Goal: Information Seeking & Learning: Learn about a topic

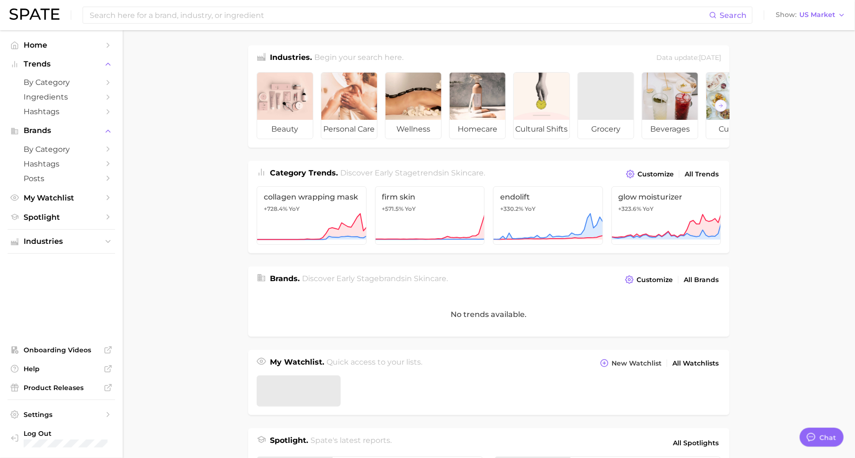
scroll to position [12, 0]
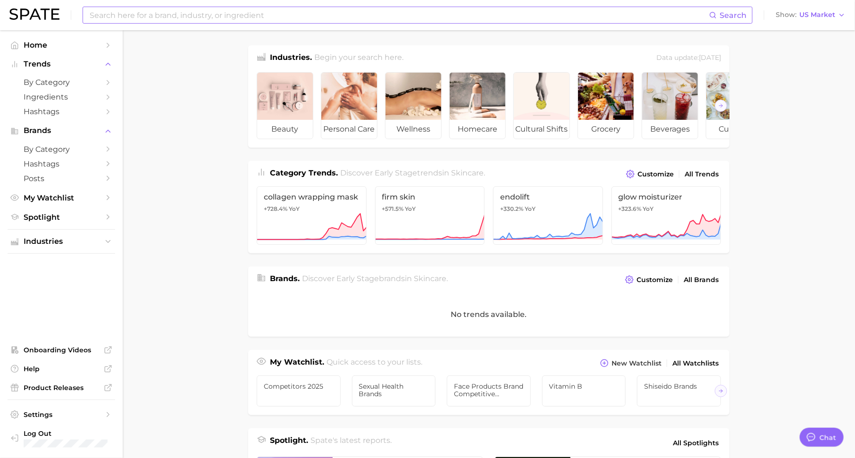
click at [174, 15] on input at bounding box center [399, 15] width 621 height 16
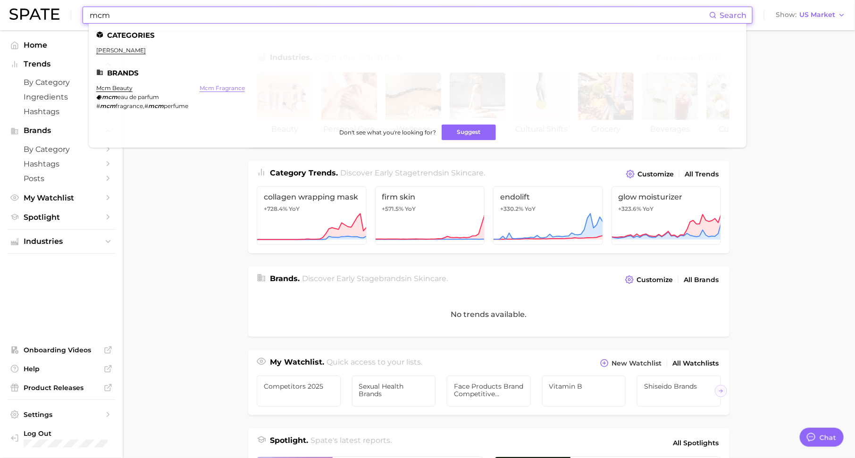
type input "mcm"
click at [212, 87] on link "mcm fragrance" at bounding box center [222, 87] width 45 height 7
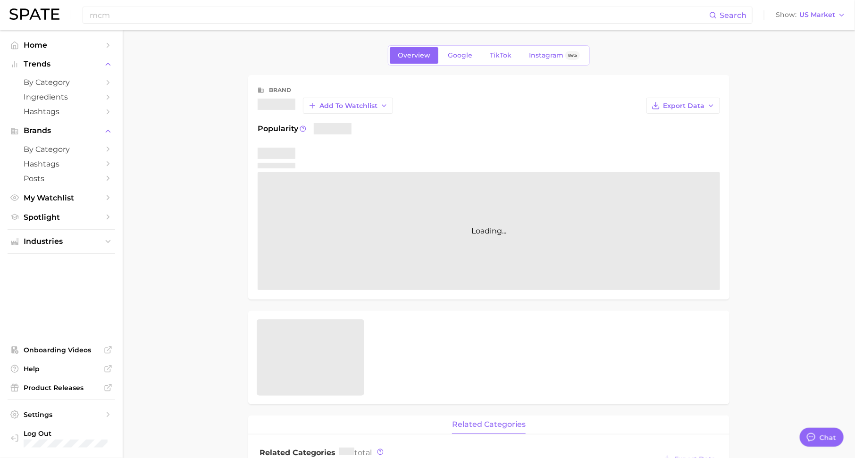
type textarea "x"
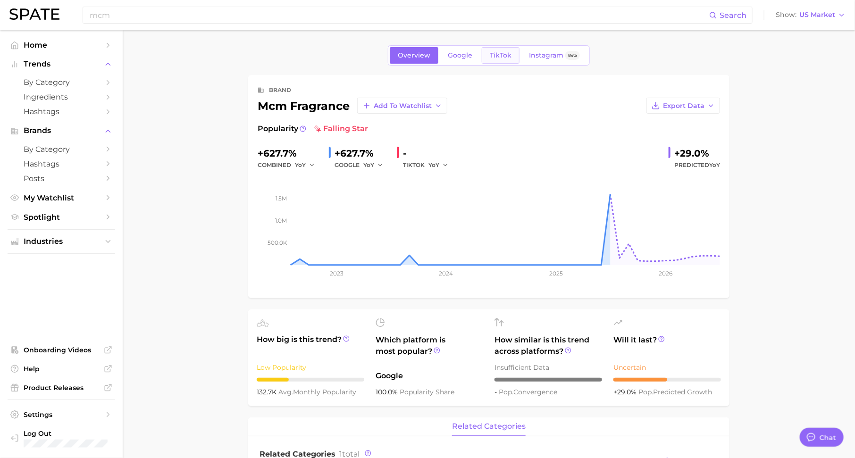
click at [494, 53] on span "TikTok" at bounding box center [501, 55] width 22 height 8
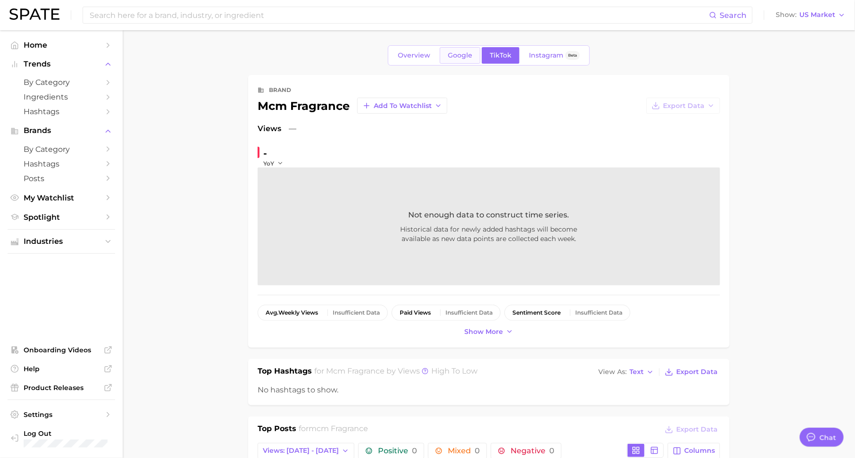
click at [455, 57] on span "Google" at bounding box center [460, 55] width 25 height 8
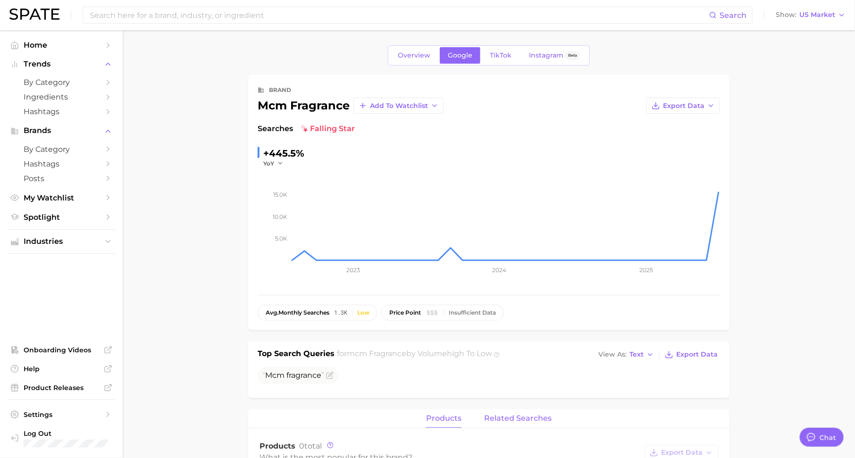
click at [516, 422] on button "related searches" at bounding box center [517, 419] width 67 height 18
click at [495, 54] on span "TikTok" at bounding box center [501, 55] width 22 height 8
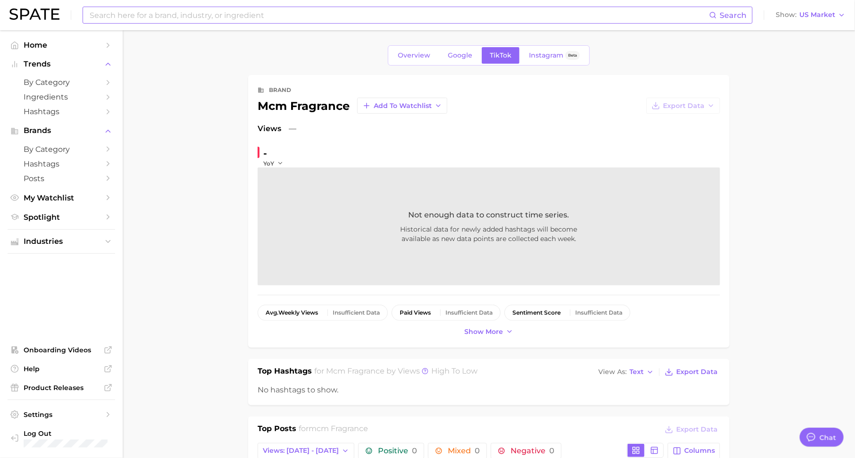
click at [258, 17] on input at bounding box center [399, 15] width 621 height 16
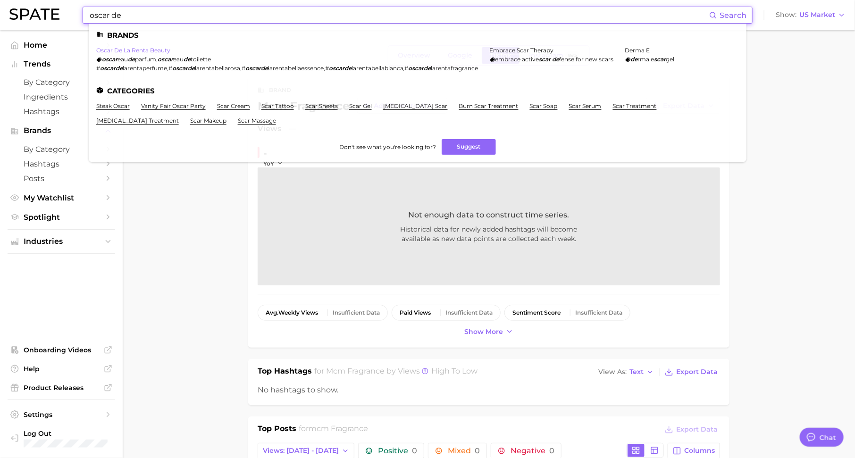
type input "oscar de"
click at [161, 52] on link "oscar de la renta beauty" at bounding box center [133, 50] width 74 height 7
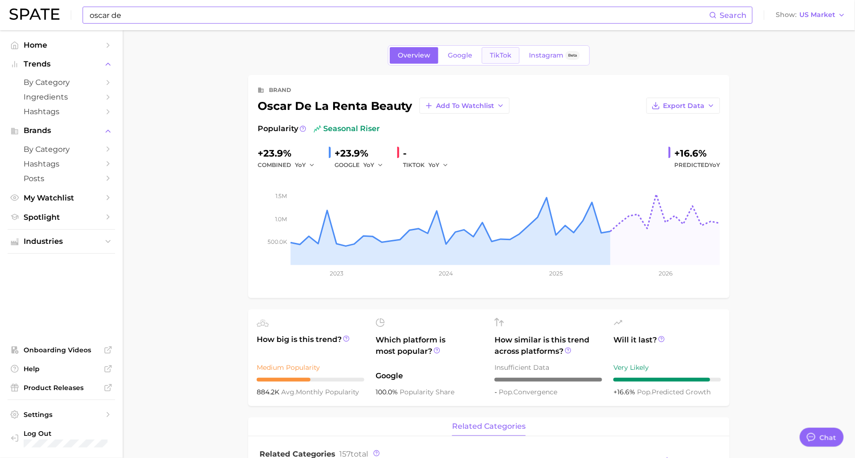
click at [499, 54] on span "TikTok" at bounding box center [501, 55] width 22 height 8
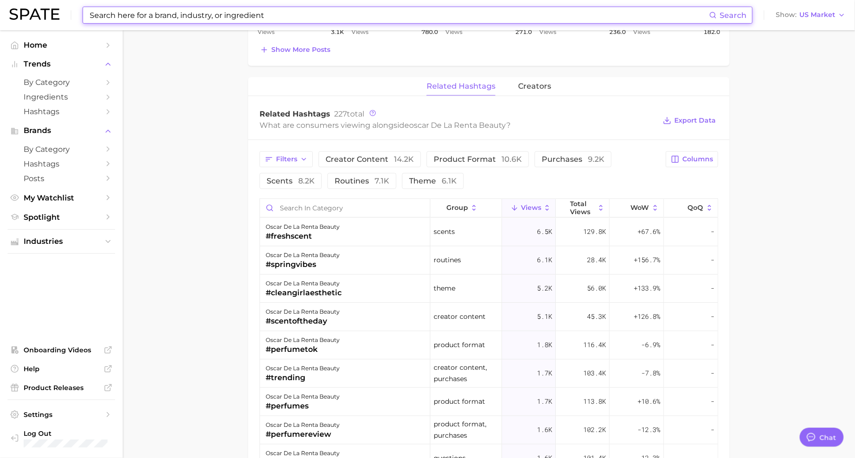
scroll to position [715, 0]
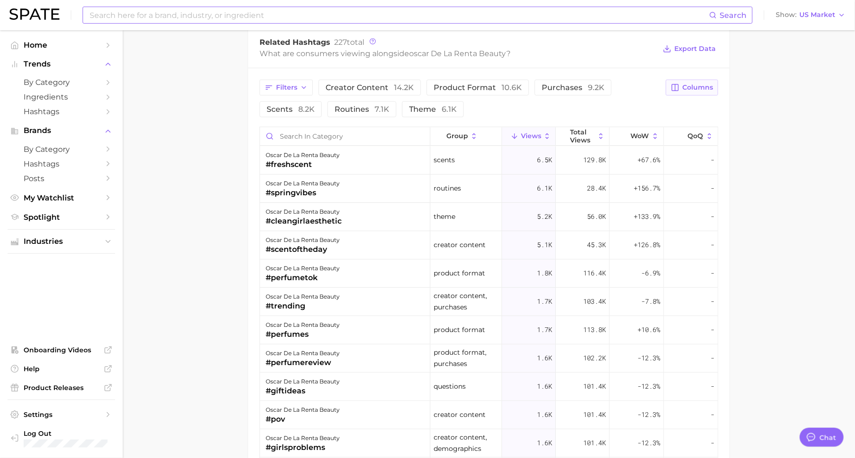
click at [694, 85] on span "Columns" at bounding box center [697, 88] width 31 height 8
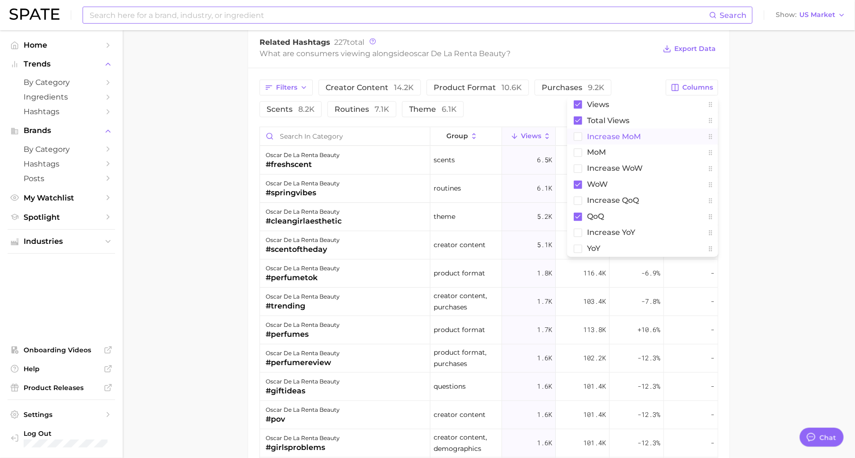
click at [649, 139] on button "increase MoM" at bounding box center [642, 137] width 151 height 16
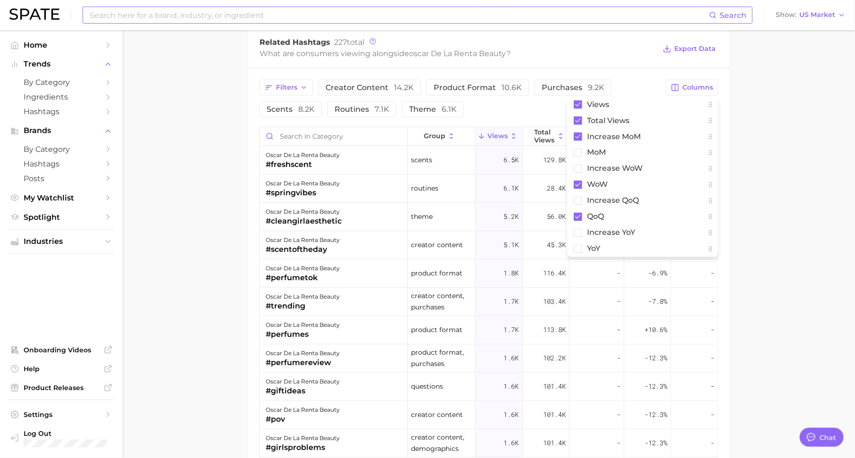
click at [645, 87] on div "Filters creator content 14.2k product format 10.6k purchases 9.2k scents 8.2k r…" at bounding box center [460, 99] width 401 height 38
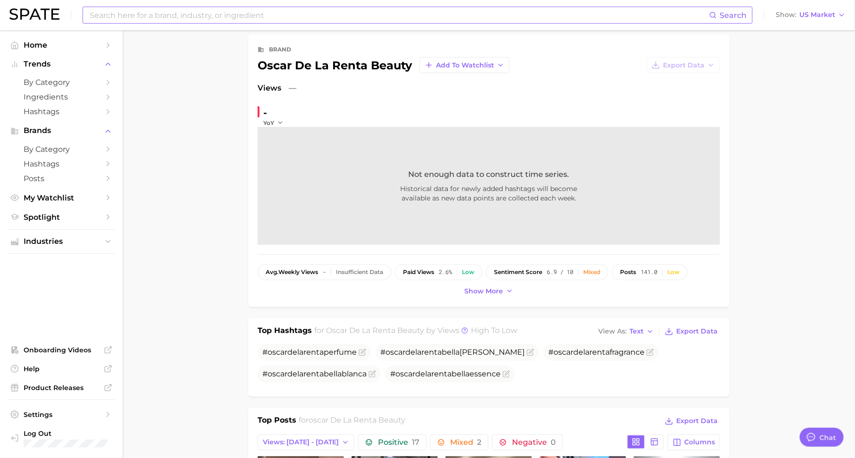
scroll to position [0, 0]
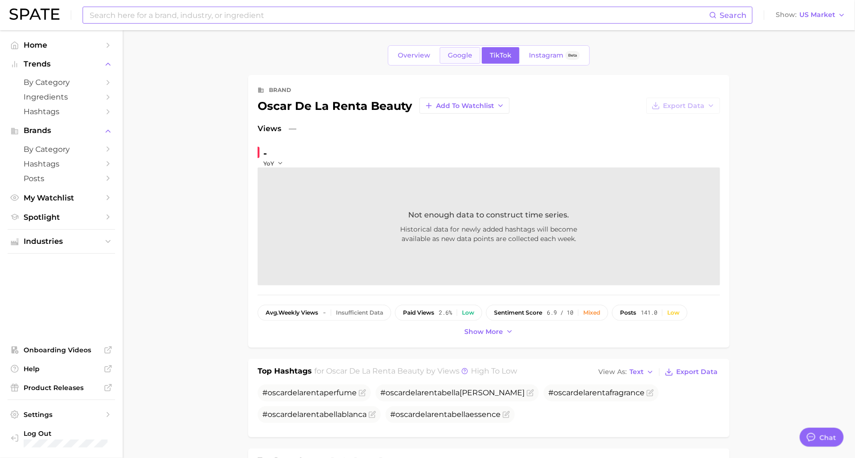
click at [458, 54] on span "Google" at bounding box center [460, 55] width 25 height 8
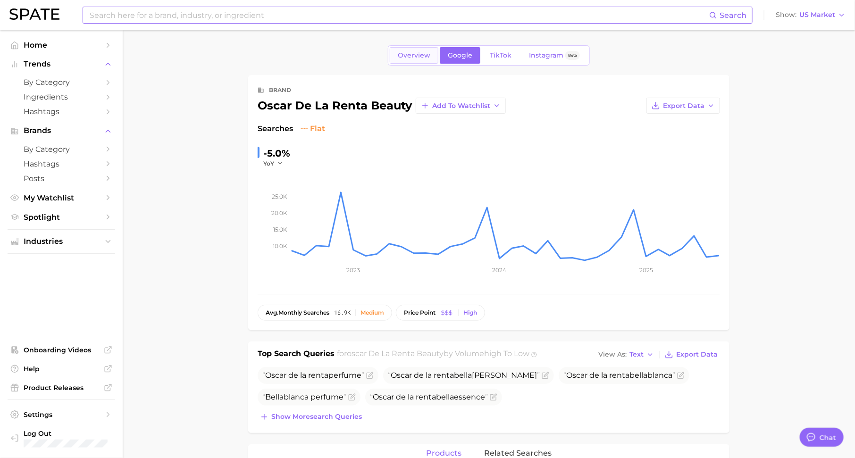
click at [414, 59] on link "Overview" at bounding box center [414, 55] width 49 height 17
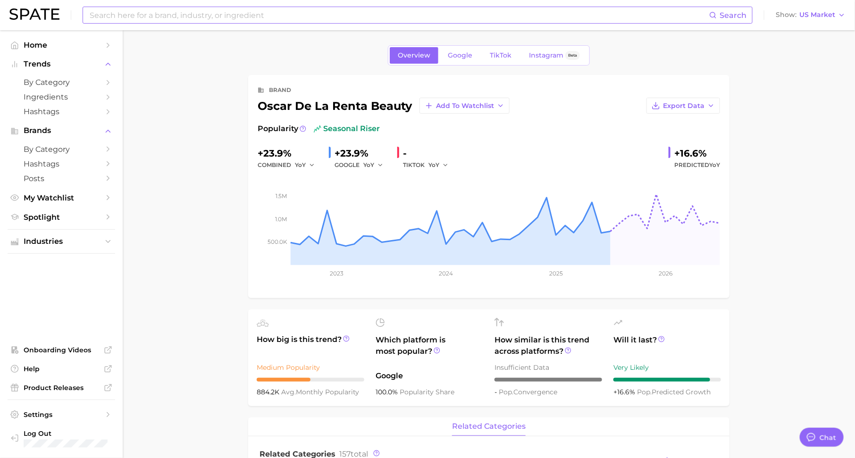
drag, startPoint x: 337, startPoint y: 153, endPoint x: 353, endPoint y: 154, distance: 16.5
click at [353, 154] on div "+23.9%" at bounding box center [362, 153] width 55 height 15
click at [210, 19] on input at bounding box center [399, 15] width 621 height 16
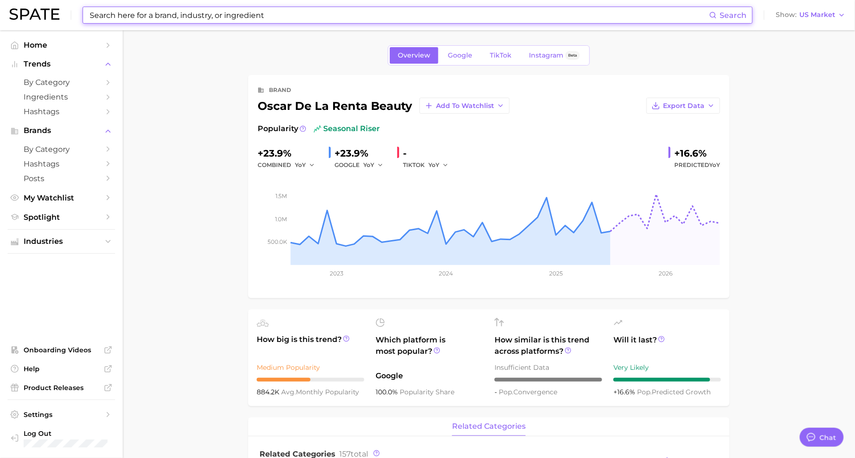
click at [306, 16] on input at bounding box center [399, 15] width 621 height 16
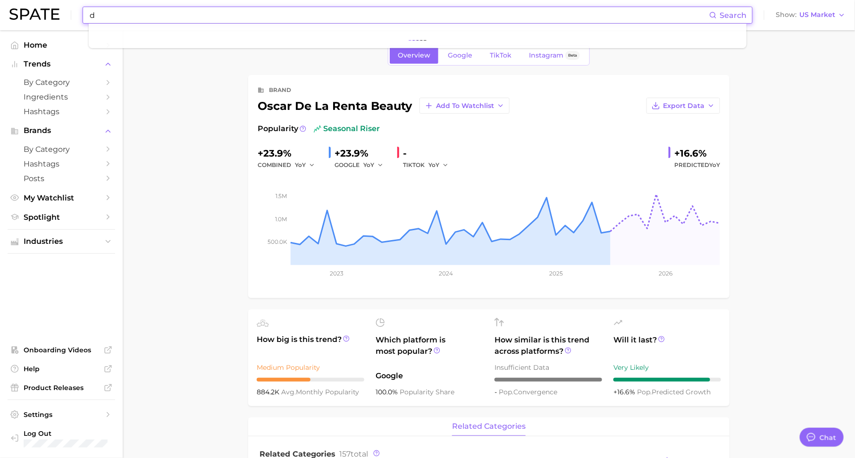
click at [253, 139] on div "brand oscar de la renta beauty Add to Watchlist Export Data Popularity seasonal…" at bounding box center [488, 186] width 481 height 223
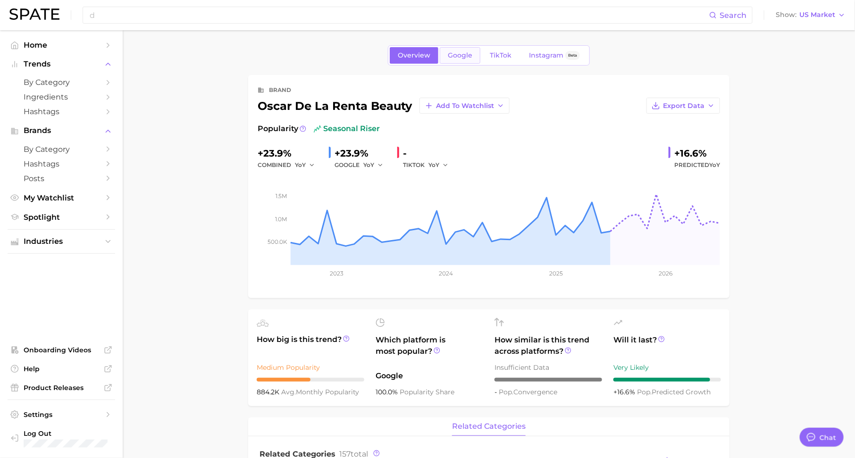
click at [461, 58] on span "Google" at bounding box center [460, 55] width 25 height 8
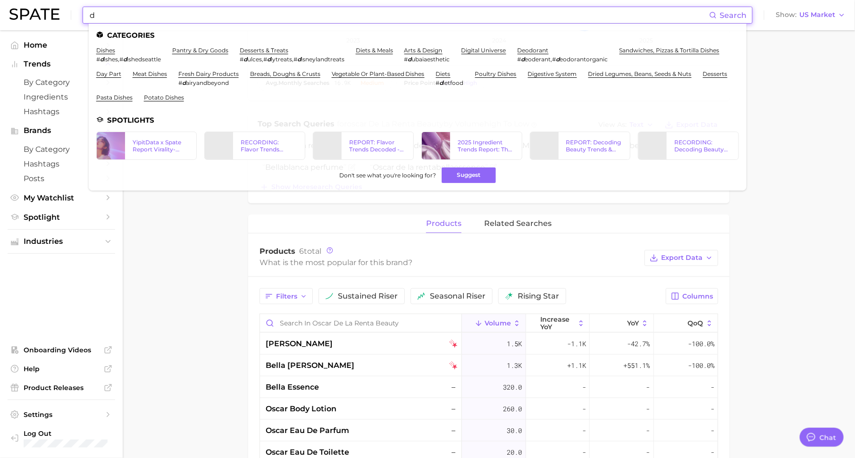
scroll to position [308, 0]
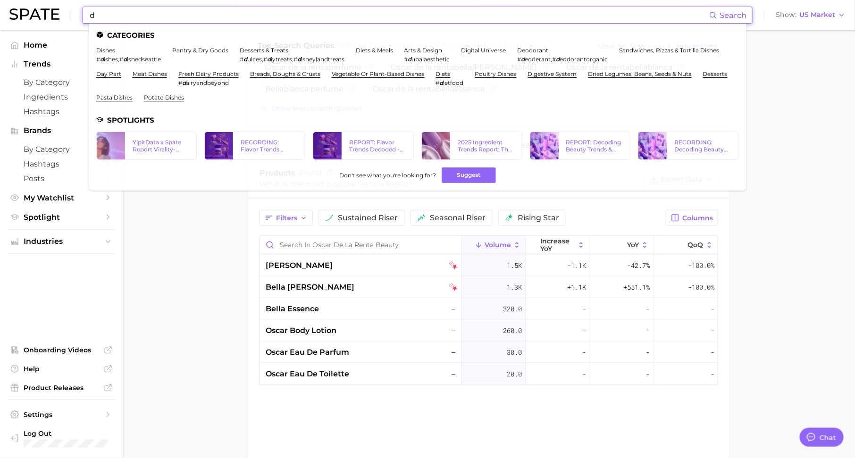
click at [187, 301] on main "Overview Google TikTok Instagram Beta brand oscar de la renta beauty Add to Wat…" at bounding box center [489, 151] width 732 height 859
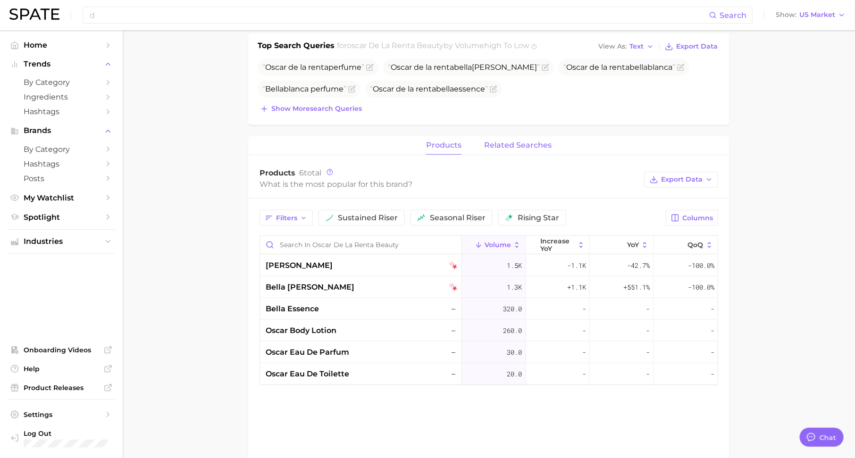
click at [543, 150] on button "related searches" at bounding box center [517, 145] width 67 height 18
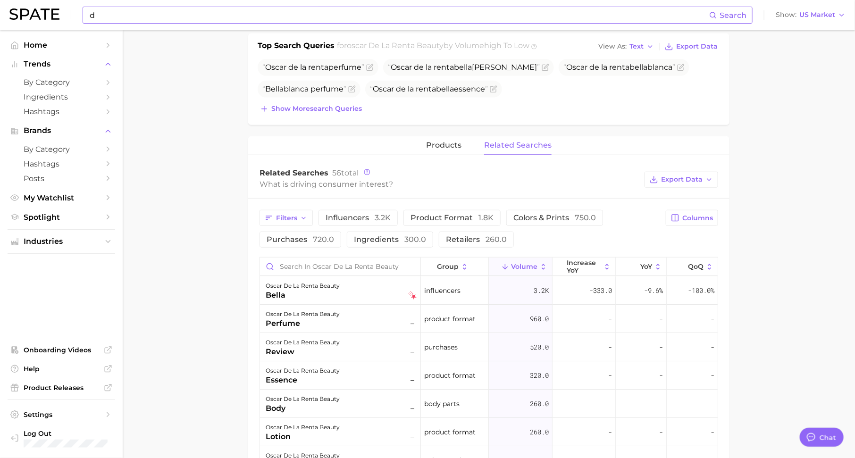
click at [302, 15] on input "d" at bounding box center [399, 15] width 621 height 16
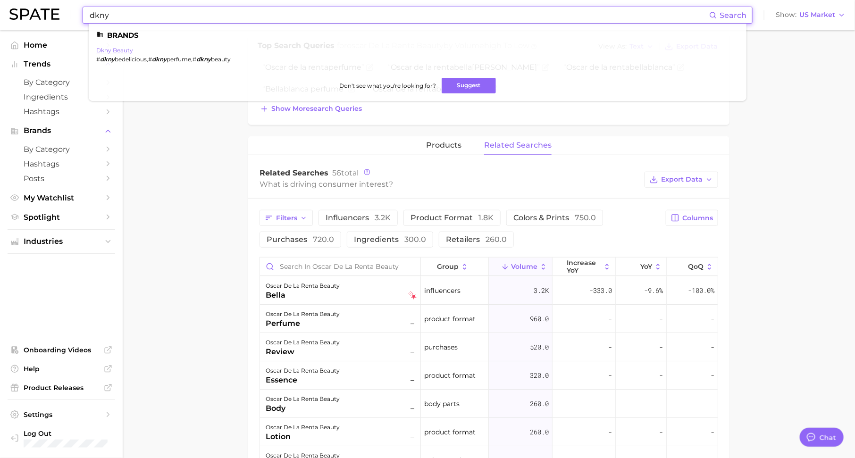
type input "dkny"
click at [118, 49] on link "dkny beauty" at bounding box center [114, 50] width 37 height 7
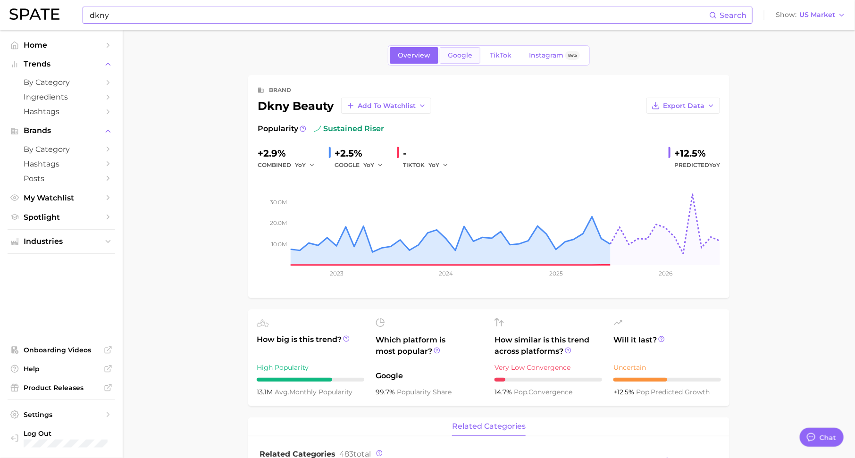
click at [464, 53] on span "Google" at bounding box center [460, 55] width 25 height 8
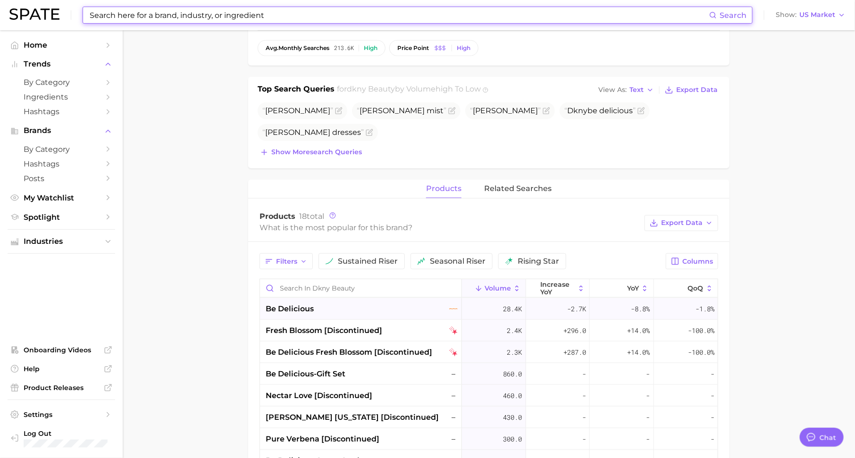
scroll to position [281, 0]
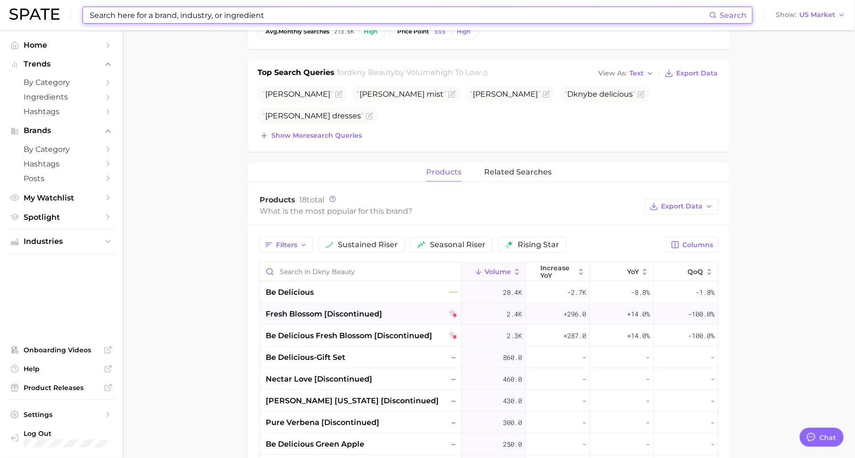
click at [330, 312] on span "fresh blossom [discontinued]" at bounding box center [324, 314] width 117 height 11
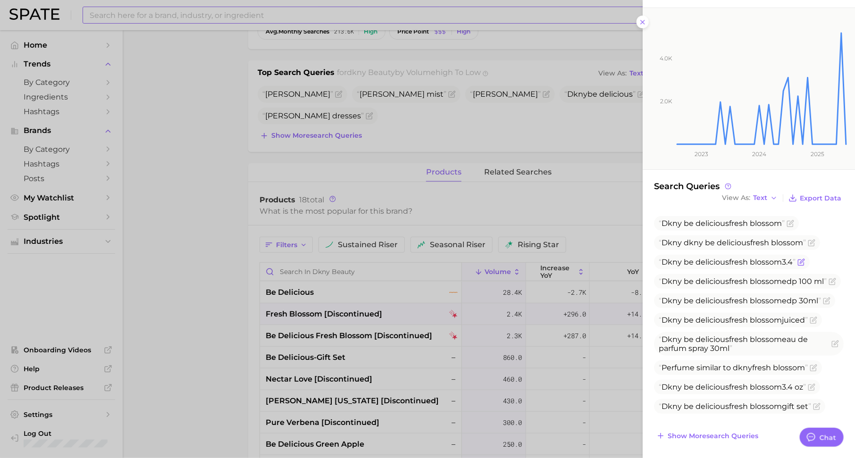
scroll to position [0, 0]
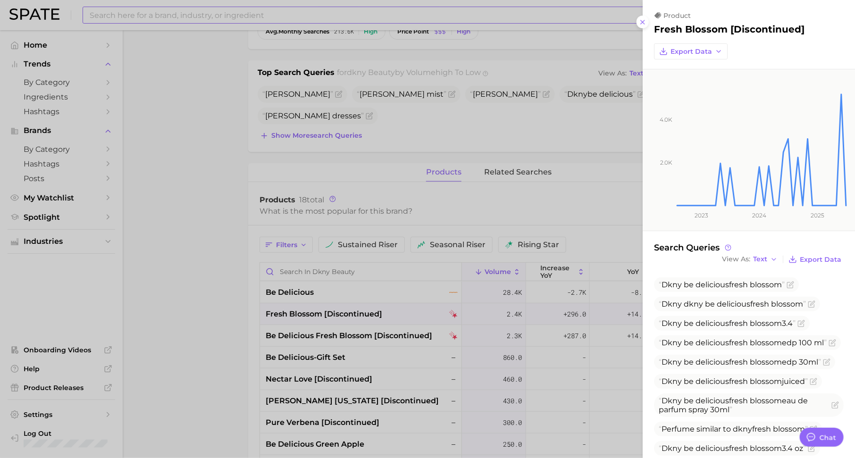
click at [375, 312] on div at bounding box center [427, 229] width 855 height 458
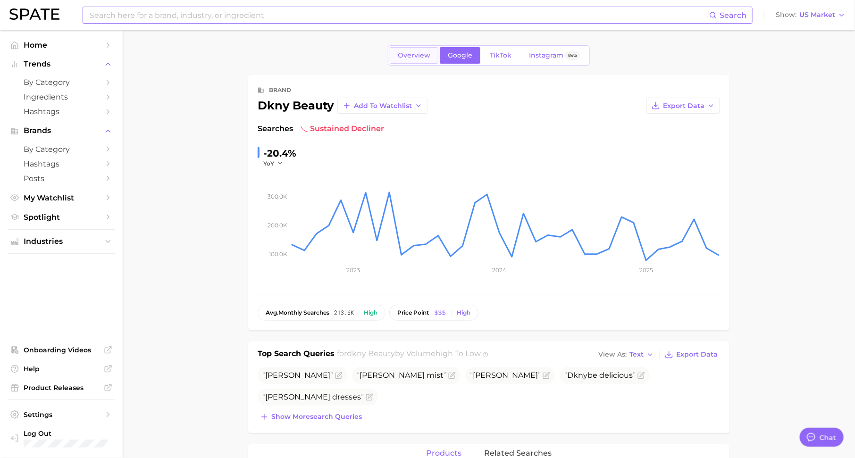
click at [414, 61] on link "Overview" at bounding box center [414, 55] width 49 height 17
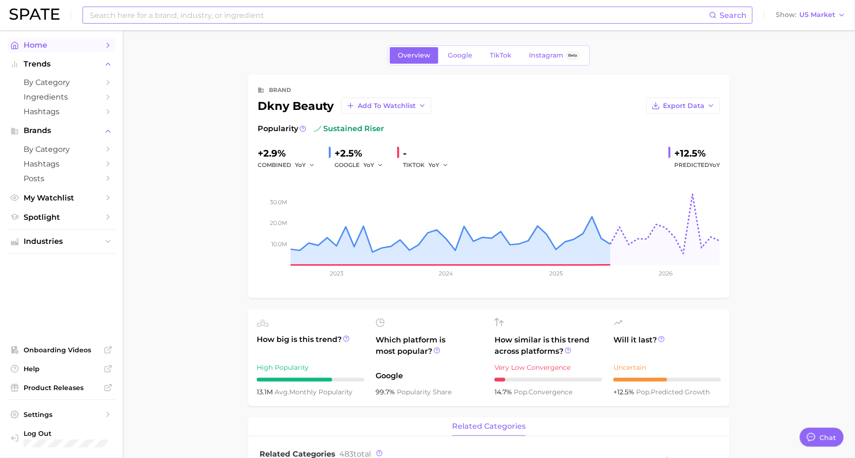
click at [83, 50] on span "Home" at bounding box center [62, 45] width 76 height 9
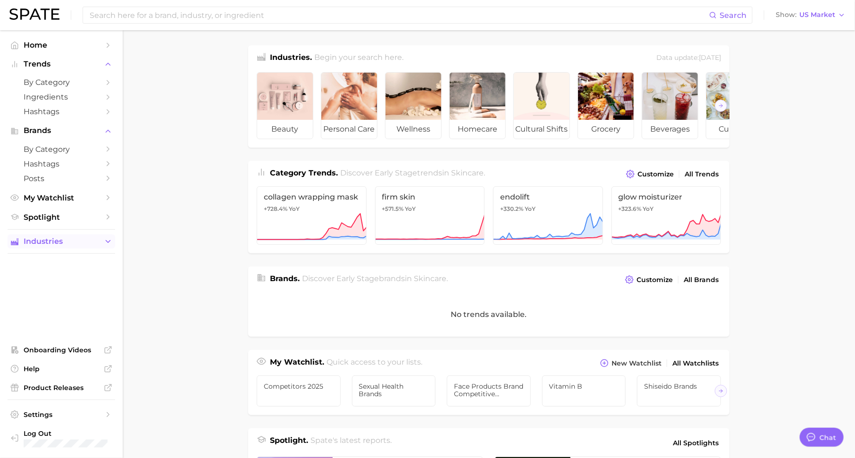
click at [93, 247] on button "Industries" at bounding box center [62, 242] width 108 height 14
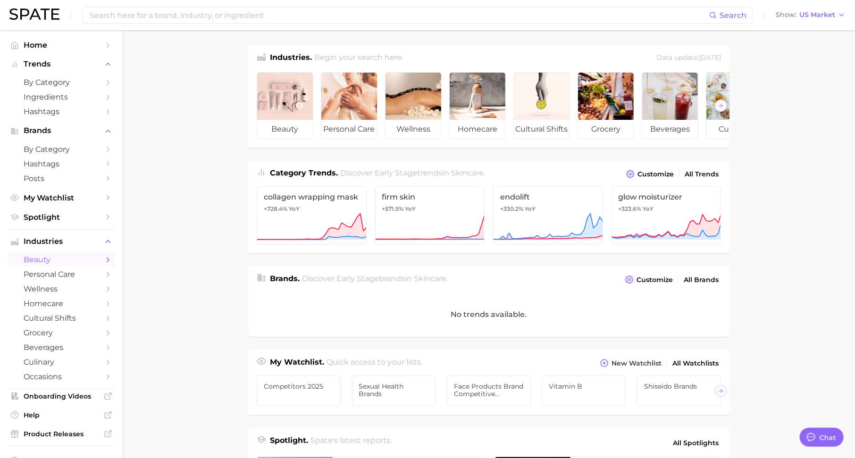
click at [98, 263] on span "beauty" at bounding box center [62, 259] width 76 height 9
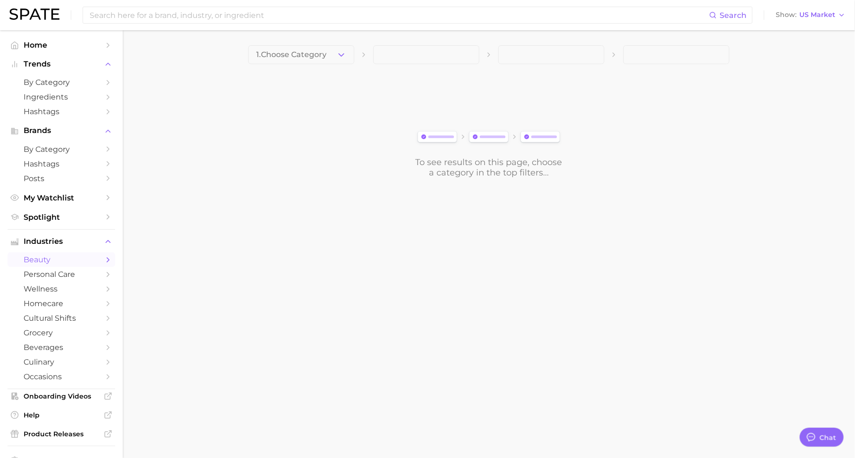
click at [313, 59] on span "1. Choose Category" at bounding box center [291, 54] width 70 height 8
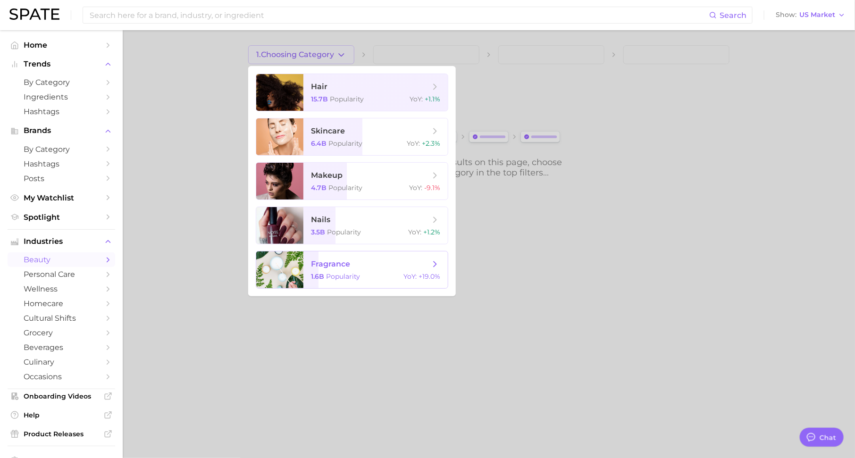
click at [367, 261] on span "fragrance" at bounding box center [370, 264] width 119 height 10
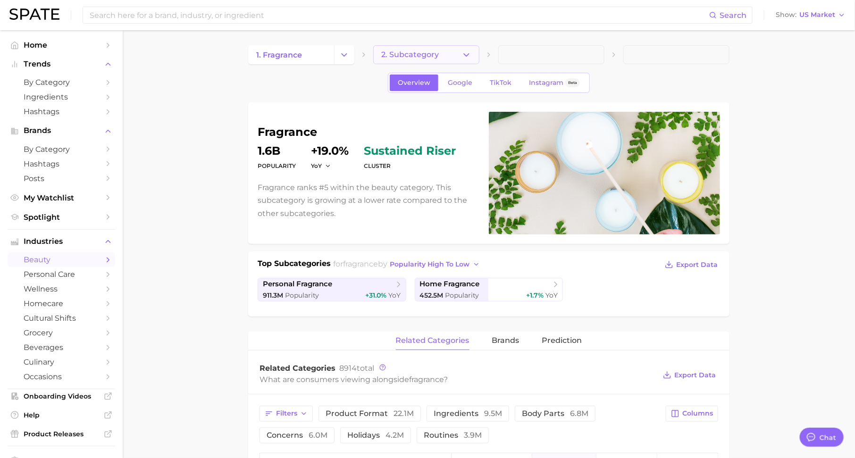
click at [431, 53] on span "2. Subcategory" at bounding box center [410, 54] width 58 height 8
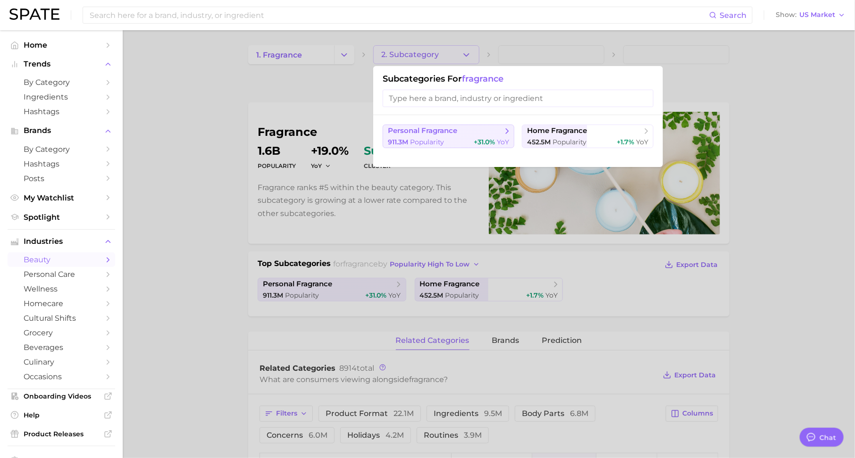
click at [486, 134] on span "personal fragrance" at bounding box center [445, 130] width 115 height 9
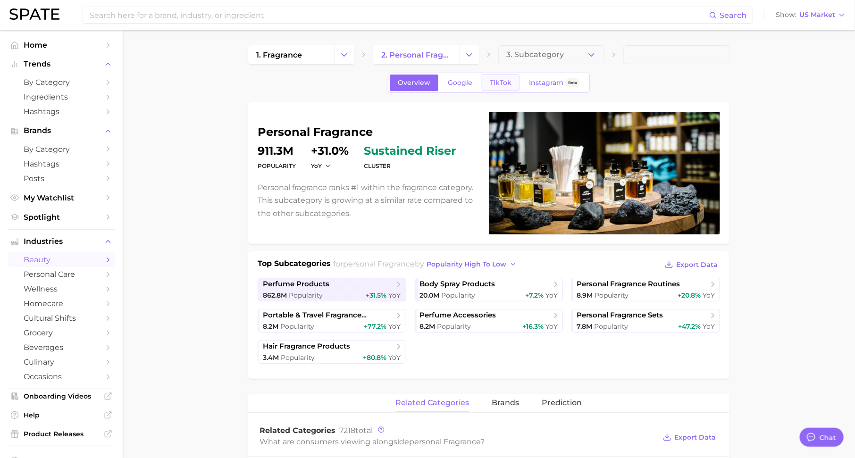
click at [499, 81] on span "TikTok" at bounding box center [501, 83] width 22 height 8
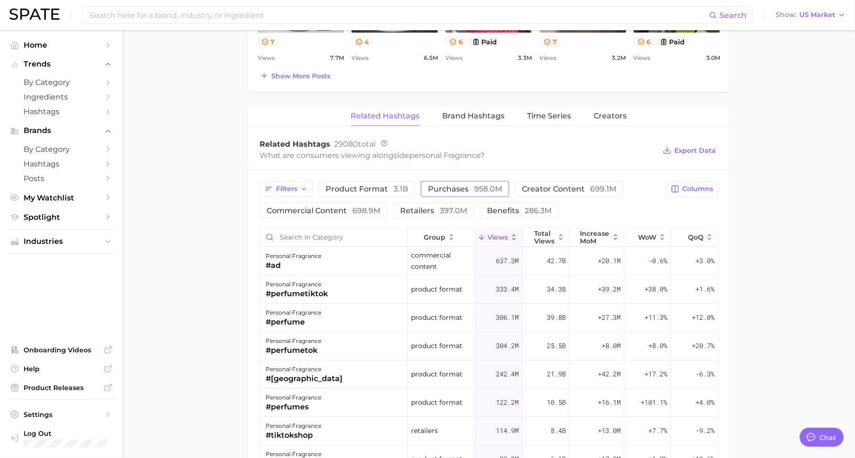
scroll to position [652, 0]
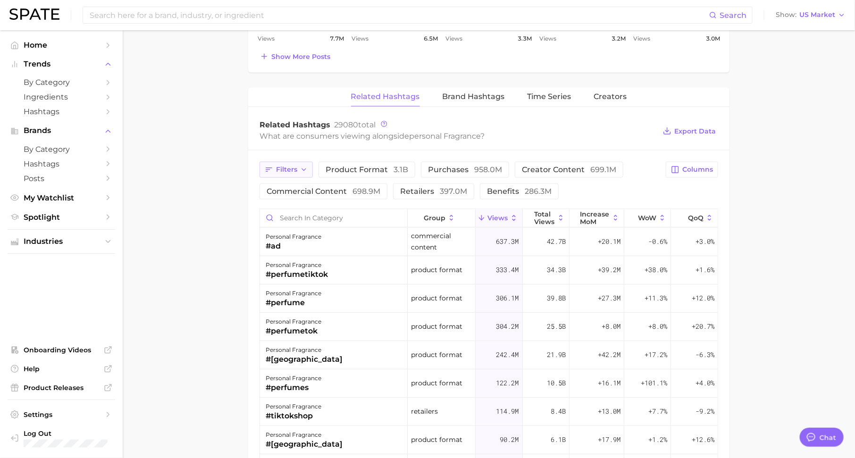
click at [295, 166] on span "Filters" at bounding box center [286, 170] width 21 height 8
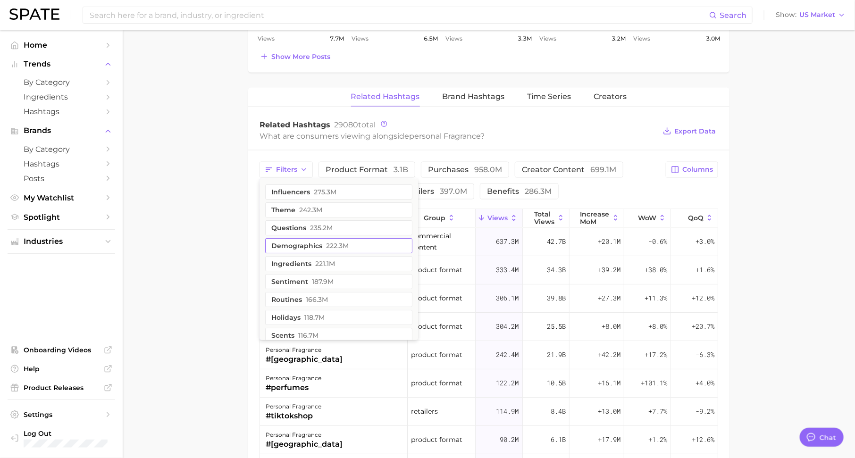
click at [316, 243] on button "demographics 222.3m" at bounding box center [338, 245] width 147 height 15
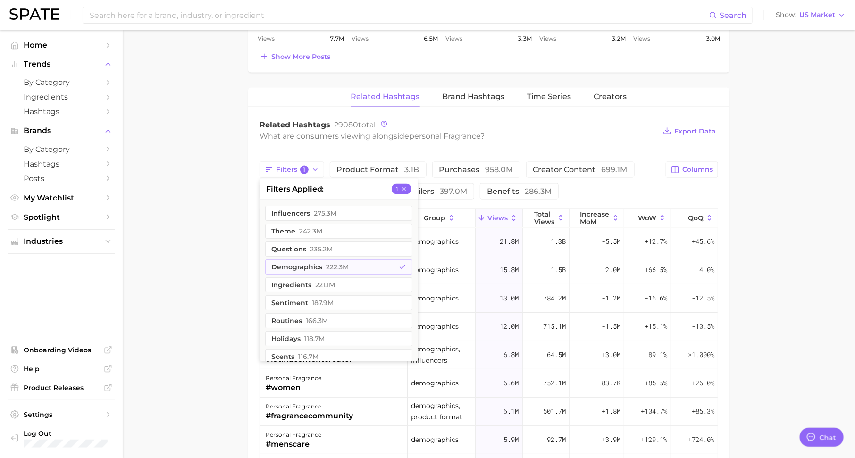
click at [224, 259] on main "1. fragrance 2. personal fragrance 3. Subcategory Overview Google TikTok Instag…" at bounding box center [489, 52] width 732 height 1347
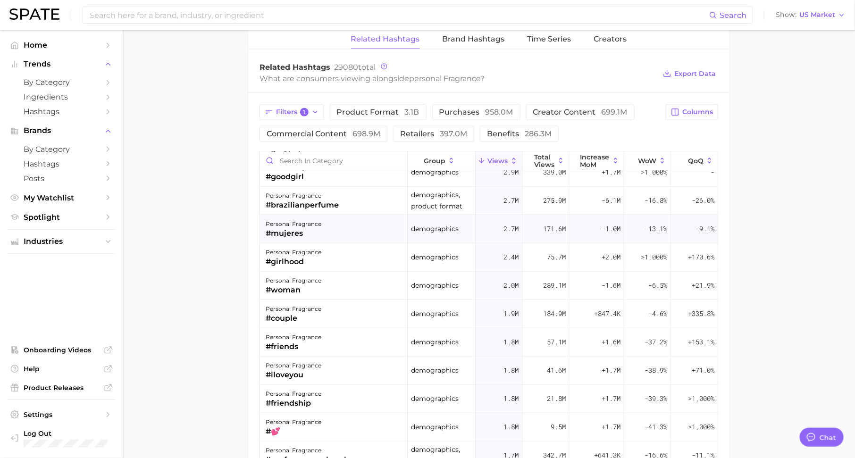
scroll to position [300, 0]
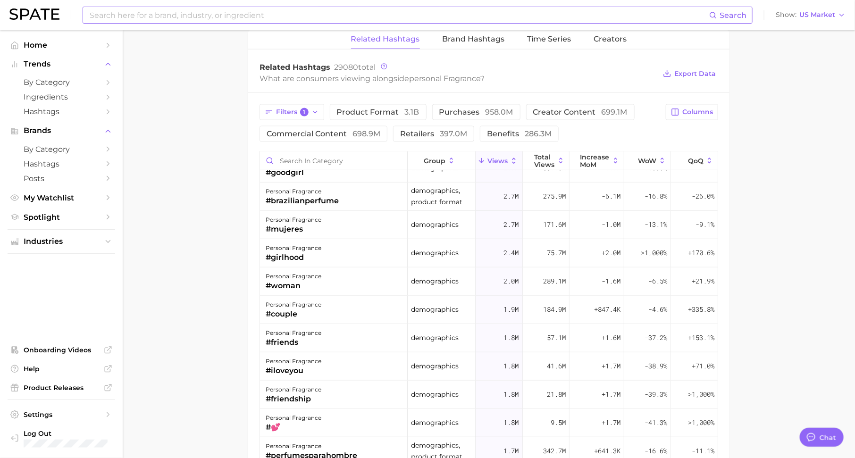
click at [278, 14] on input at bounding box center [399, 15] width 621 height 16
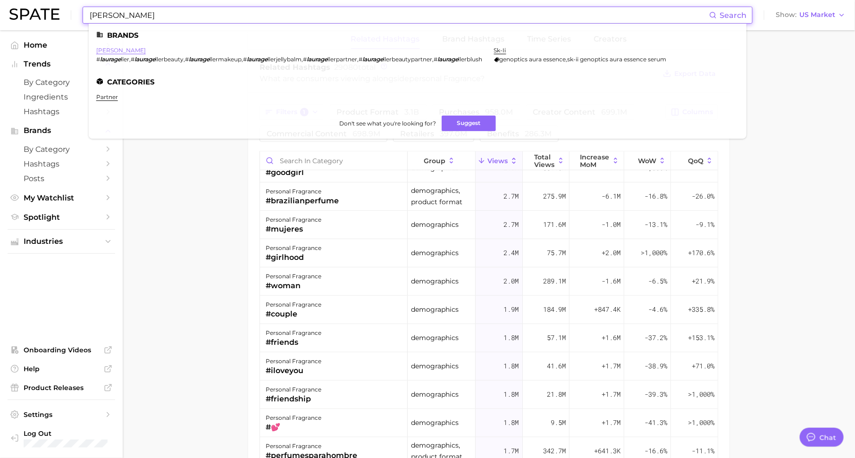
type input "[PERSON_NAME]"
click at [121, 51] on link "[PERSON_NAME]" at bounding box center [121, 50] width 50 height 7
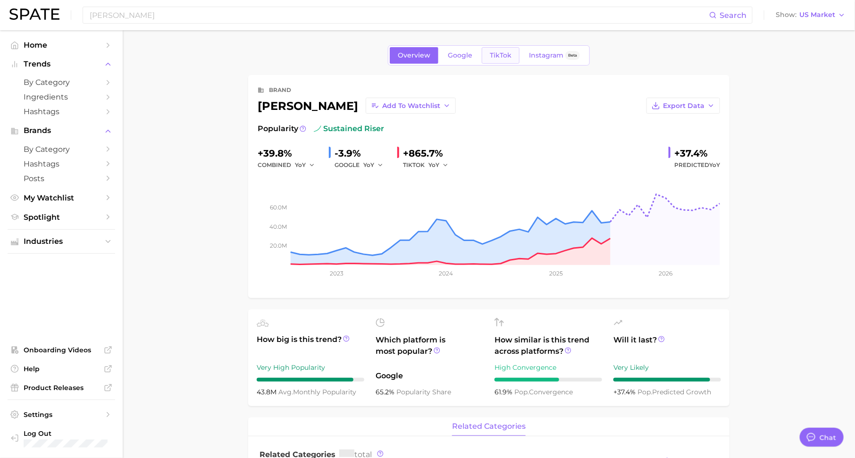
click at [502, 54] on span "TikTok" at bounding box center [501, 55] width 22 height 8
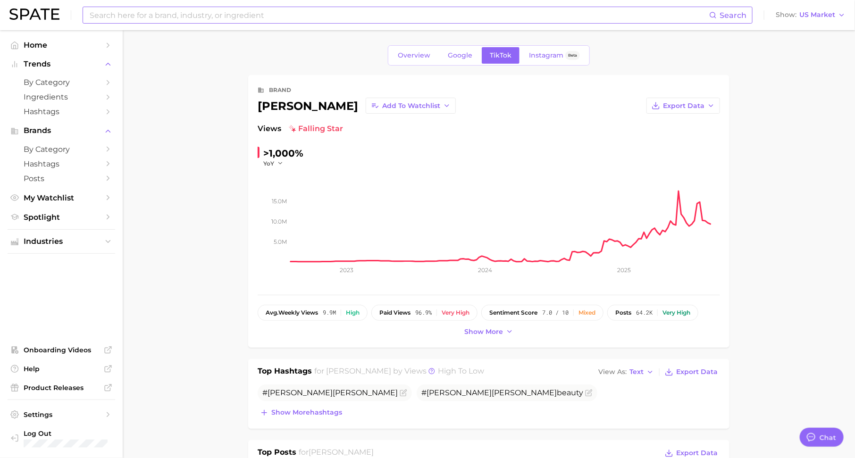
type input "[PERSON_NAME]"
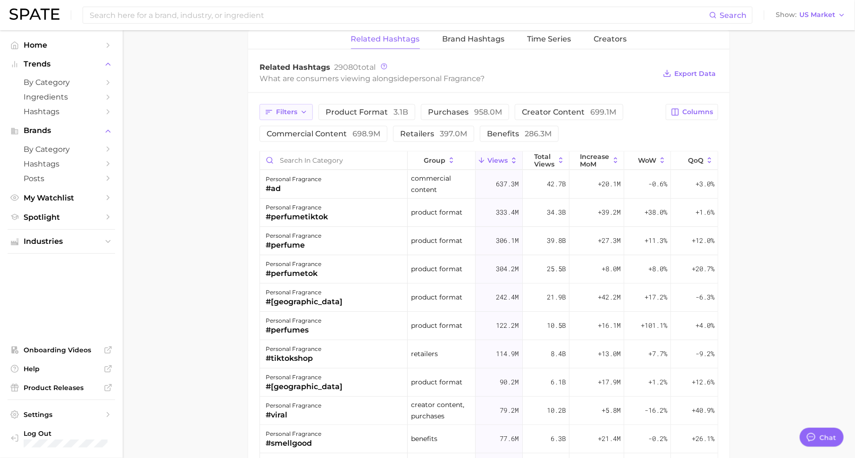
click at [277, 115] on button "Filters" at bounding box center [286, 112] width 53 height 16
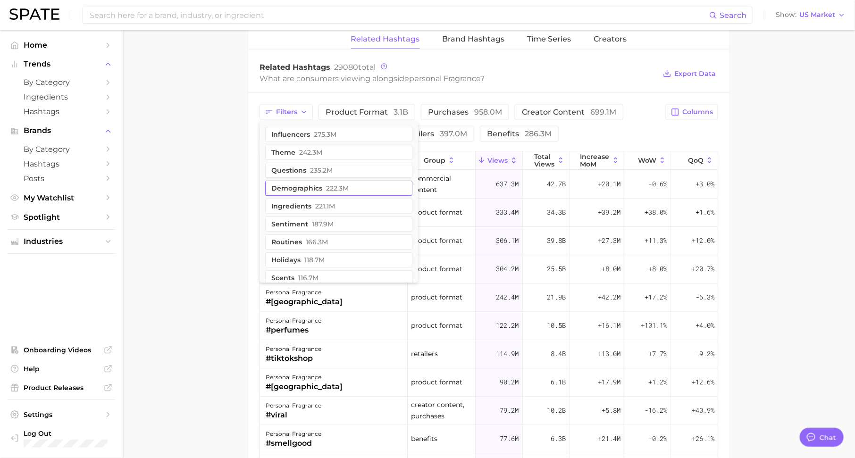
click at [328, 188] on button "demographics 222.3m" at bounding box center [338, 188] width 147 height 15
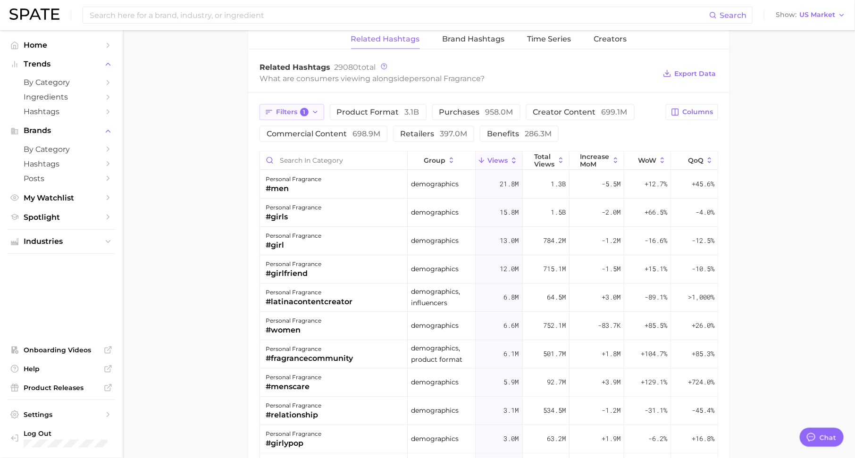
click at [289, 108] on span "Filters 1" at bounding box center [292, 112] width 33 height 8
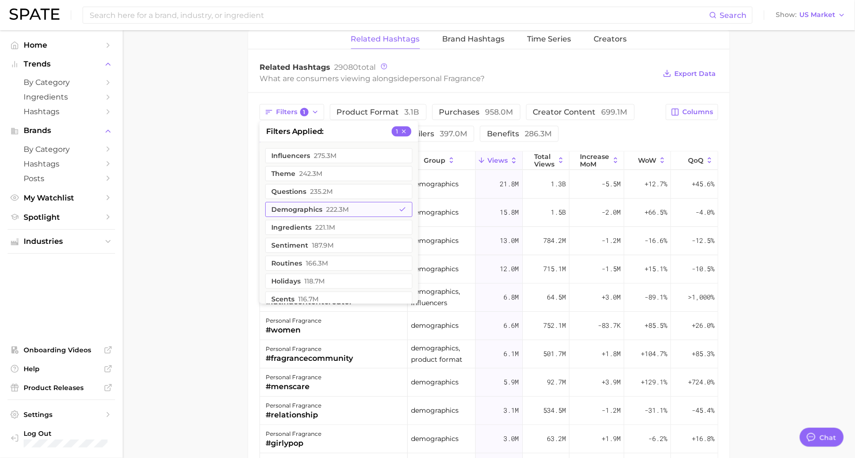
click at [322, 206] on button "demographics 222.3m" at bounding box center [338, 209] width 147 height 15
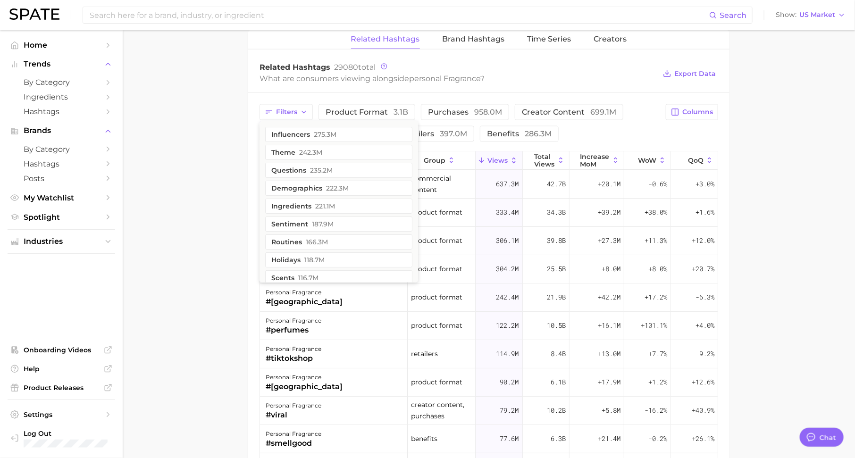
click at [603, 128] on div "Filters influencers 275.3m theme 242.3m questions 235.2m demographics 222.3m in…" at bounding box center [460, 123] width 401 height 38
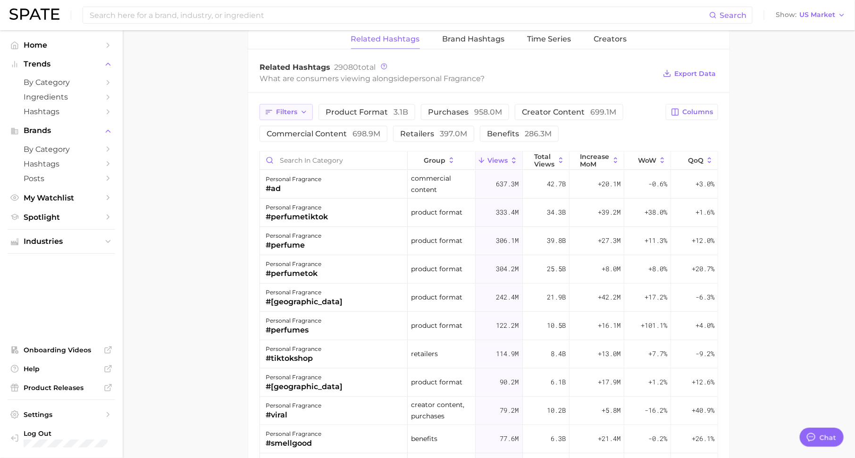
click at [267, 111] on icon "button" at bounding box center [269, 112] width 8 height 8
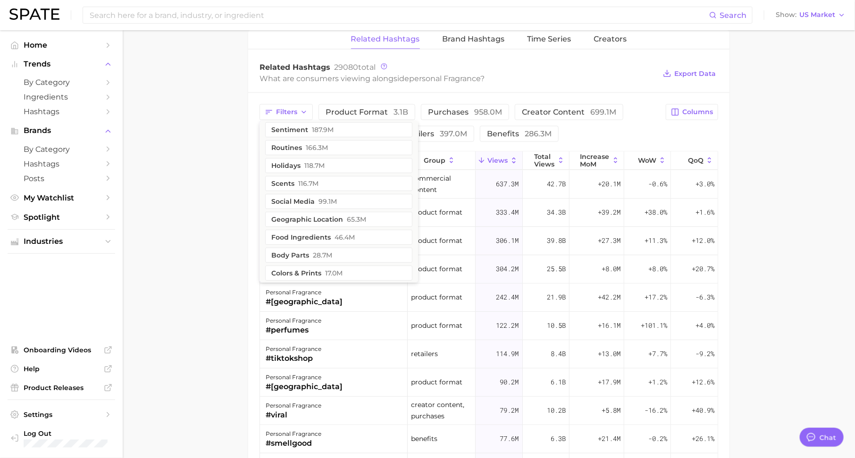
scroll to position [98, 0]
click at [325, 211] on button "geographic location 65.3m" at bounding box center [338, 216] width 147 height 15
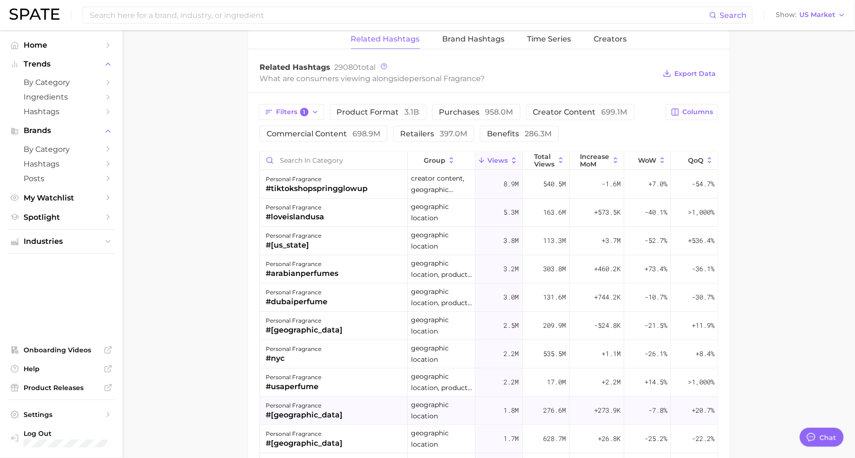
click at [292, 401] on div "personal fragrance" at bounding box center [304, 406] width 77 height 11
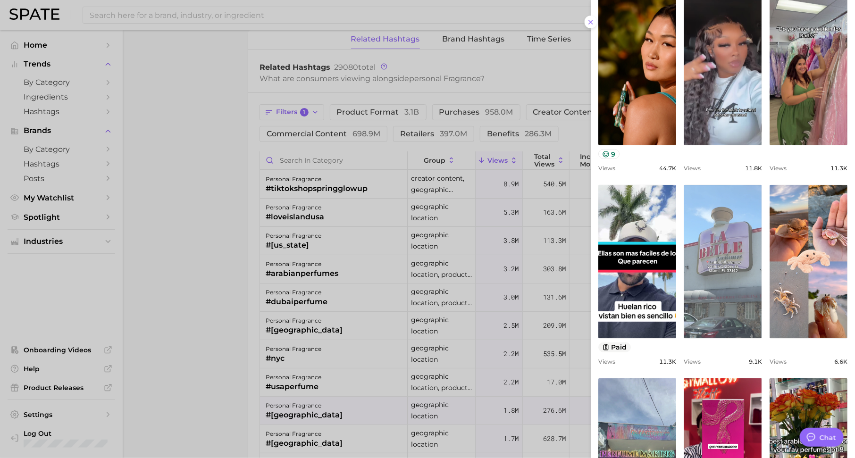
scroll to position [120, 0]
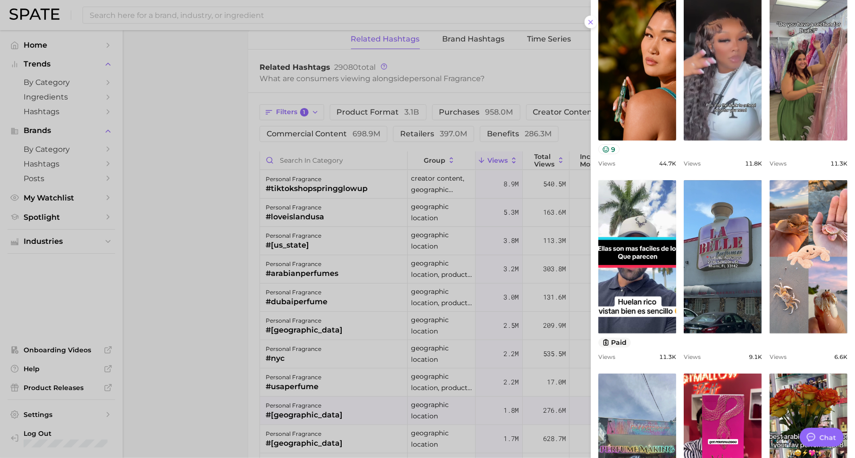
click at [425, 302] on div at bounding box center [427, 229] width 855 height 458
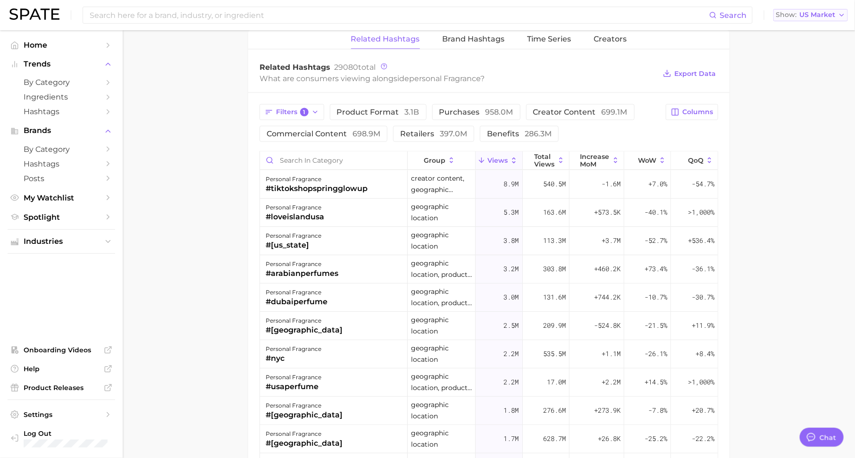
click at [816, 9] on button "Show US Market" at bounding box center [810, 15] width 75 height 12
click at [802, 109] on button "Global" at bounding box center [806, 115] width 83 height 17
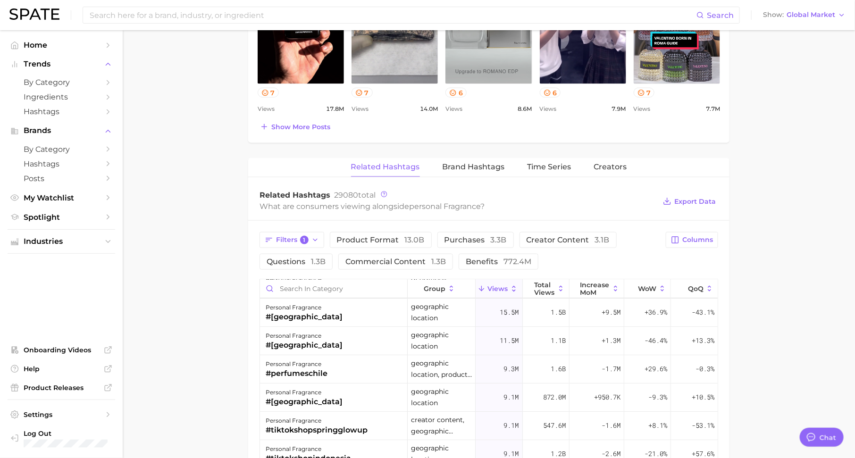
scroll to position [60, 0]
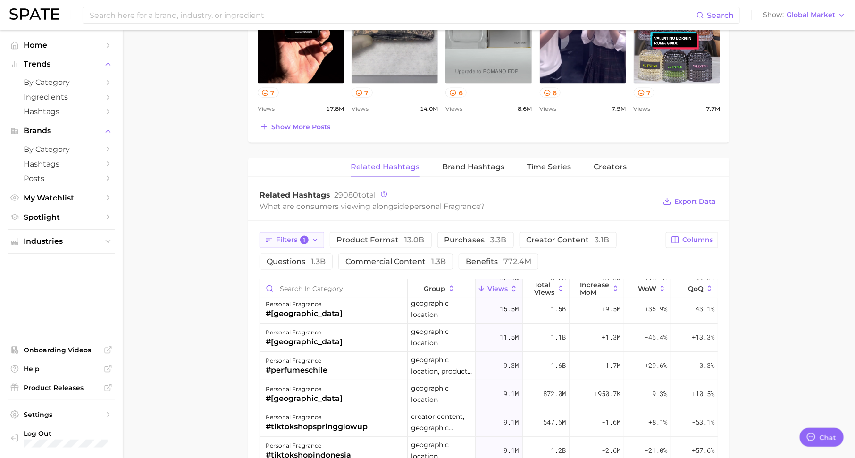
click at [295, 237] on span "Filters 1" at bounding box center [292, 240] width 33 height 8
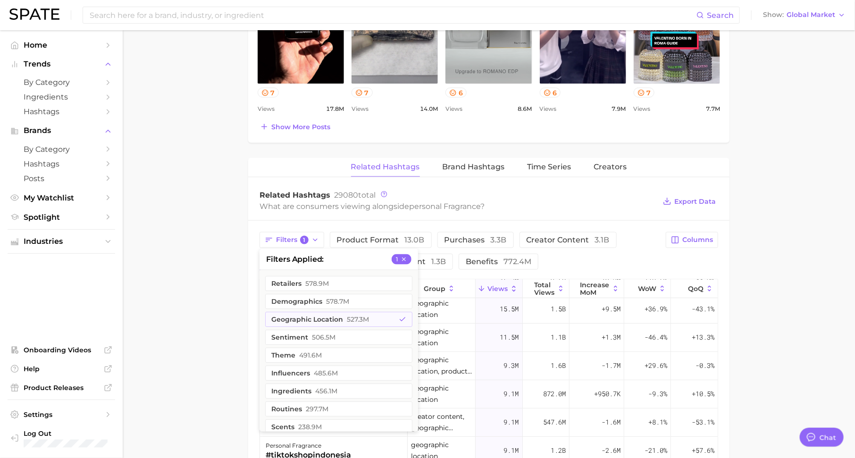
click at [207, 331] on main "1. fragrance 2. personal fragrance 3. Subcategory Overview Google TikTok Instag…" at bounding box center [489, 122] width 732 height 1347
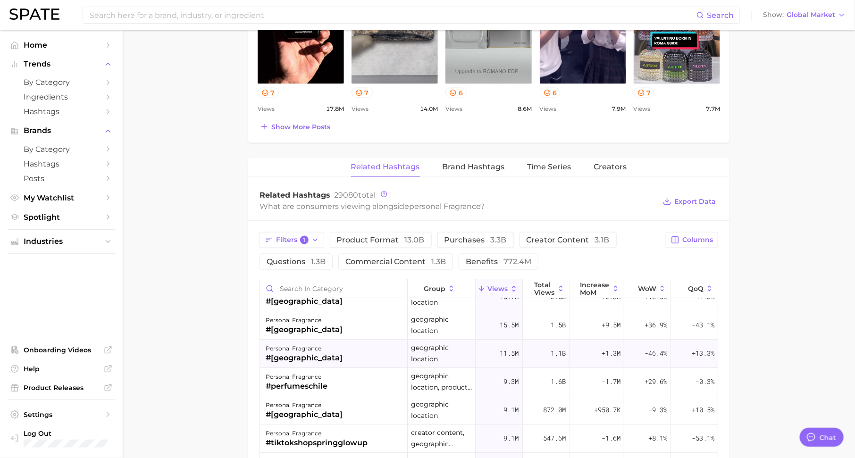
scroll to position [0, 0]
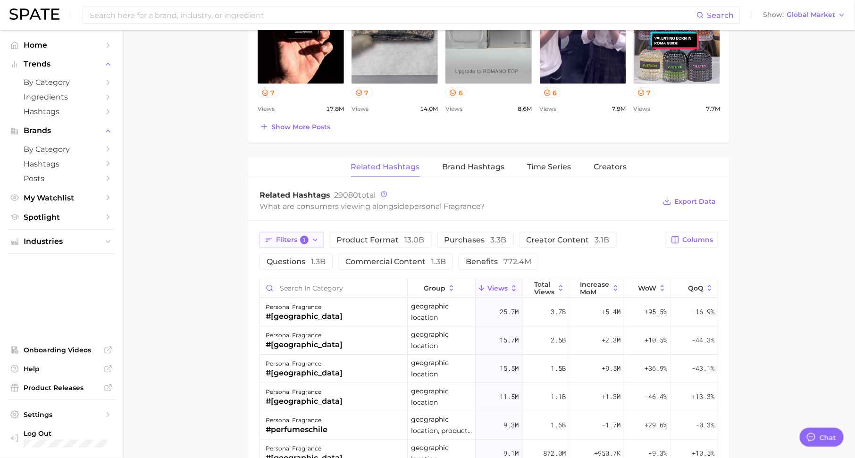
click at [298, 232] on button "Filters 1" at bounding box center [292, 240] width 65 height 16
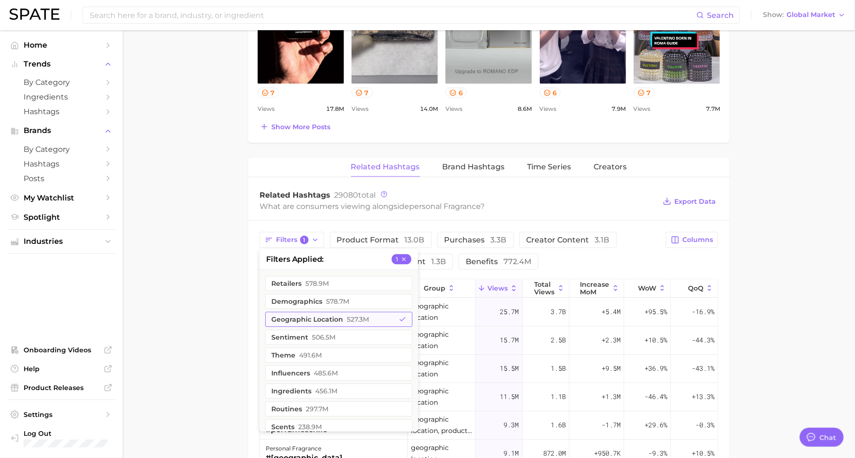
click at [336, 312] on button "geographic location 527.3m" at bounding box center [338, 319] width 147 height 15
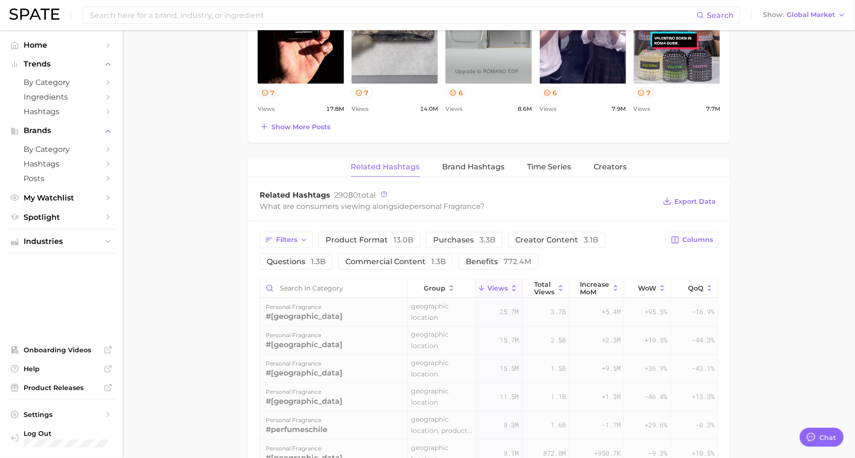
click at [500, 186] on div "Related Hashtags 29080 total What are consumers viewing alongside personal frag…" at bounding box center [488, 202] width 481 height 38
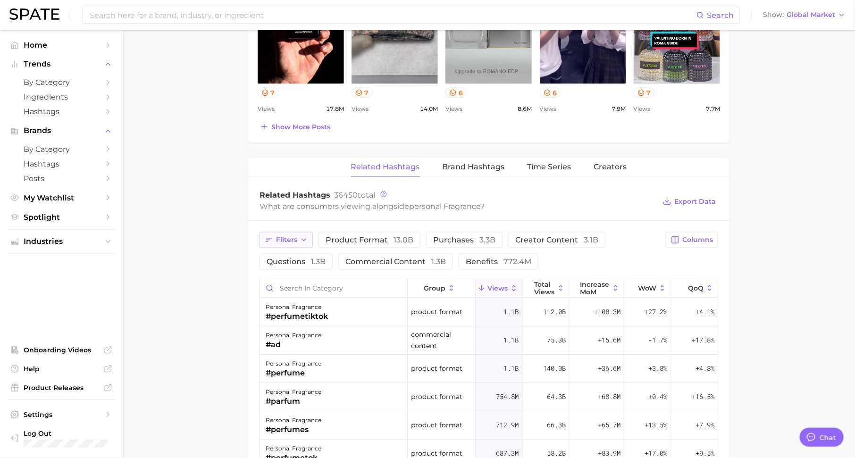
click at [276, 236] on span "Filters" at bounding box center [286, 240] width 21 height 8
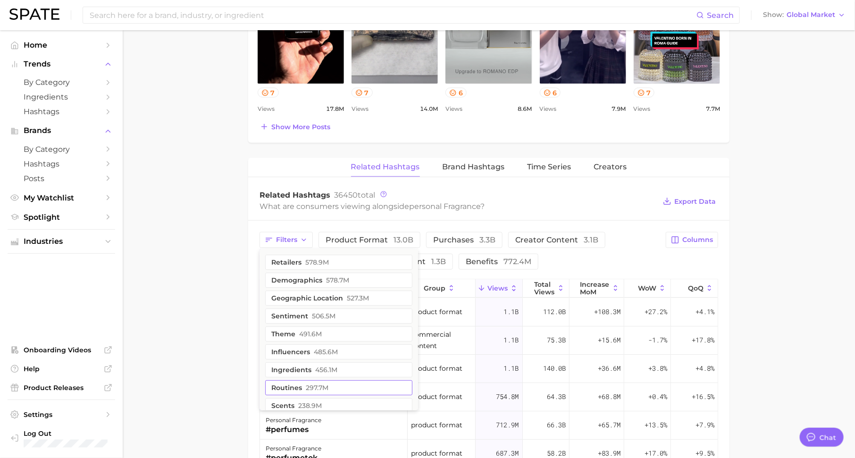
click at [320, 385] on span "297.7m" at bounding box center [317, 388] width 23 height 8
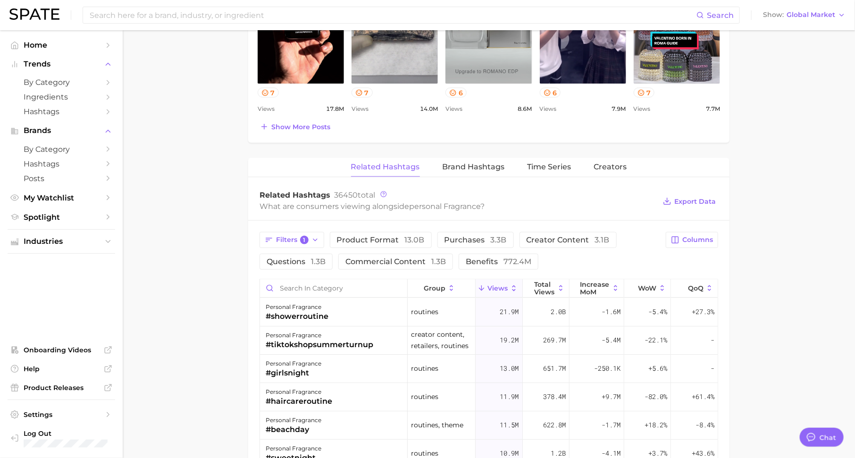
click at [583, 201] on div "What are consumers viewing alongside personal fragrance ?" at bounding box center [458, 206] width 396 height 13
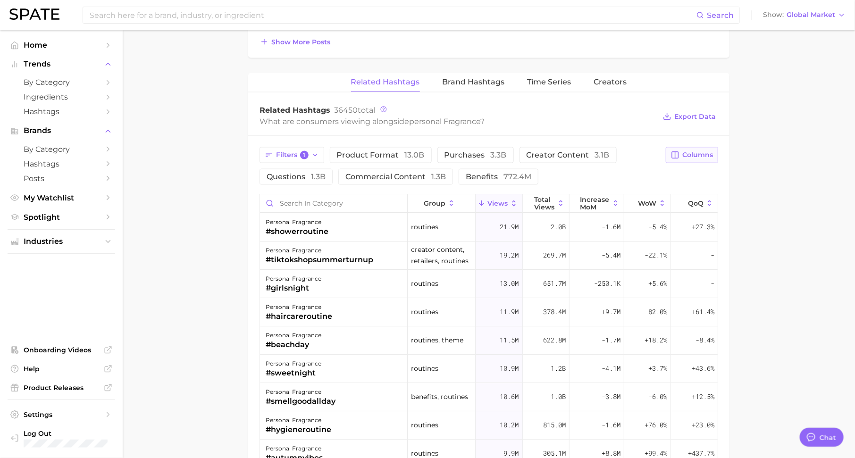
click at [690, 151] on span "Columns" at bounding box center [697, 155] width 31 height 8
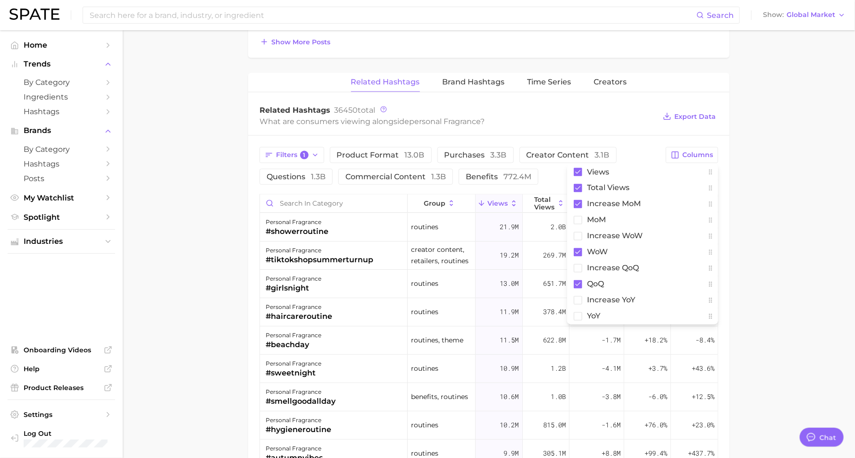
click at [791, 215] on main "1. fragrance 2. personal fragrance 3. Subcategory Overview Google TikTok Instag…" at bounding box center [489, 37] width 732 height 1347
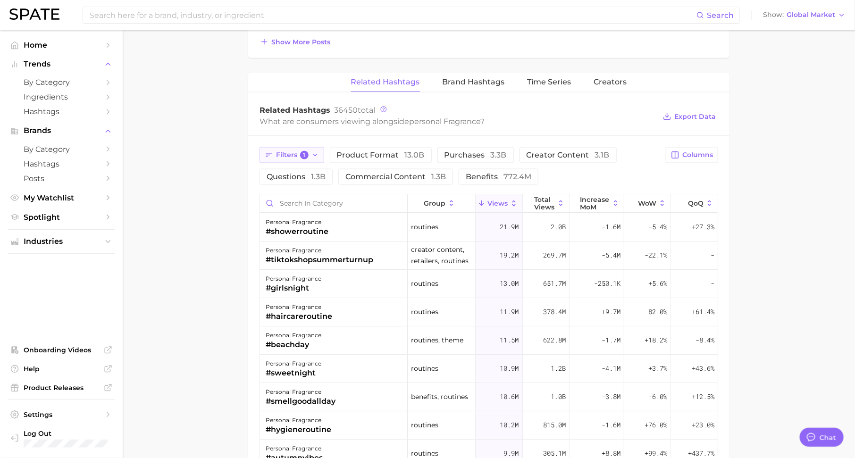
click at [306, 151] on span "1" at bounding box center [304, 155] width 8 height 8
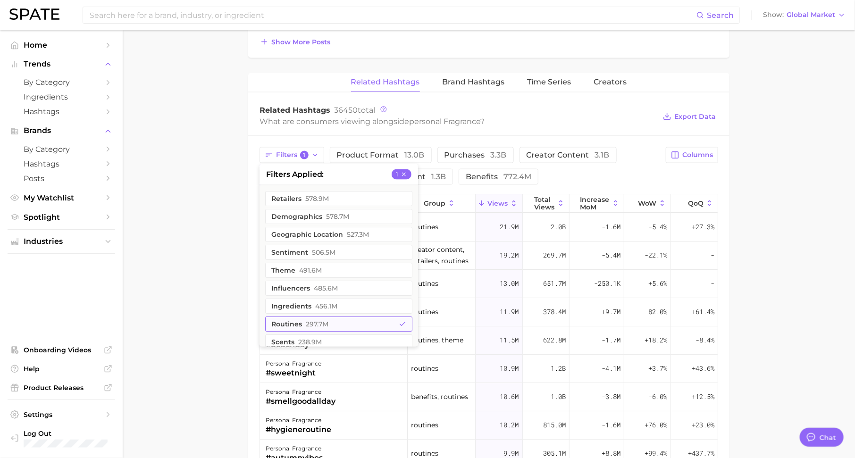
click at [354, 319] on button "routines 297.7m" at bounding box center [338, 324] width 147 height 15
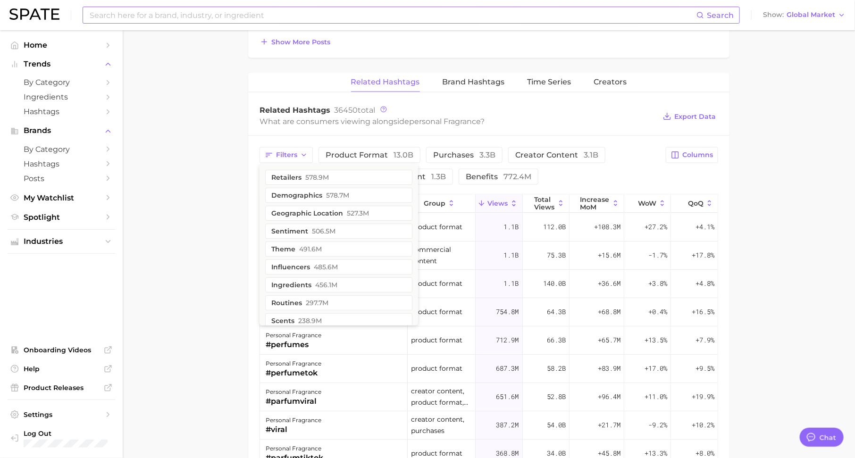
click at [125, 16] on input at bounding box center [393, 15] width 608 height 16
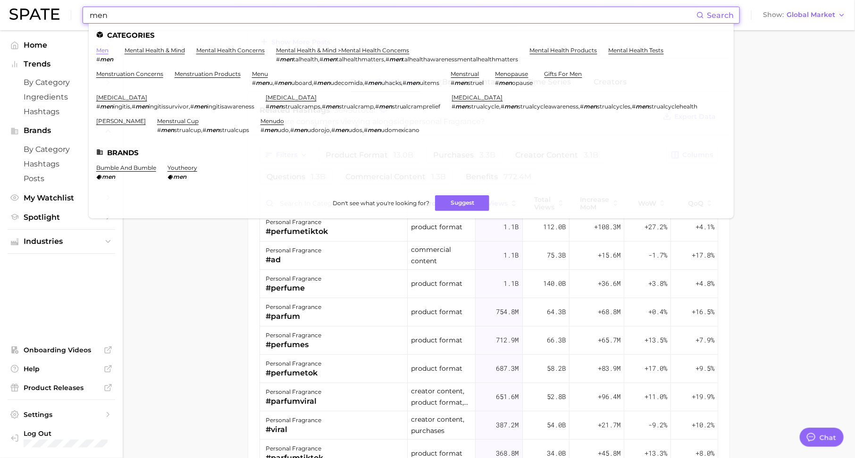
type input "men"
click at [99, 47] on link "men" at bounding box center [102, 50] width 12 height 7
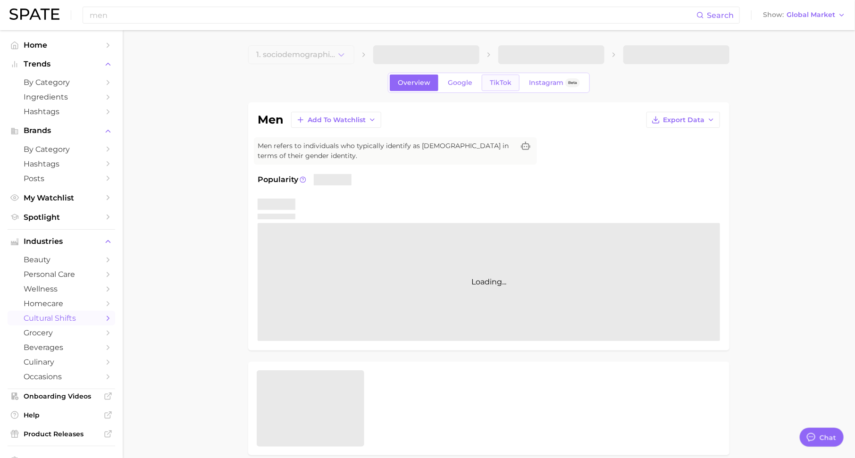
click at [495, 84] on span "TikTok" at bounding box center [501, 83] width 22 height 8
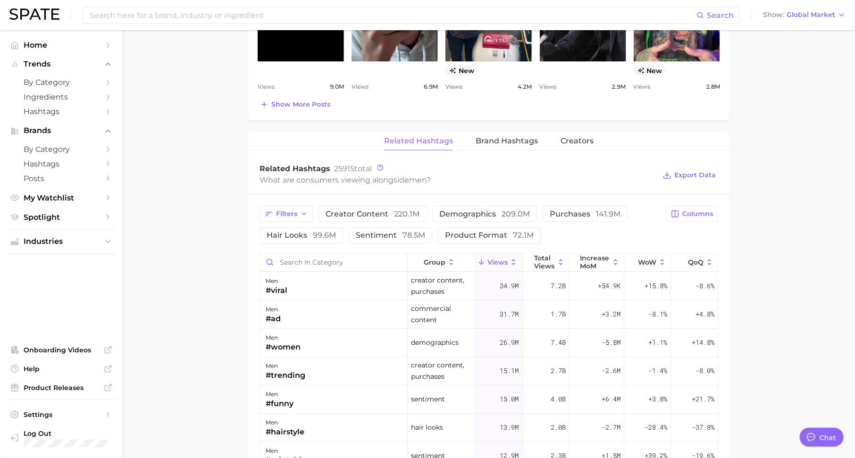
scroll to position [633, 0]
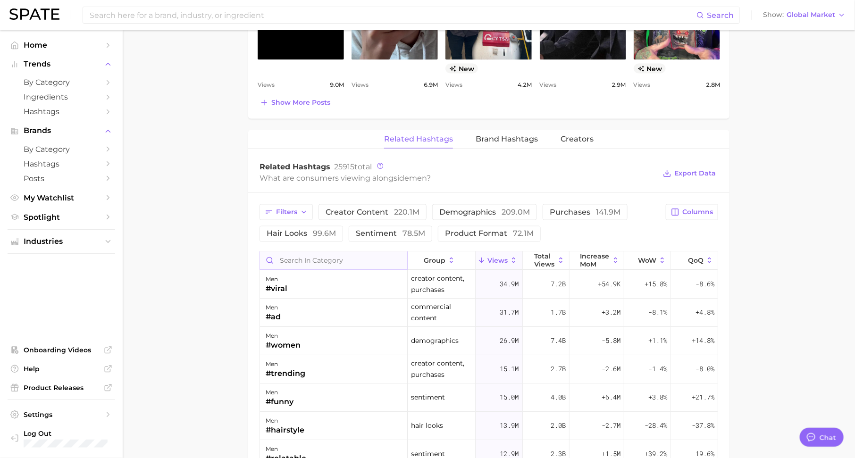
click at [343, 260] on input "Search in category" at bounding box center [333, 261] width 147 height 18
type input "fragrance"
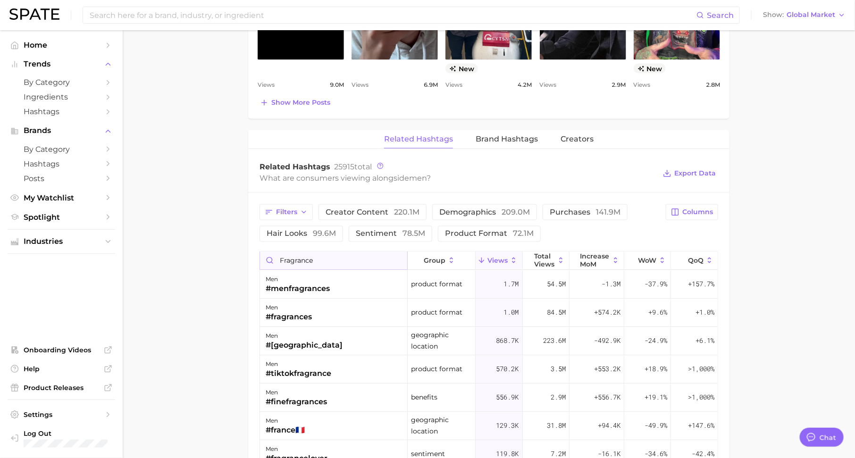
click at [398, 256] on input "fragrance" at bounding box center [333, 261] width 147 height 18
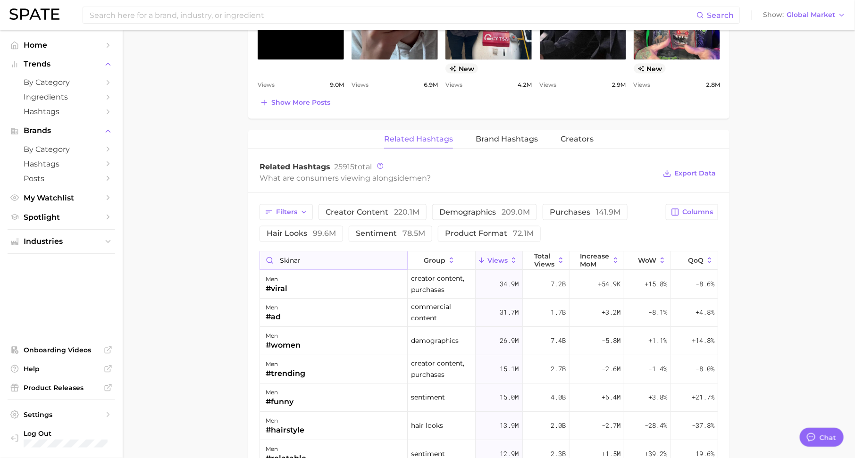
type input "skinare"
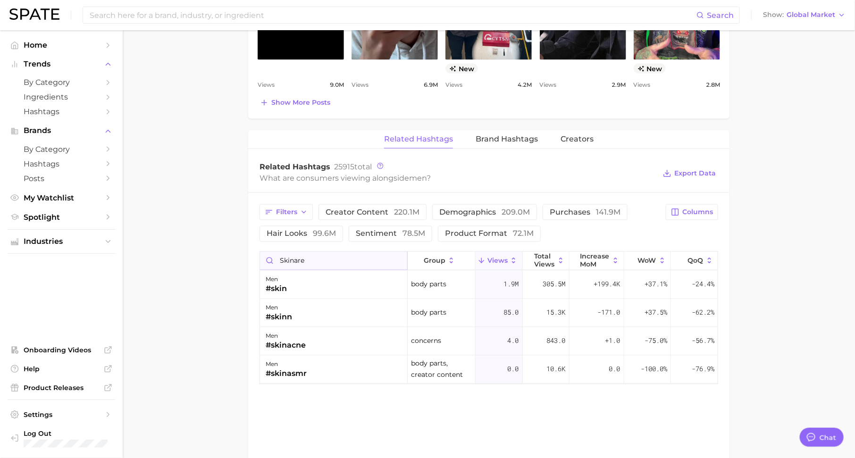
click at [399, 259] on input "skinare" at bounding box center [333, 261] width 147 height 18
click at [397, 258] on input "skinare" at bounding box center [333, 261] width 147 height 18
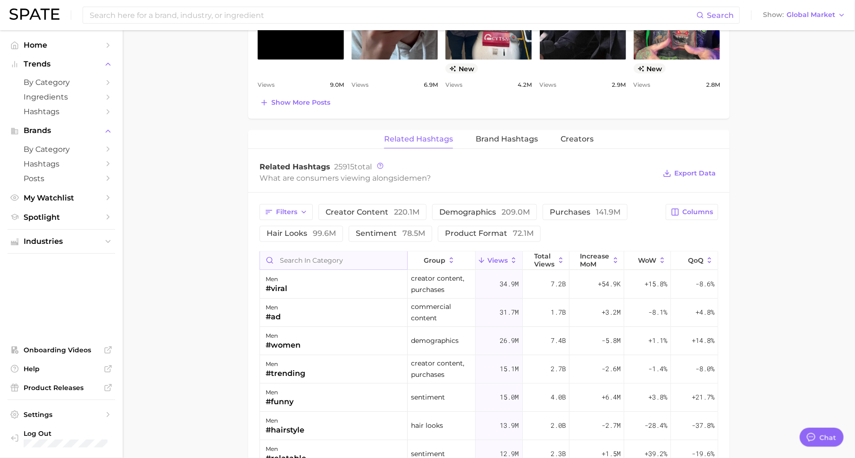
scroll to position [0, 0]
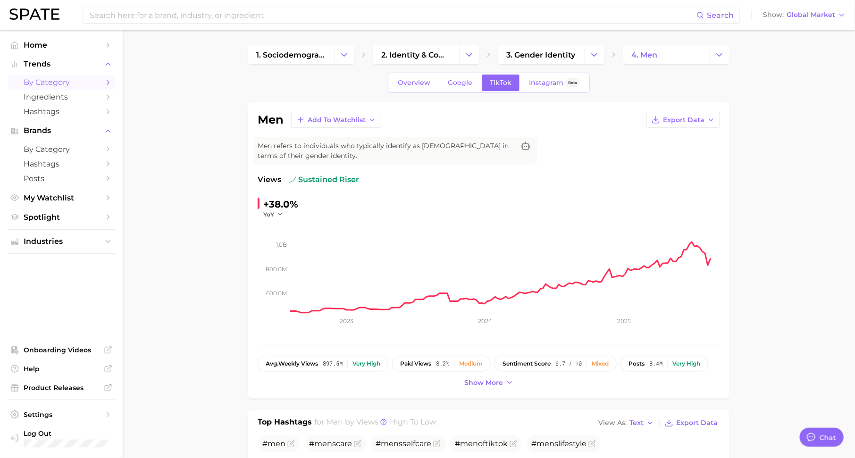
click at [76, 79] on span "by Category" at bounding box center [62, 82] width 76 height 9
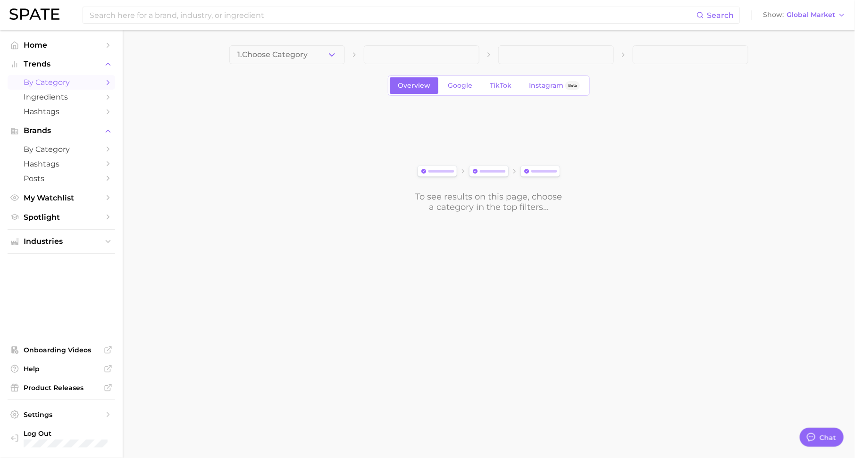
click at [314, 56] on button "1. Choose Category" at bounding box center [287, 54] width 116 height 19
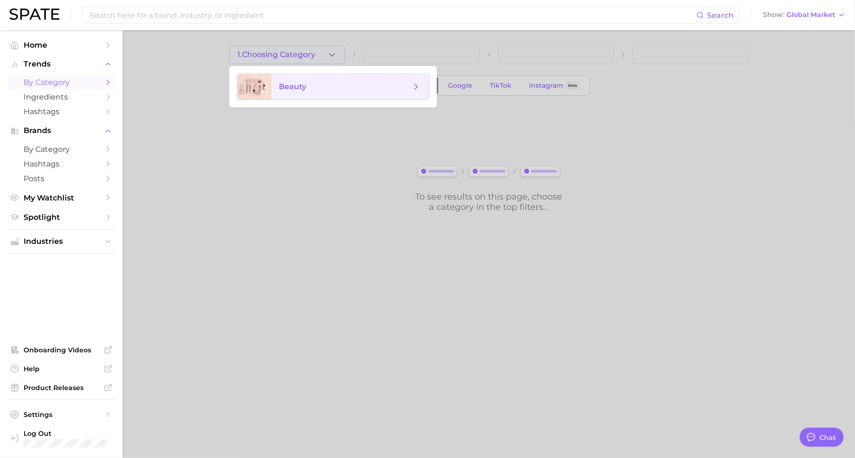
click at [320, 86] on span "beauty" at bounding box center [345, 87] width 132 height 10
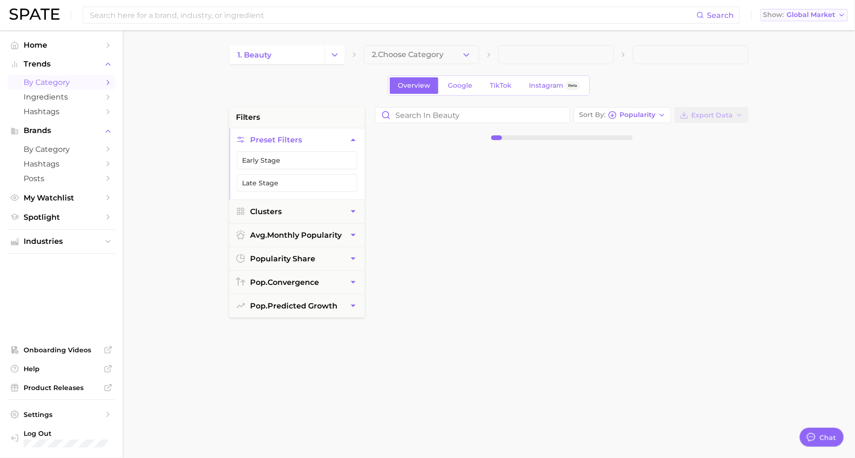
click at [793, 12] on span "Global Market" at bounding box center [811, 14] width 49 height 5
click at [787, 31] on span "[GEOGRAPHIC_DATA]" at bounding box center [801, 30] width 73 height 8
click at [424, 55] on span "2. Choose Category" at bounding box center [408, 54] width 72 height 8
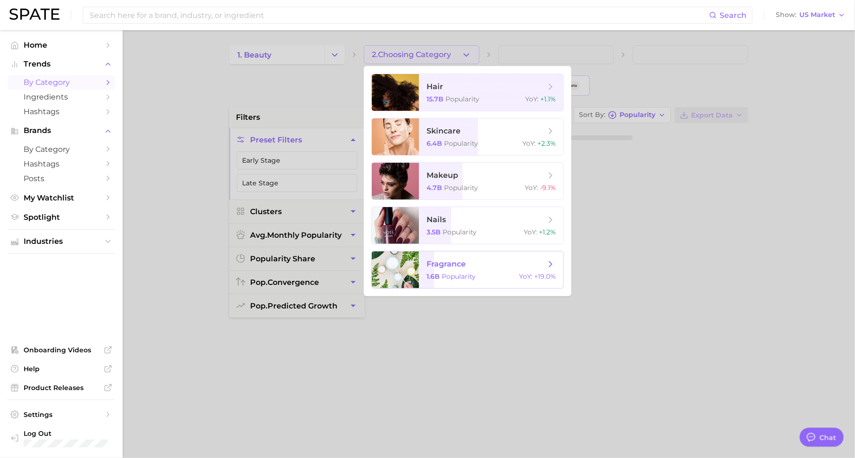
click at [457, 267] on span "fragrance" at bounding box center [446, 264] width 39 height 9
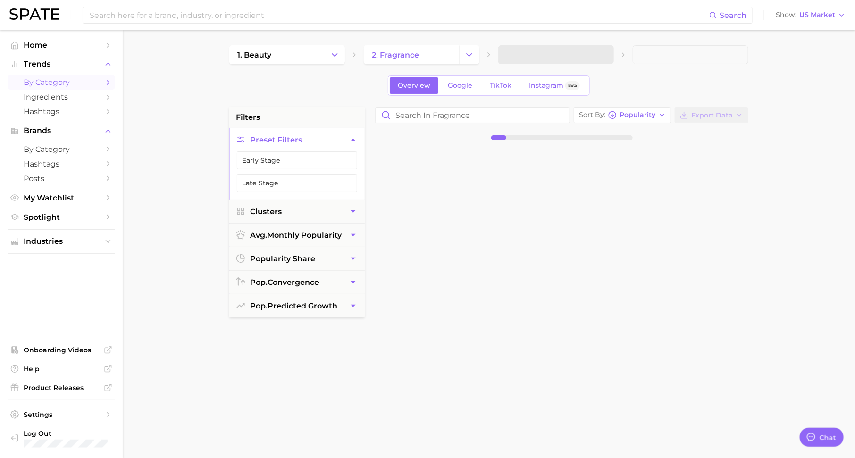
click at [535, 54] on span at bounding box center [556, 54] width 116 height 19
click at [343, 159] on button "Early Stage" at bounding box center [297, 160] width 120 height 18
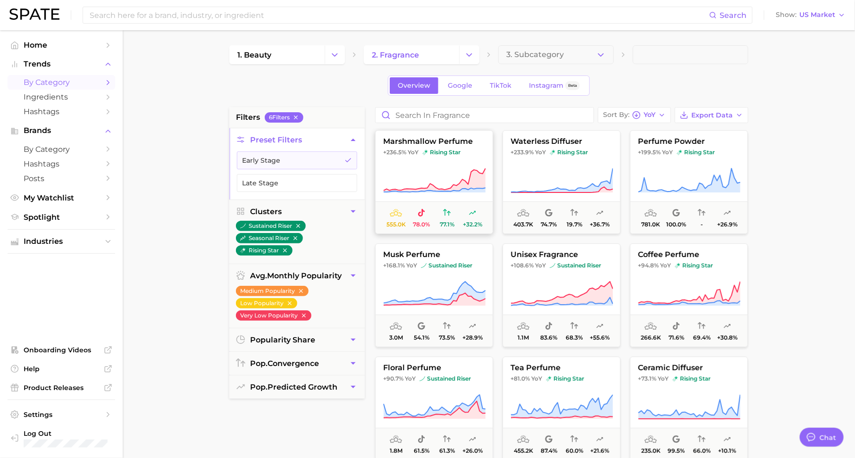
click at [438, 170] on icon at bounding box center [434, 181] width 102 height 26
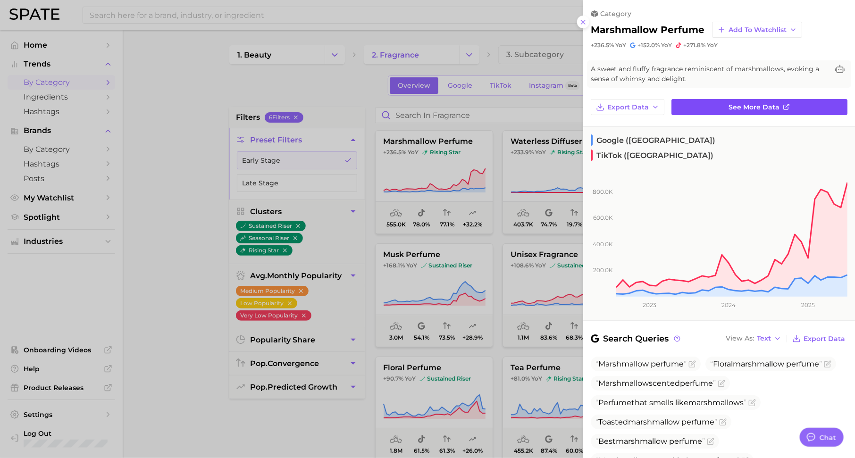
click at [738, 108] on span "See more data" at bounding box center [754, 107] width 51 height 8
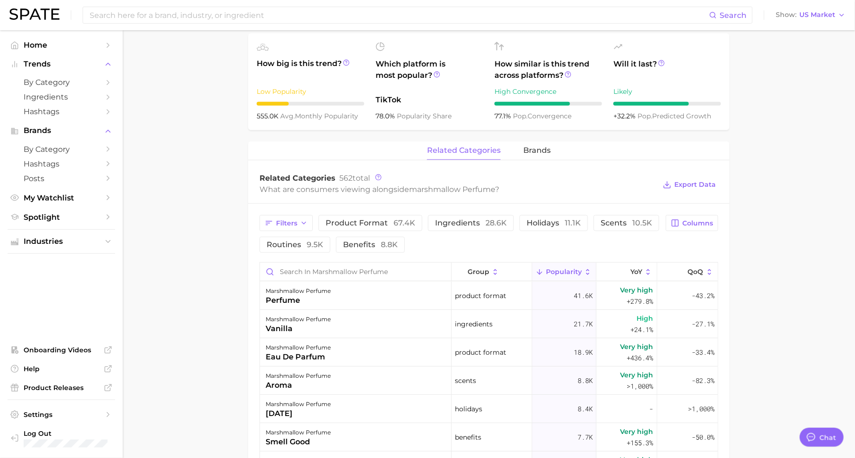
scroll to position [327, 0]
click at [287, 223] on span "Filters" at bounding box center [286, 224] width 21 height 8
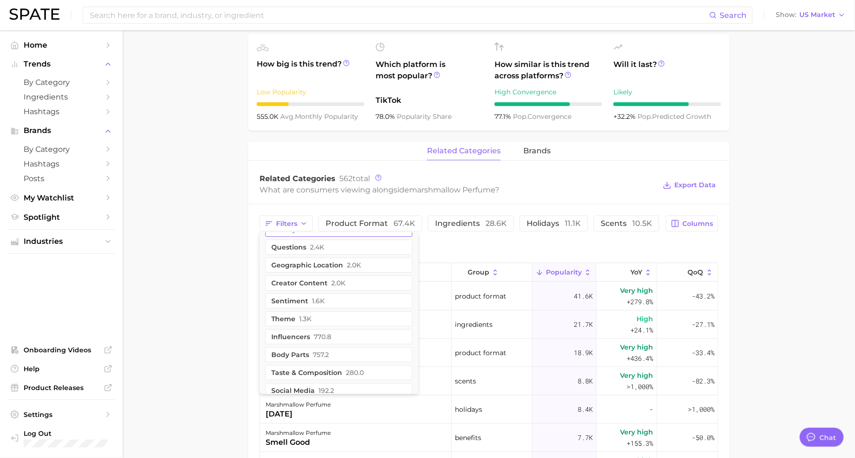
scroll to position [92, 0]
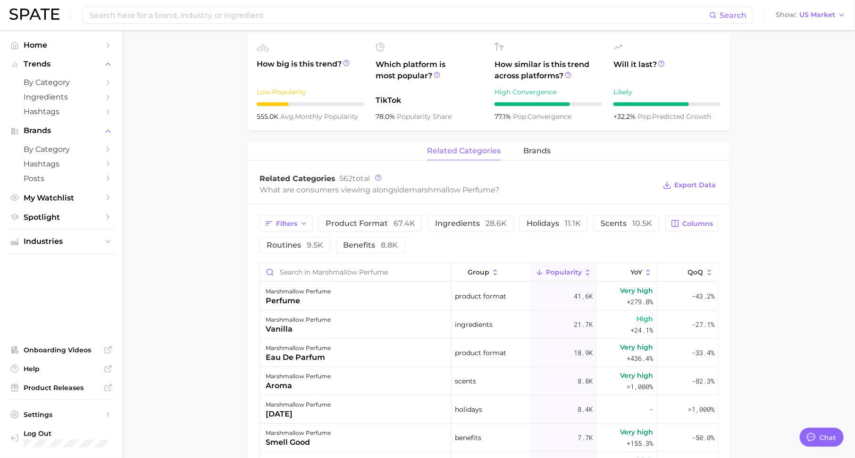
click at [473, 250] on div "Filters product format 67.4k ingredients 28.6k holidays 11.1k scents 10.5k rout…" at bounding box center [460, 235] width 401 height 38
click at [276, 222] on span "Filters" at bounding box center [286, 224] width 21 height 8
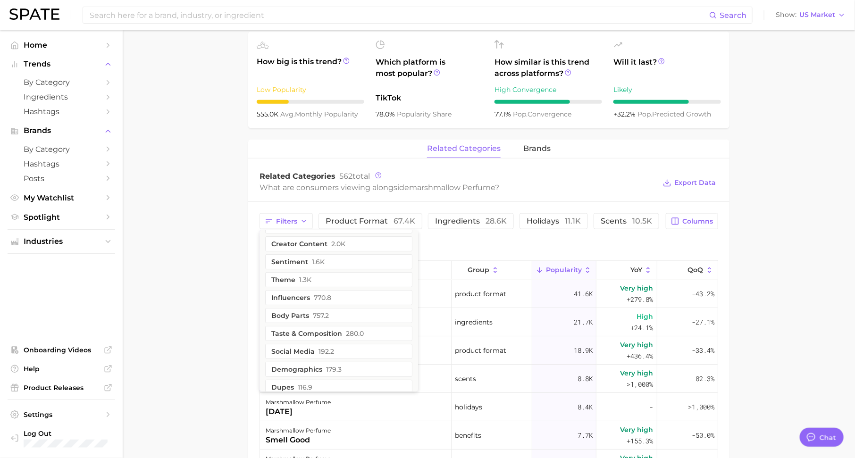
scroll to position [154, 0]
click at [317, 335] on button "demographics 179.3" at bounding box center [338, 340] width 147 height 15
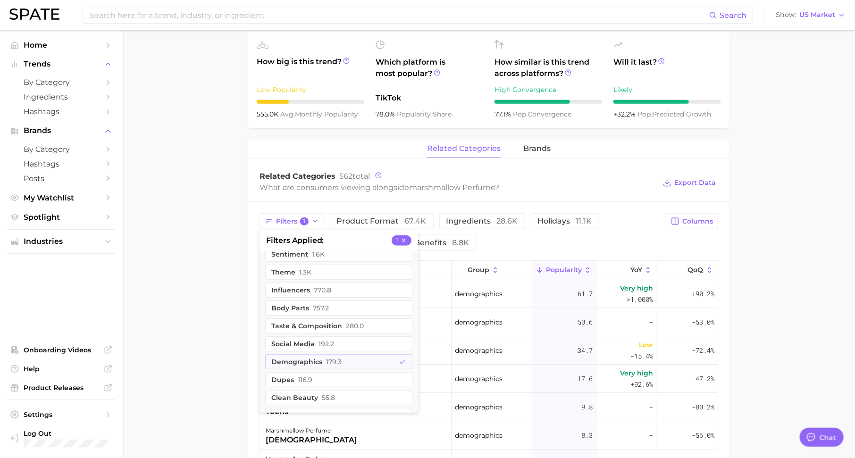
click at [501, 244] on div "Filters 1 filters applied 1 purchases 7.1k commercial content 6.7k food ingredi…" at bounding box center [460, 232] width 401 height 38
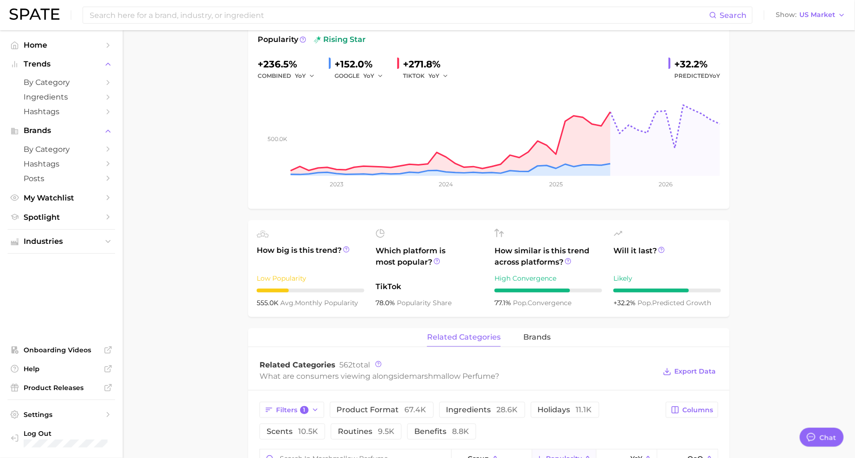
scroll to position [0, 0]
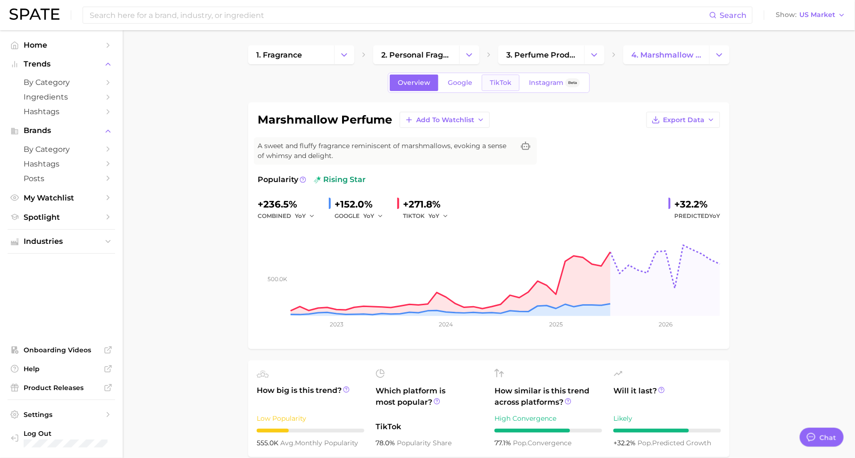
click at [494, 81] on span "TikTok" at bounding box center [501, 83] width 22 height 8
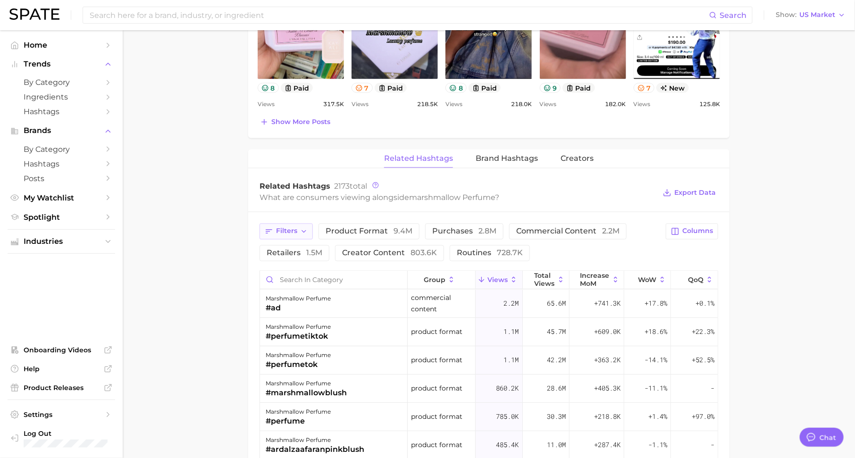
scroll to position [639, 0]
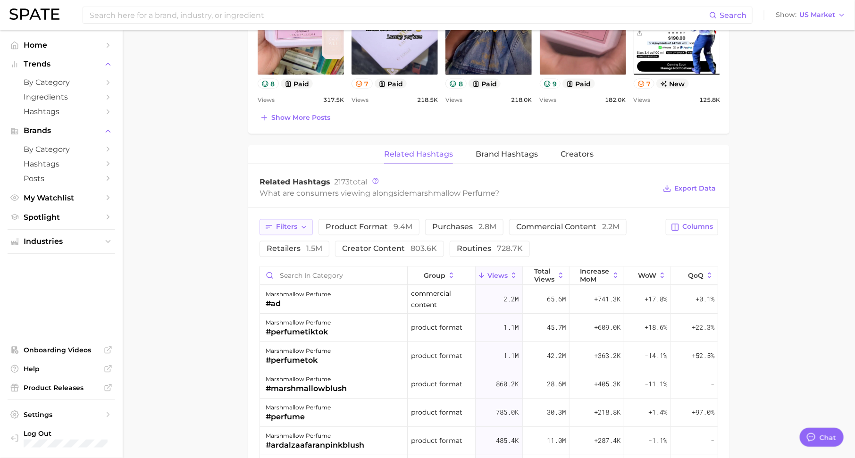
click at [297, 223] on span "Filters" at bounding box center [286, 227] width 21 height 8
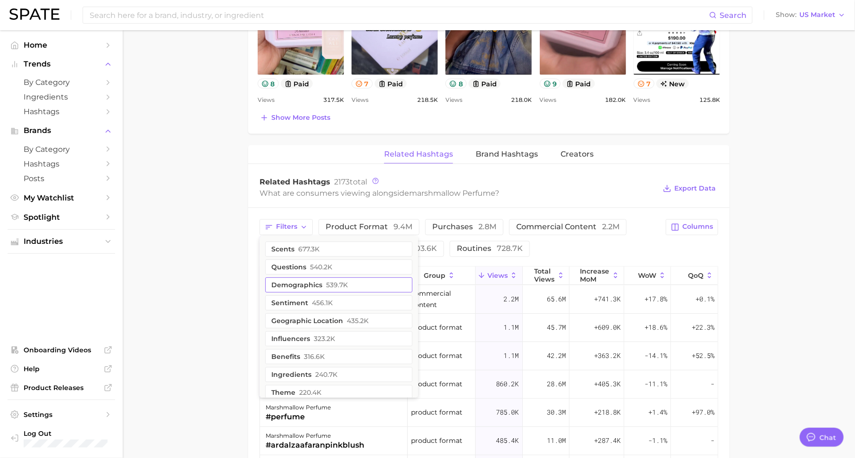
click at [316, 285] on button "demographics 539.7k" at bounding box center [338, 285] width 147 height 15
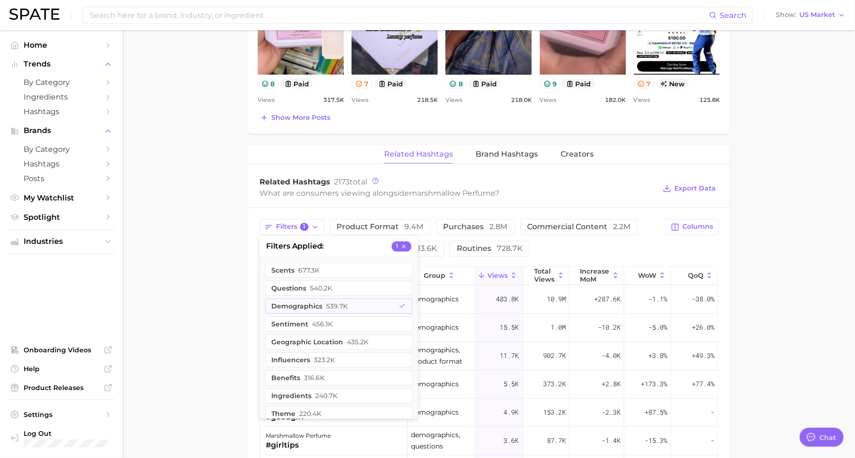
click at [411, 197] on div "Related Hashtags 2173 total What are consumers viewing alongside marshmallow pe…" at bounding box center [488, 189] width 481 height 38
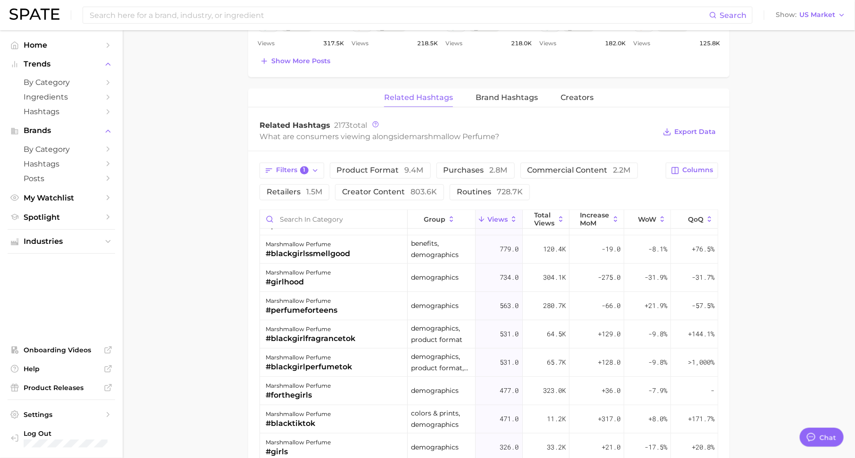
scroll to position [251, 0]
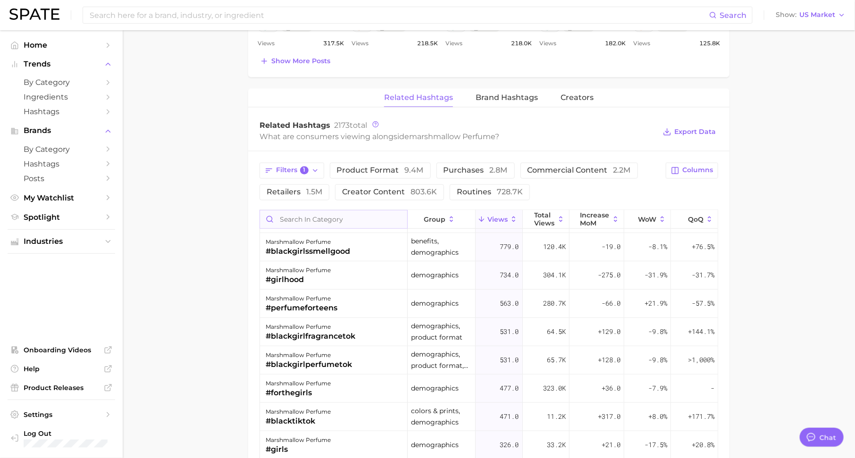
click at [346, 213] on input "Search in category" at bounding box center [333, 219] width 147 height 18
type input "men"
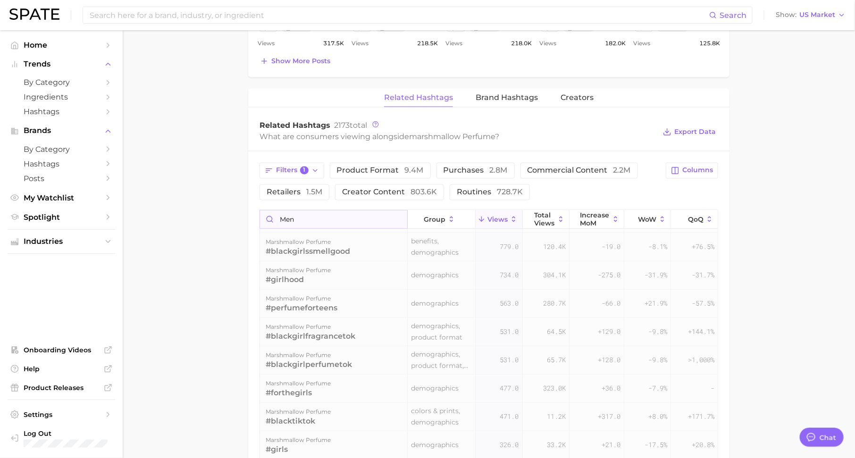
scroll to position [0, 0]
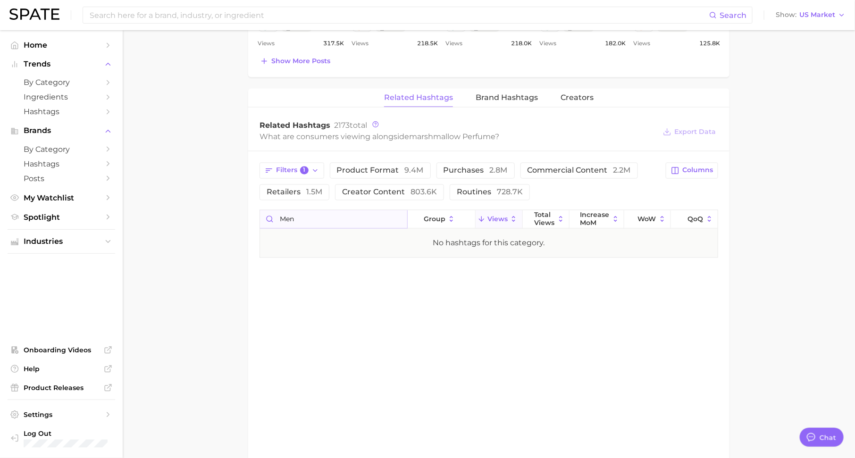
click at [400, 217] on input "men" at bounding box center [333, 219] width 147 height 18
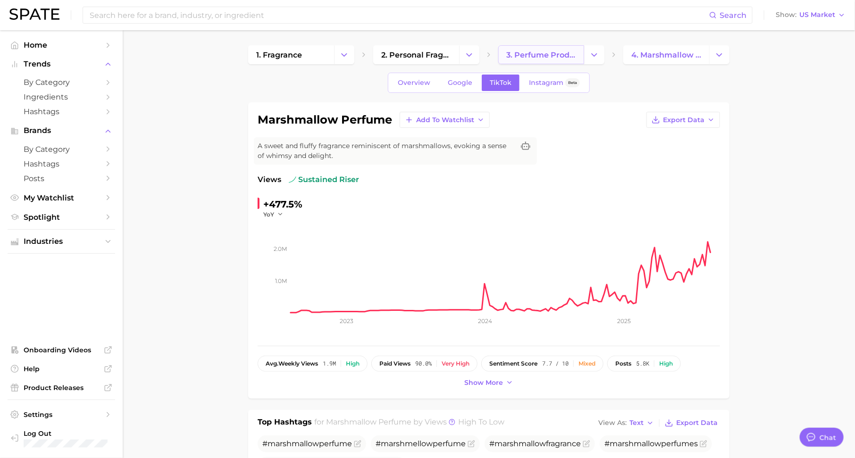
click at [539, 54] on span "3. perfume products" at bounding box center [541, 54] width 70 height 9
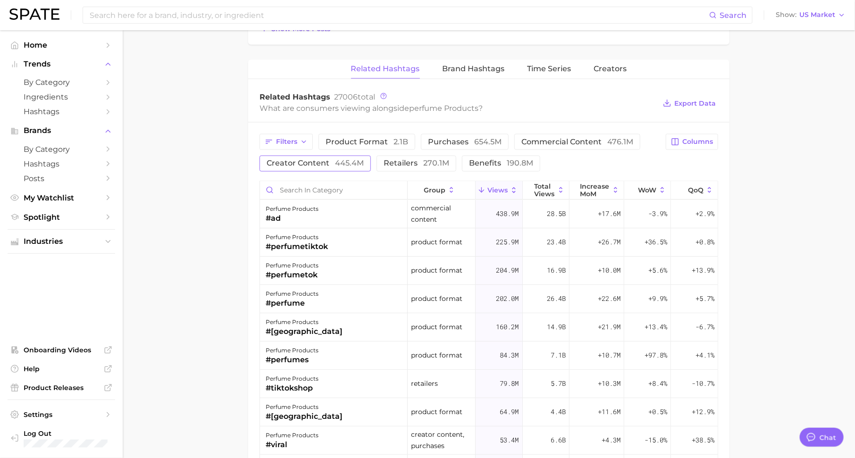
scroll to position [695, 0]
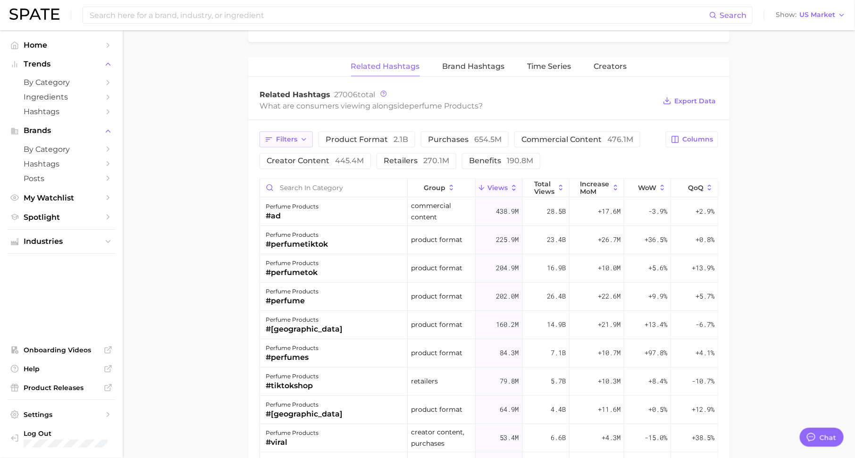
click at [287, 137] on span "Filters" at bounding box center [286, 139] width 21 height 8
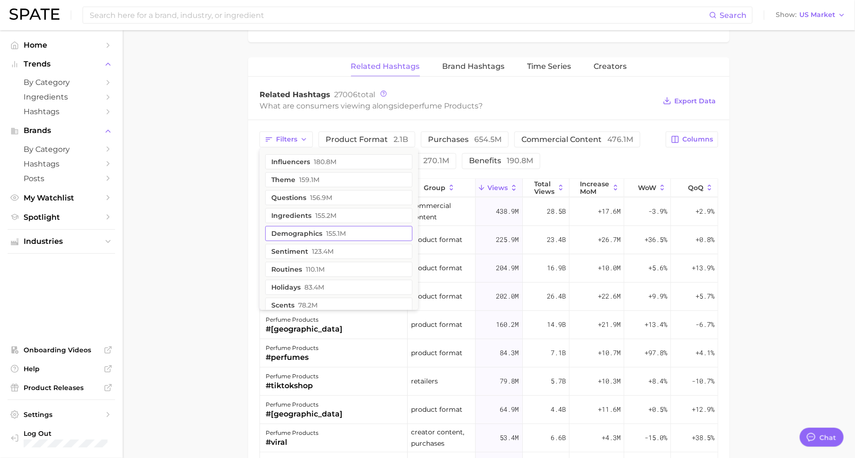
click at [313, 227] on button "demographics 155.1m" at bounding box center [338, 233] width 147 height 15
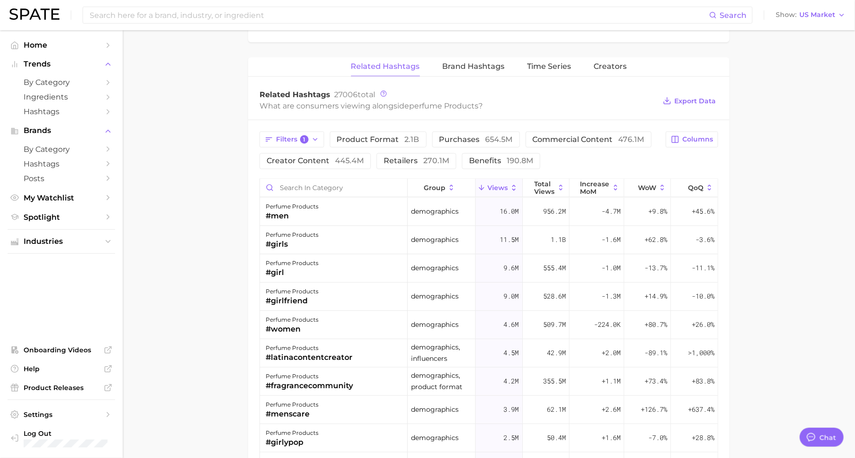
click at [549, 110] on div "Related Hashtags 27006 total What are consumers viewing alongside perfume produ…" at bounding box center [488, 102] width 481 height 38
click at [500, 210] on span "16.0m" at bounding box center [509, 211] width 19 height 11
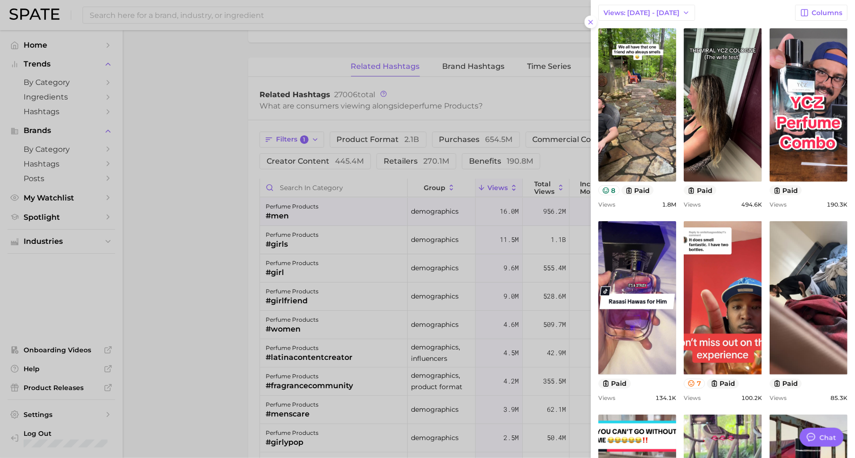
scroll to position [130, 0]
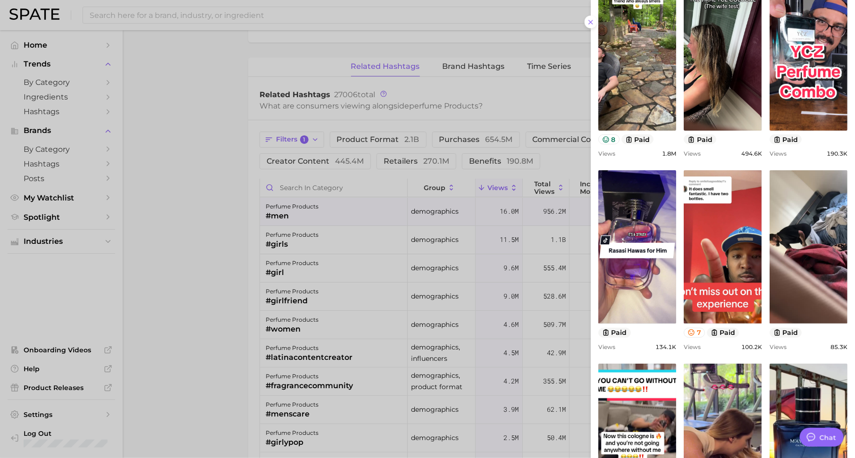
click at [531, 232] on div at bounding box center [427, 229] width 855 height 458
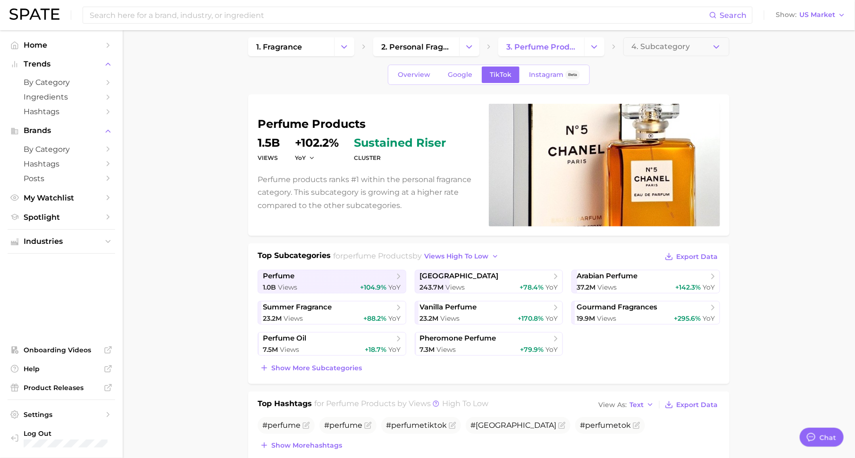
scroll to position [10, 0]
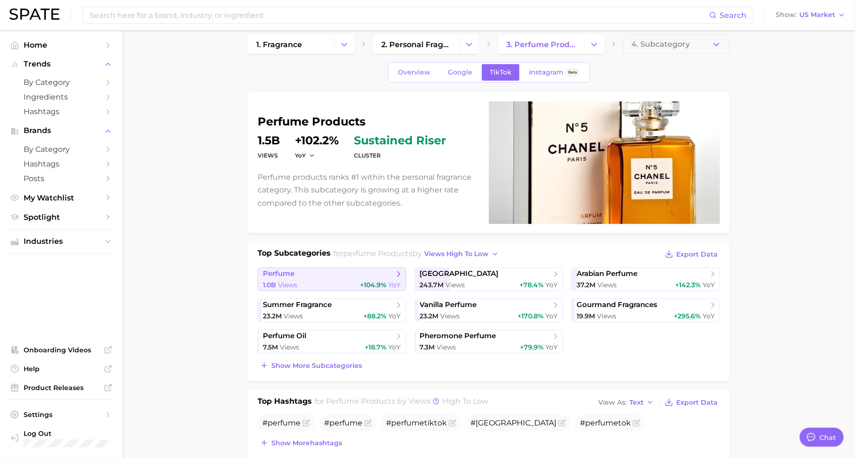
click at [372, 275] on span "perfume" at bounding box center [328, 273] width 131 height 9
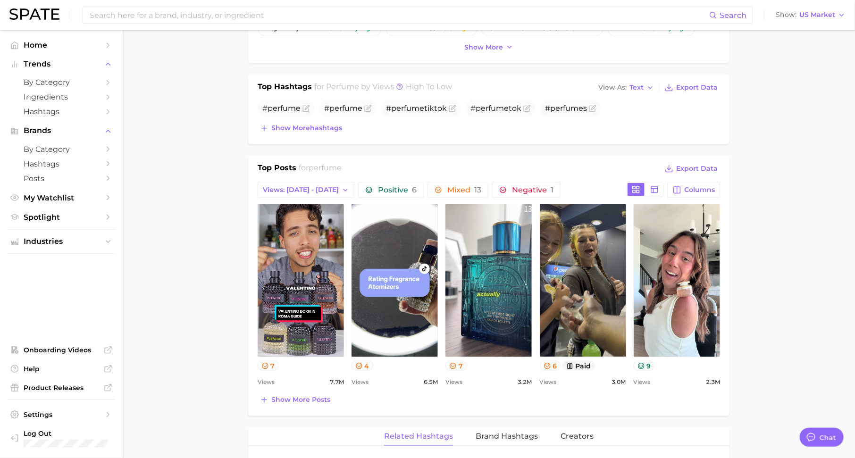
scroll to position [403, 0]
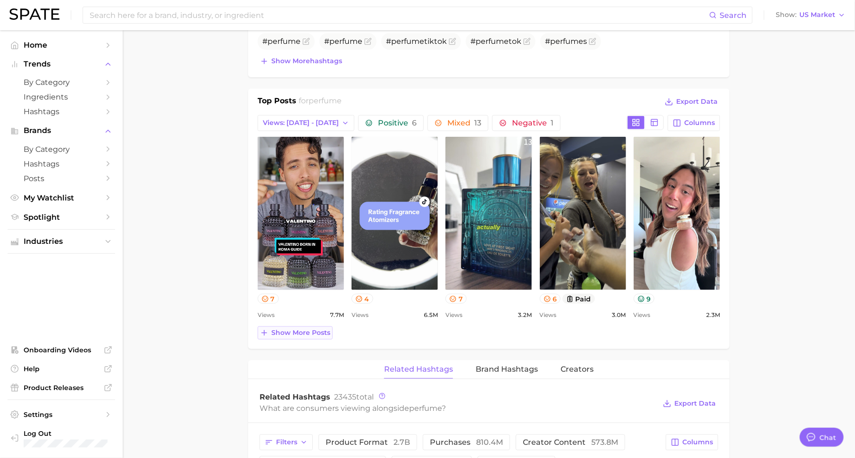
click at [311, 332] on span "Show more posts" at bounding box center [300, 333] width 59 height 8
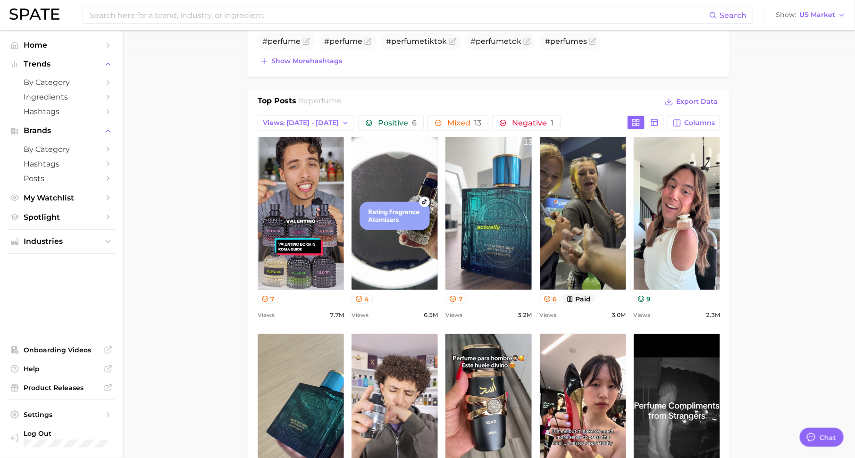
scroll to position [0, 0]
click at [266, 298] on icon at bounding box center [265, 299] width 8 height 8
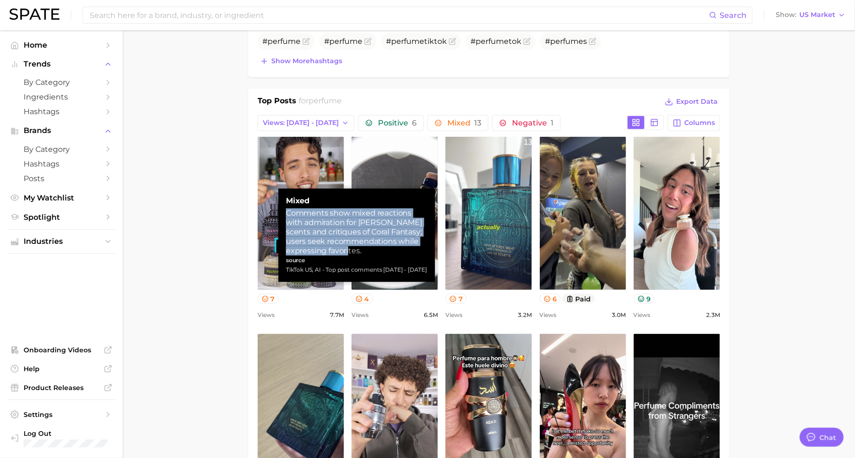
drag, startPoint x: 287, startPoint y: 215, endPoint x: 363, endPoint y: 246, distance: 82.4
click at [364, 246] on div "Comments show mixed reactions with admiration for [PERSON_NAME] scents and crit…" at bounding box center [357, 232] width 142 height 47
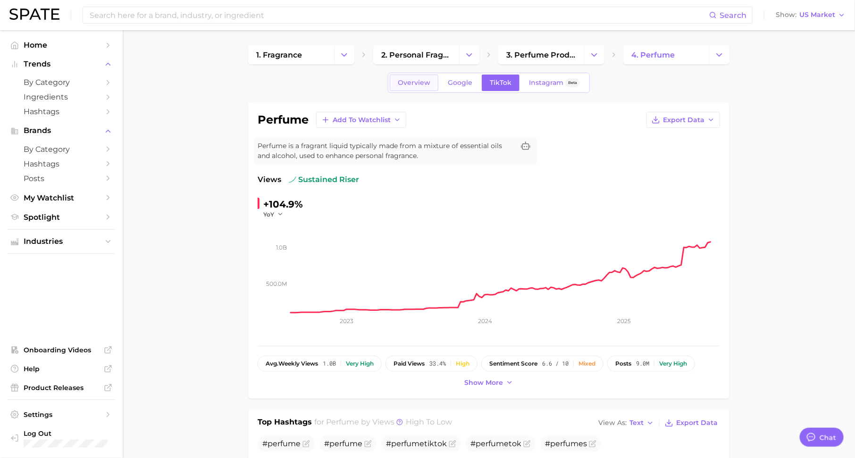
click at [426, 81] on span "Overview" at bounding box center [414, 83] width 33 height 8
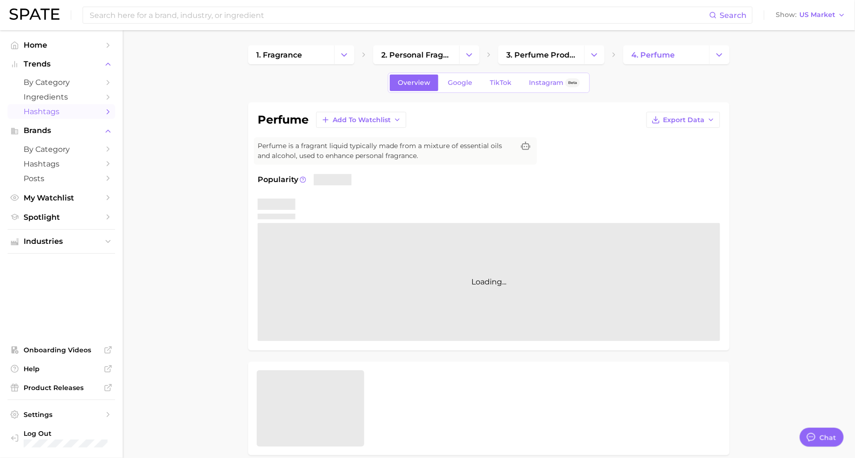
click at [78, 111] on span "Hashtags" at bounding box center [62, 111] width 76 height 9
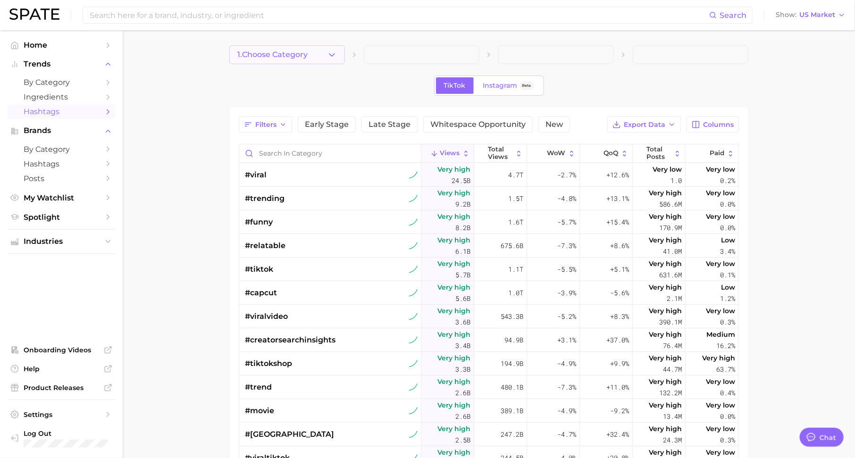
click at [315, 58] on button "1. Choose Category" at bounding box center [287, 54] width 116 height 19
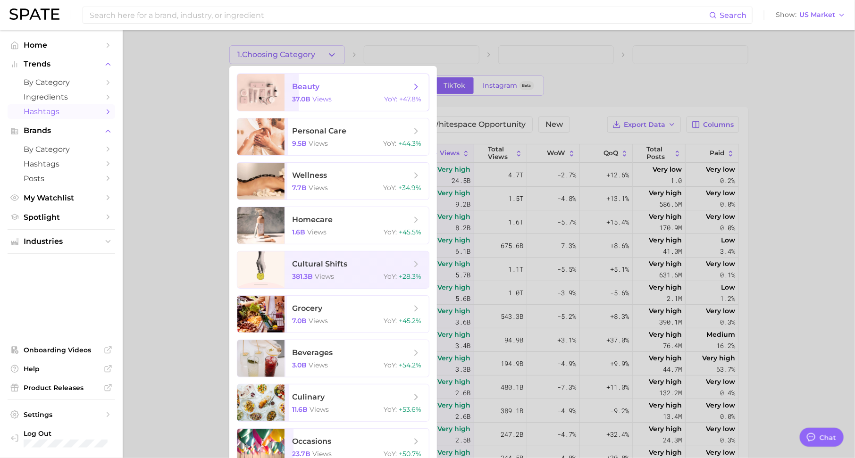
click at [323, 89] on span "beauty" at bounding box center [351, 87] width 119 height 10
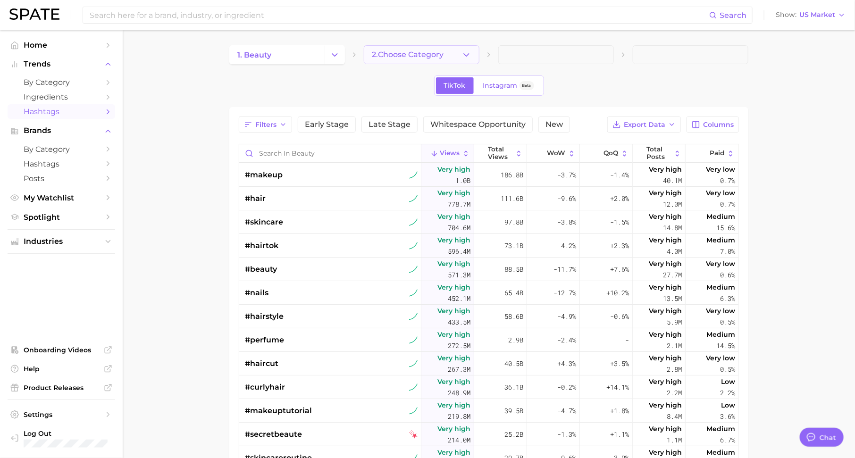
click at [409, 53] on span "2. Choose Category" at bounding box center [408, 54] width 72 height 8
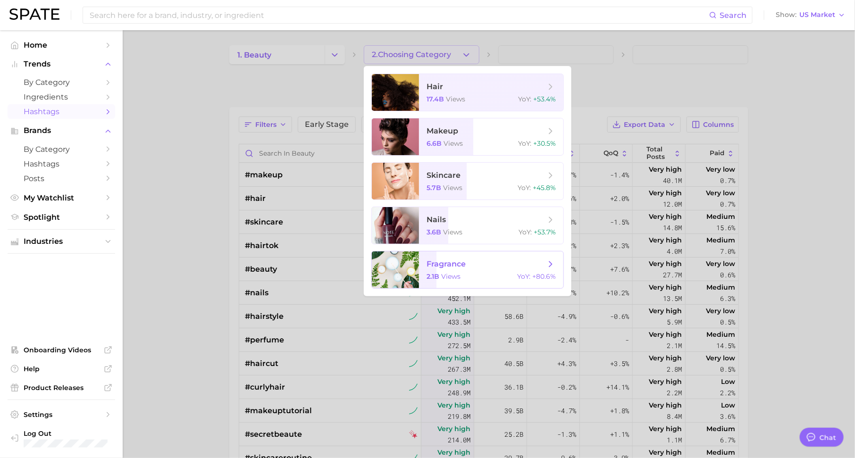
click at [461, 272] on span "fragrance 2.1b views YoY : +80.6%" at bounding box center [491, 270] width 144 height 37
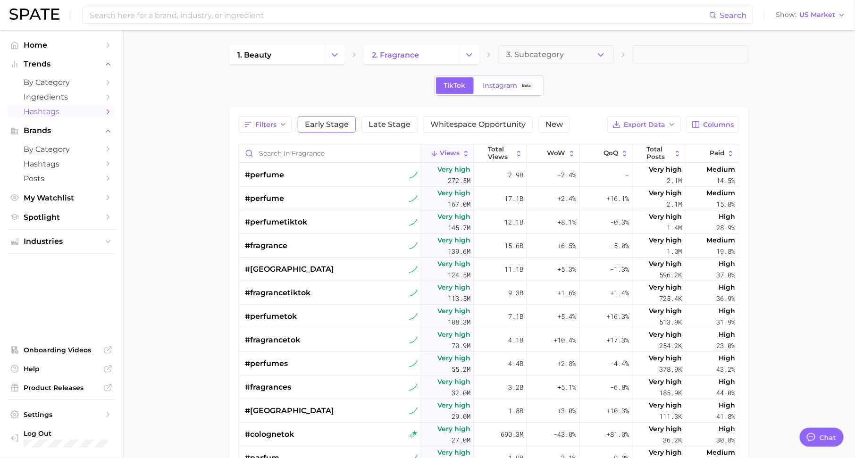
click at [339, 126] on span "Early Stage" at bounding box center [327, 125] width 44 height 8
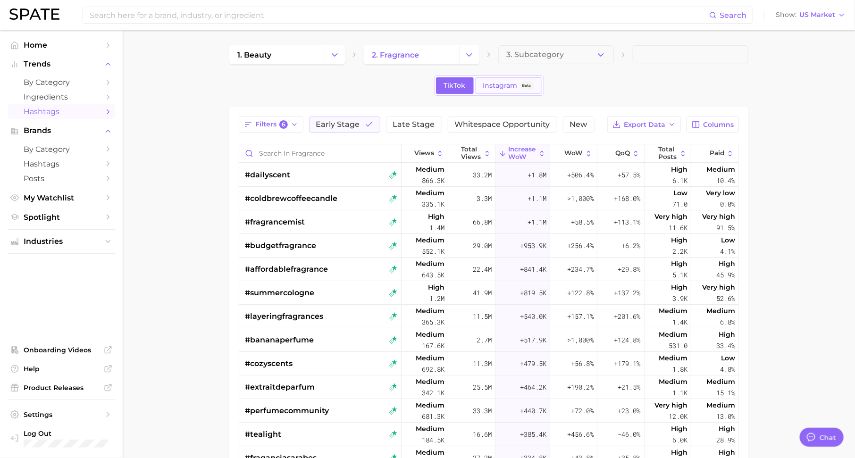
click at [512, 83] on span "Instagram" at bounding box center [500, 86] width 34 height 8
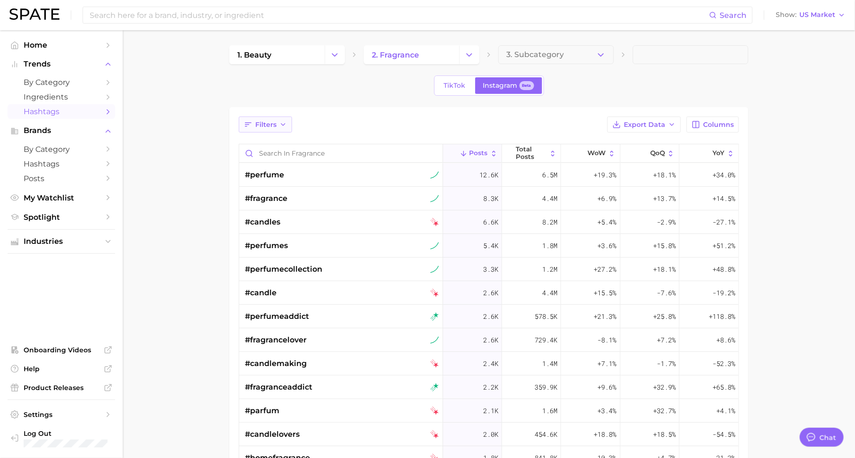
click at [272, 127] on span "Filters" at bounding box center [265, 125] width 21 height 8
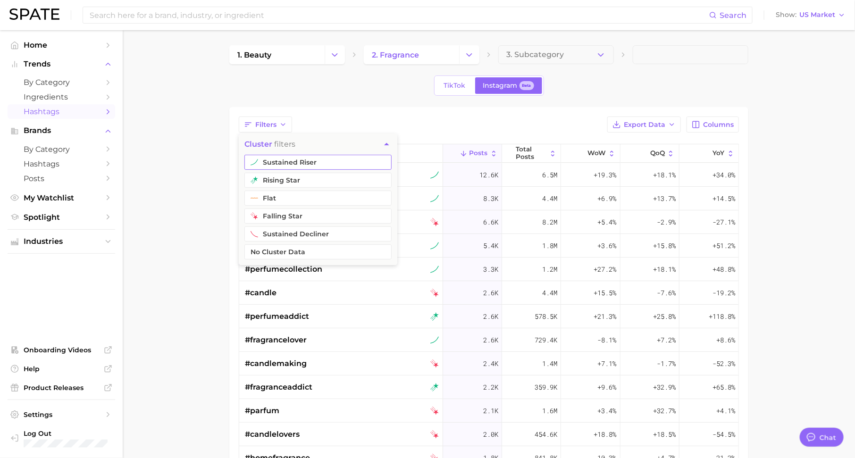
click at [284, 155] on button "sustained riser" at bounding box center [317, 162] width 147 height 15
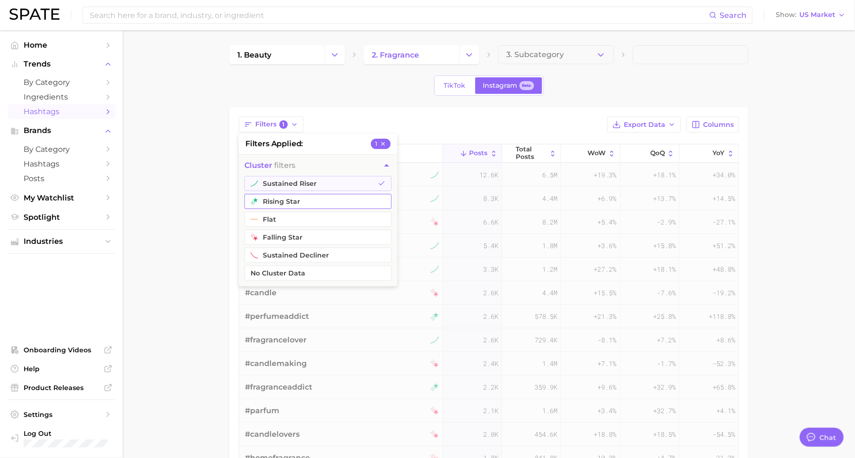
click at [298, 200] on button "rising star" at bounding box center [317, 201] width 147 height 15
click at [440, 121] on div "Filters 2 filters applied 2 cluster filters sustained riser rising star flat fa…" at bounding box center [489, 125] width 500 height 16
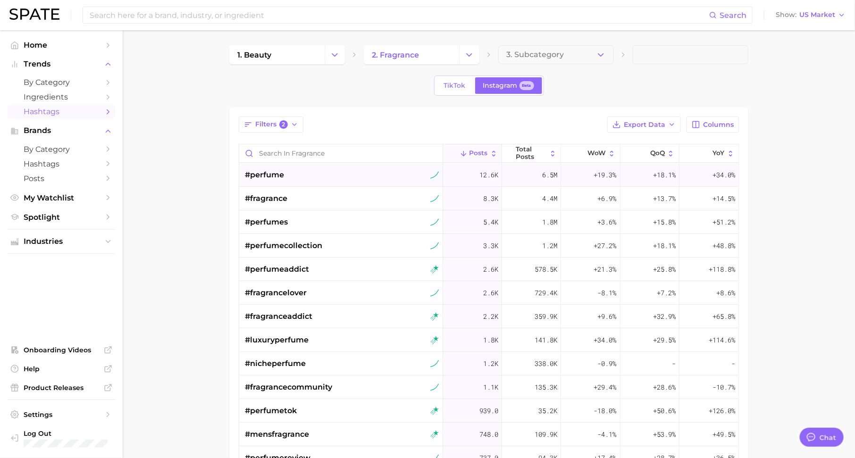
click at [284, 184] on div "#perfume" at bounding box center [342, 175] width 194 height 24
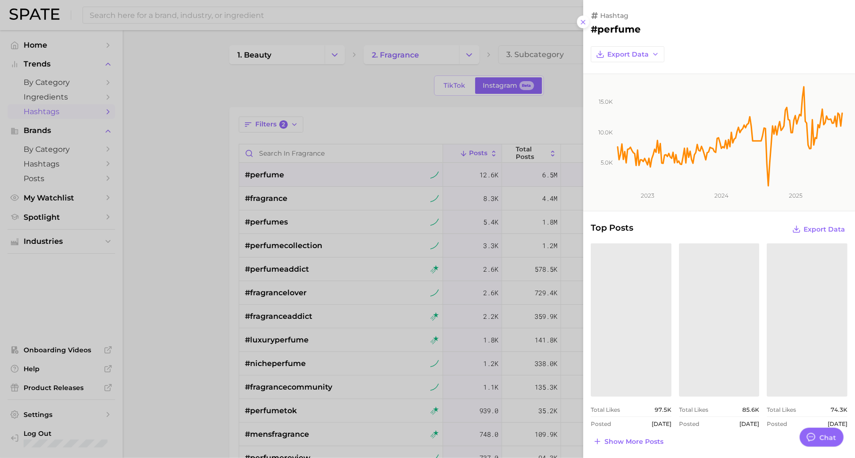
click at [316, 109] on div at bounding box center [427, 229] width 855 height 458
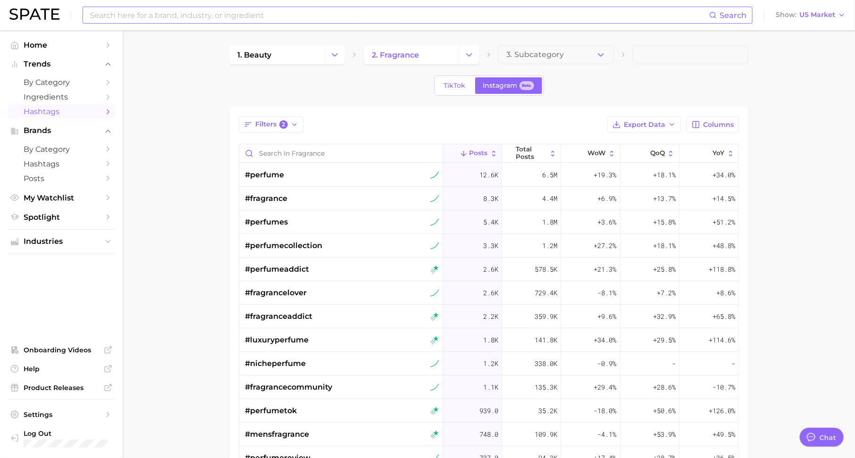
click at [323, 17] on input at bounding box center [399, 15] width 621 height 16
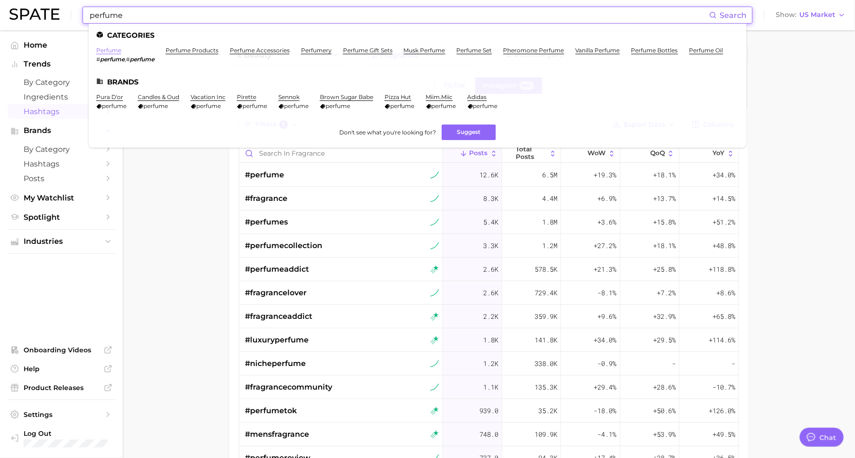
type input "perfume"
click at [116, 50] on link "perfume" at bounding box center [108, 50] width 25 height 7
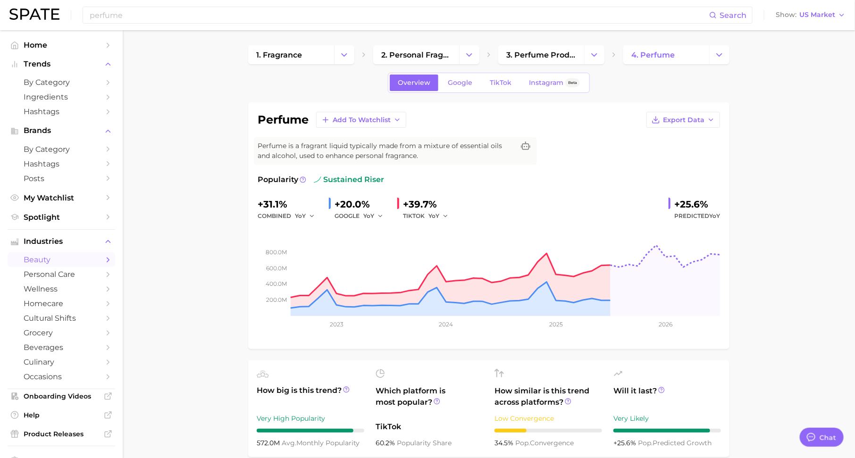
click at [553, 91] on div "Overview Google TikTok Instagram Beta" at bounding box center [489, 83] width 202 height 20
click at [554, 86] on link "Instagram Beta" at bounding box center [554, 83] width 67 height 17
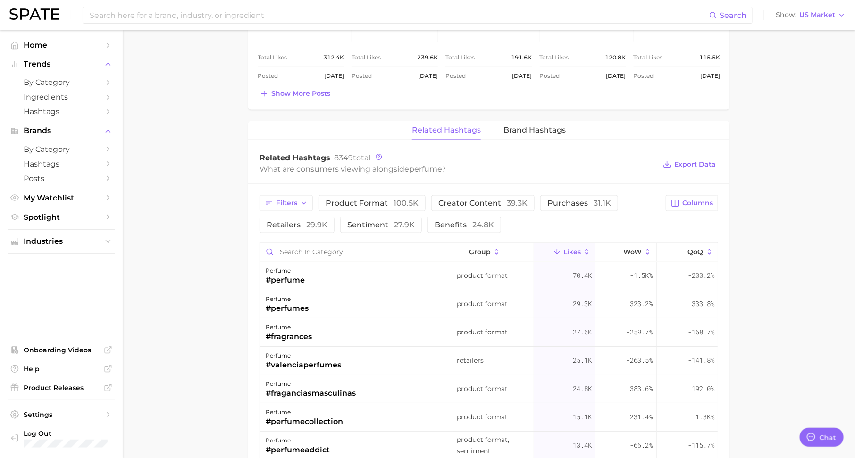
scroll to position [592, 0]
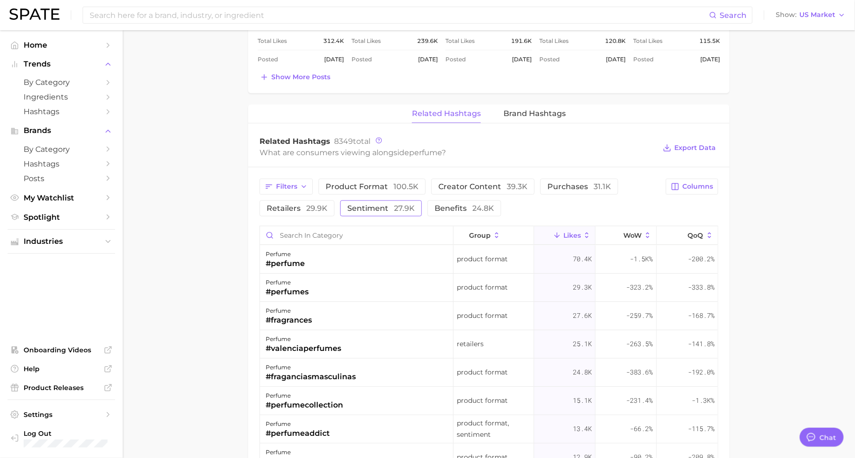
click at [373, 210] on button "Sentiment 27.9k" at bounding box center [381, 209] width 82 height 16
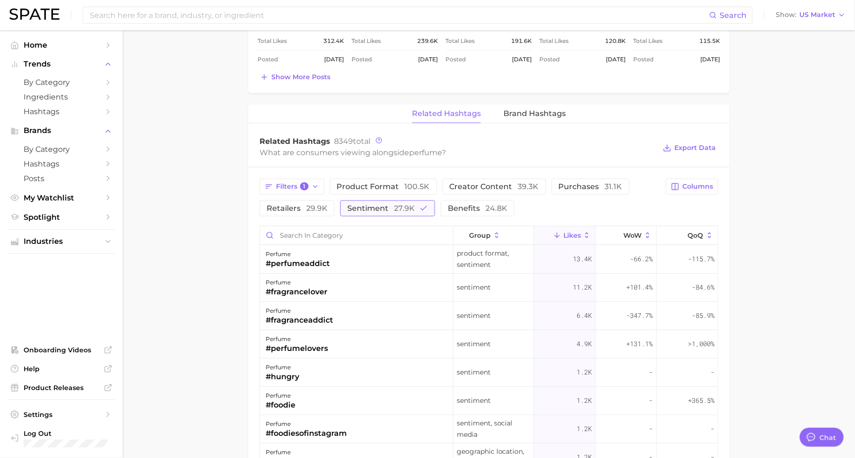
click at [370, 206] on span "Sentiment 27.9k" at bounding box center [380, 209] width 67 height 8
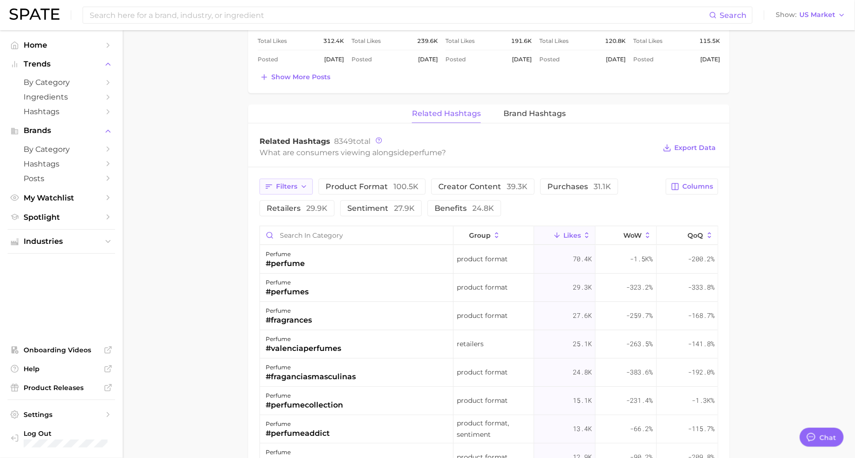
click at [287, 183] on span "Filters" at bounding box center [286, 187] width 21 height 8
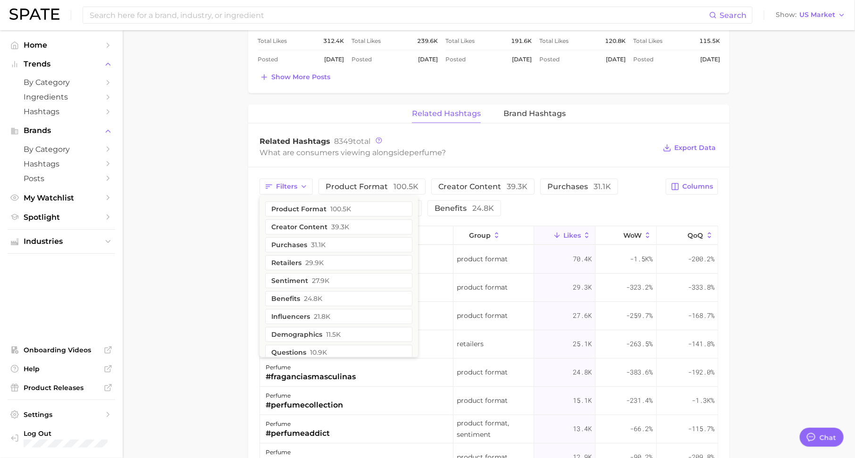
click at [443, 162] on div "Related Hashtags 8349 total What are consumers viewing alongside perfume ? Expo…" at bounding box center [488, 148] width 481 height 38
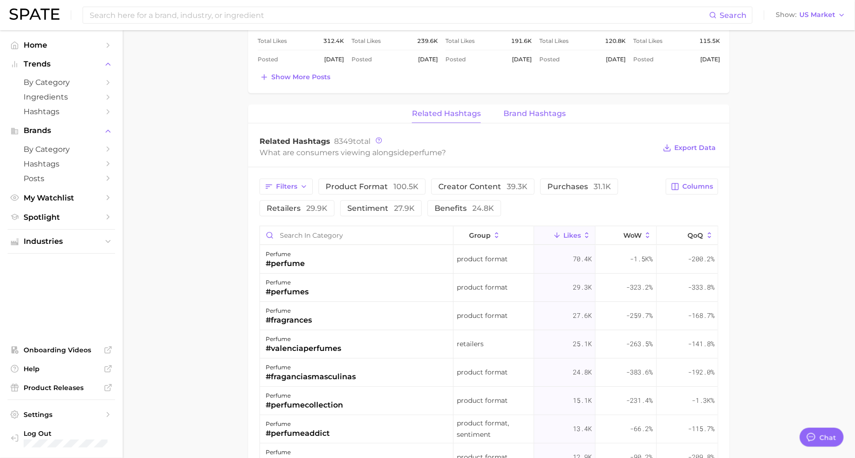
click at [539, 111] on span "Brand Hashtags" at bounding box center [535, 113] width 62 height 8
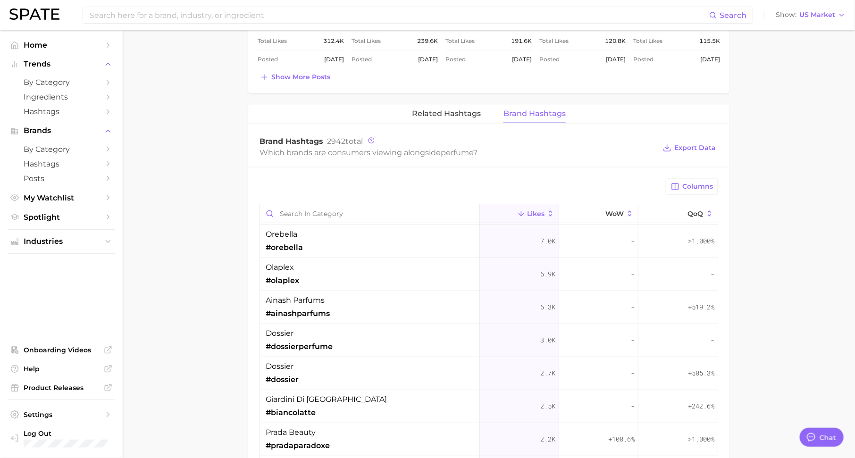
scroll to position [67, 0]
click at [450, 110] on span "Related Hashtags" at bounding box center [446, 113] width 69 height 8
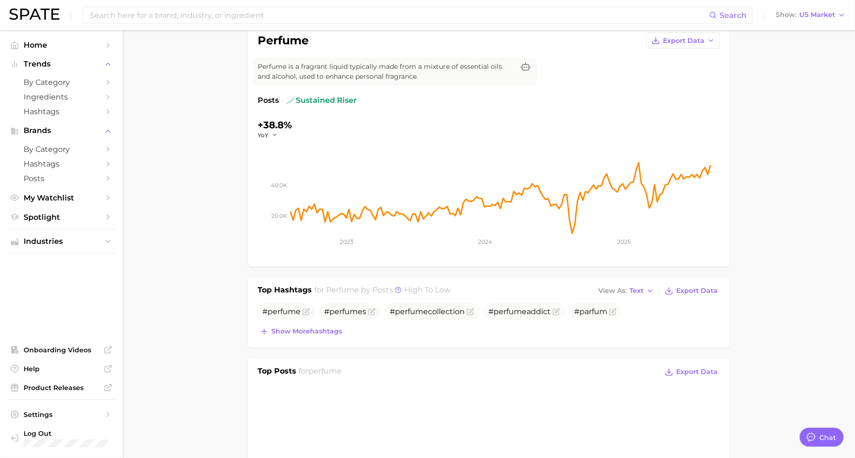
scroll to position [0, 0]
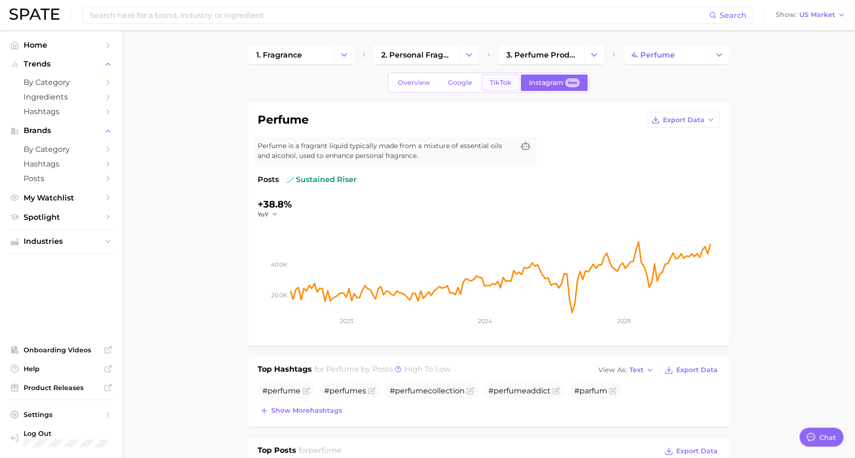
click at [496, 84] on span "TikTok" at bounding box center [501, 83] width 22 height 8
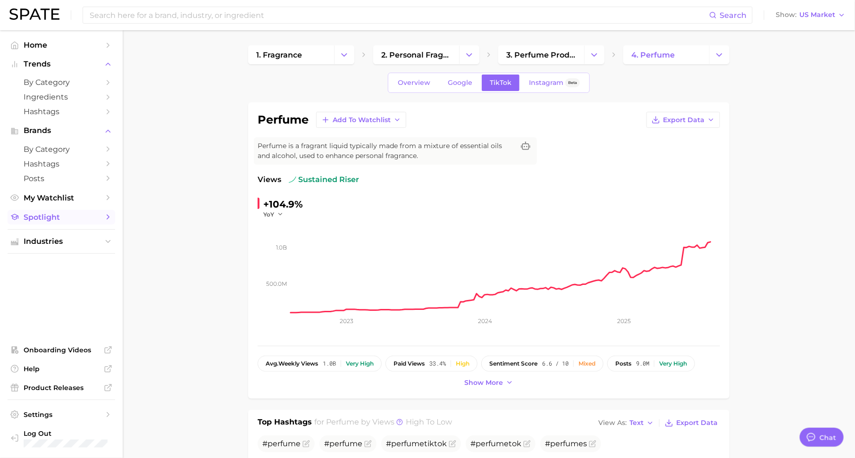
click at [103, 224] on link "Spotlight" at bounding box center [62, 217] width 108 height 15
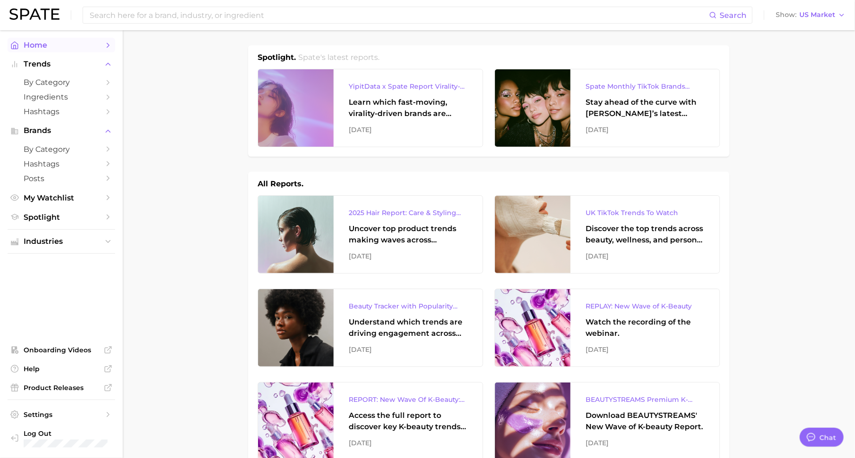
click at [84, 45] on span "Home" at bounding box center [62, 45] width 76 height 9
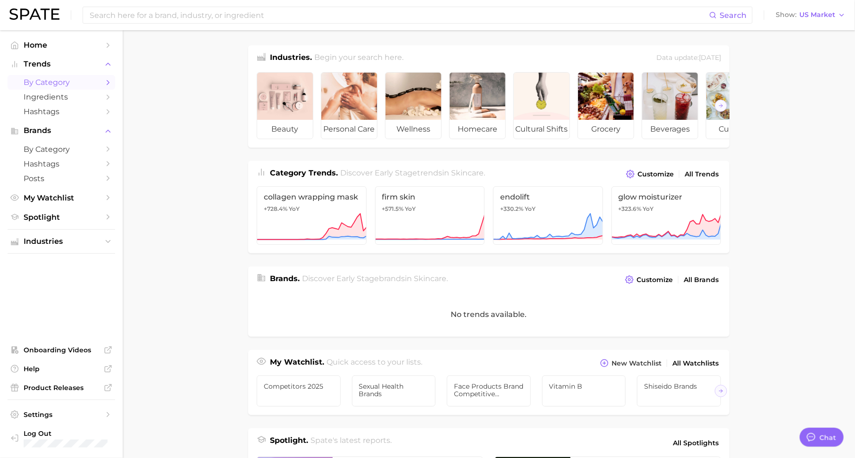
click at [65, 84] on span "by Category" at bounding box center [62, 82] width 76 height 9
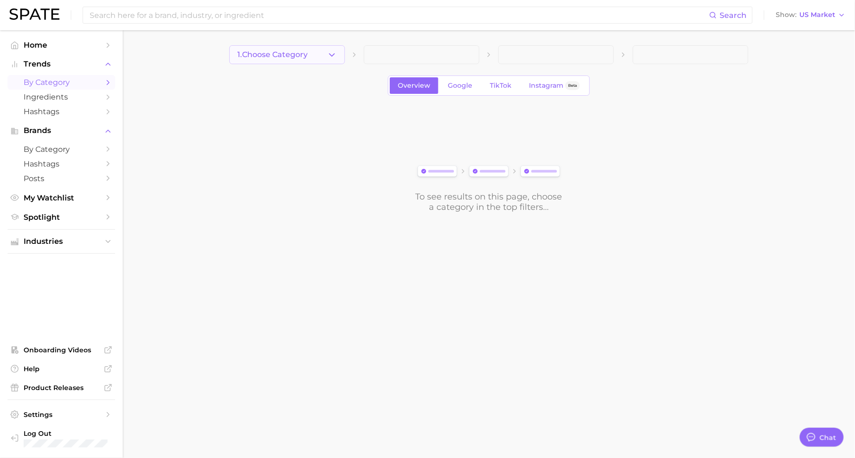
click at [327, 57] on button "1. Choose Category" at bounding box center [287, 54] width 116 height 19
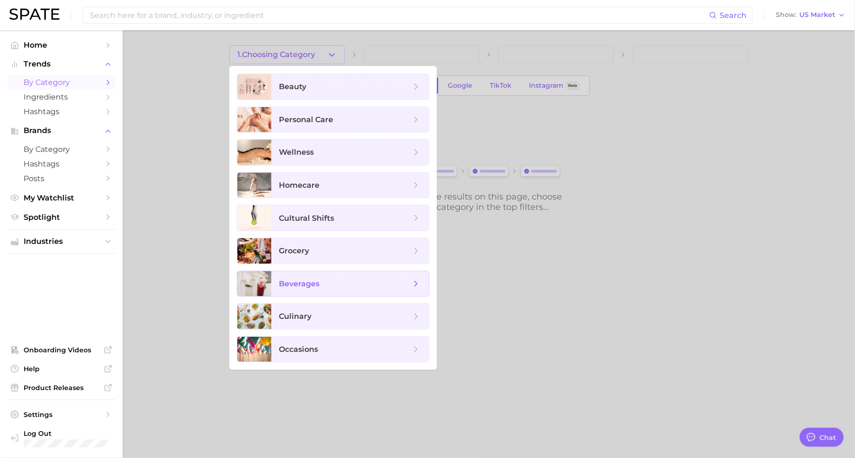
click at [341, 280] on span "beverages" at bounding box center [345, 284] width 132 height 10
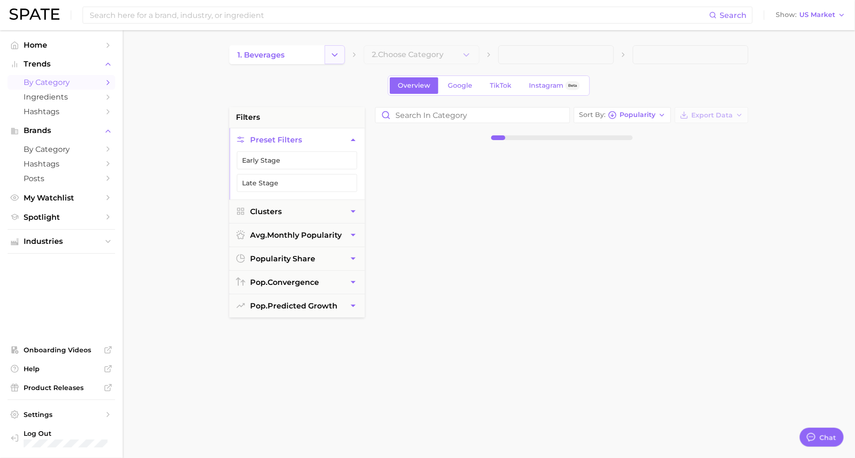
click at [336, 61] on button "Change Category" at bounding box center [335, 54] width 20 height 19
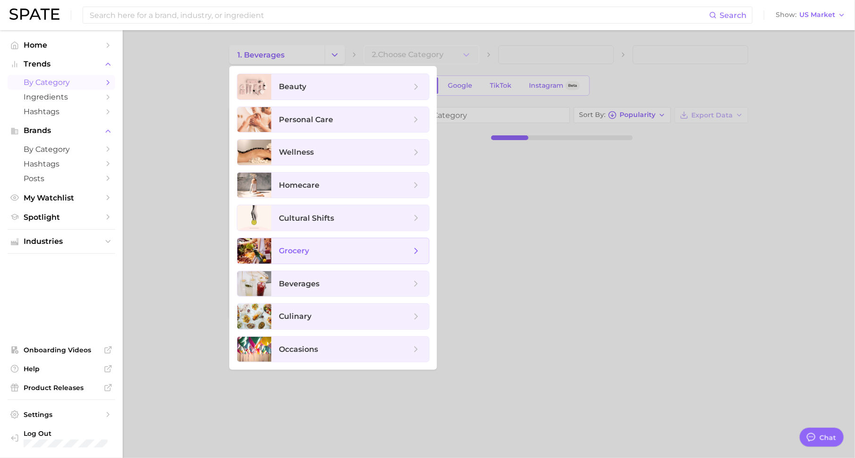
click at [324, 261] on span "grocery" at bounding box center [350, 250] width 158 height 25
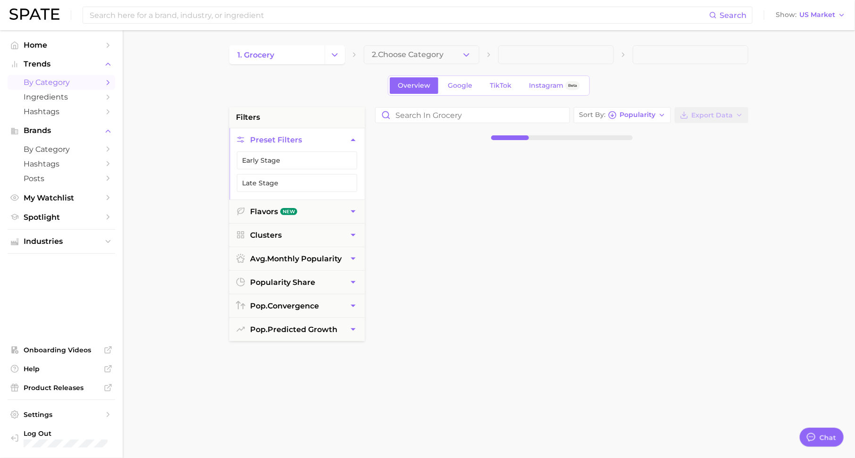
click at [412, 55] on span "2. Choose Category" at bounding box center [408, 54] width 72 height 8
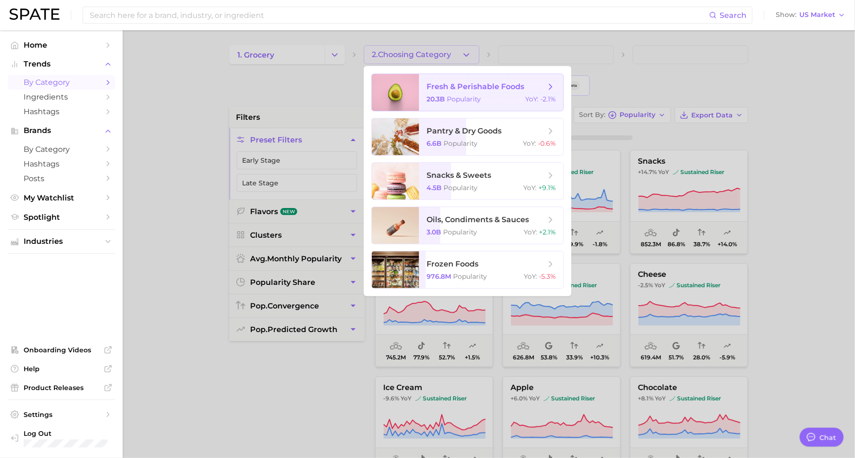
click at [457, 90] on span "fresh & perishable foods" at bounding box center [476, 86] width 98 height 9
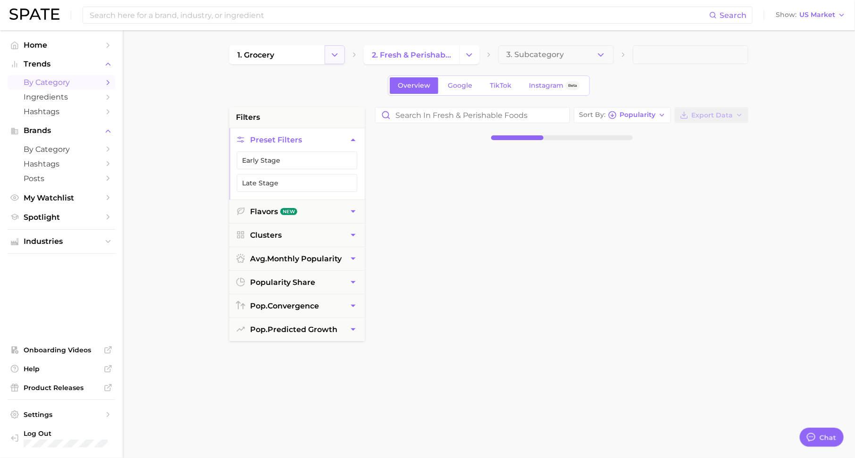
click at [340, 55] on button "Change Category" at bounding box center [335, 54] width 20 height 19
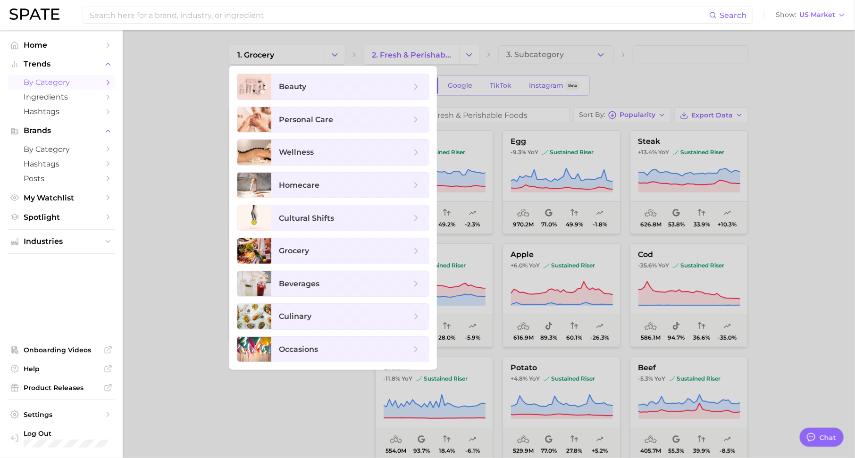
click at [354, 29] on div "Search Show US Market" at bounding box center [427, 15] width 836 height 30
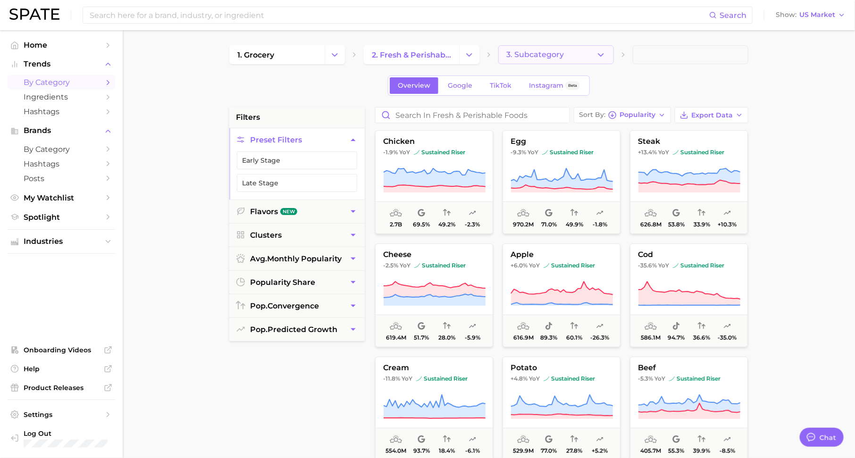
click at [567, 59] on button "3. Subcategory" at bounding box center [556, 54] width 116 height 19
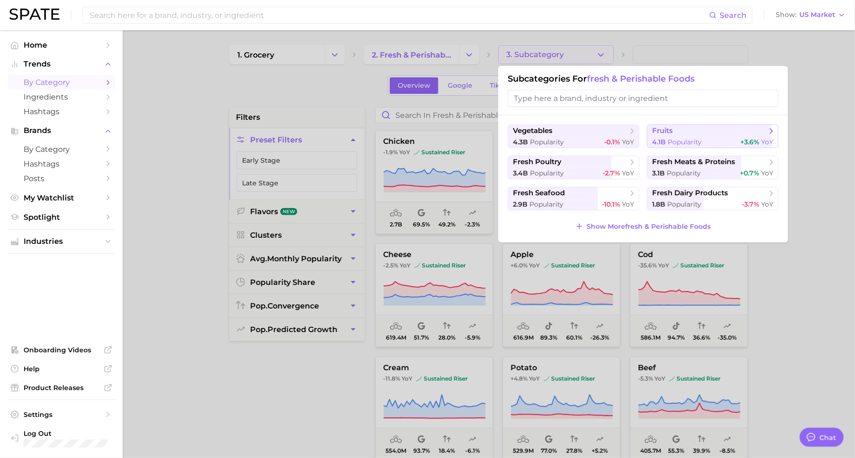
click at [661, 133] on span "fruits" at bounding box center [662, 130] width 21 height 9
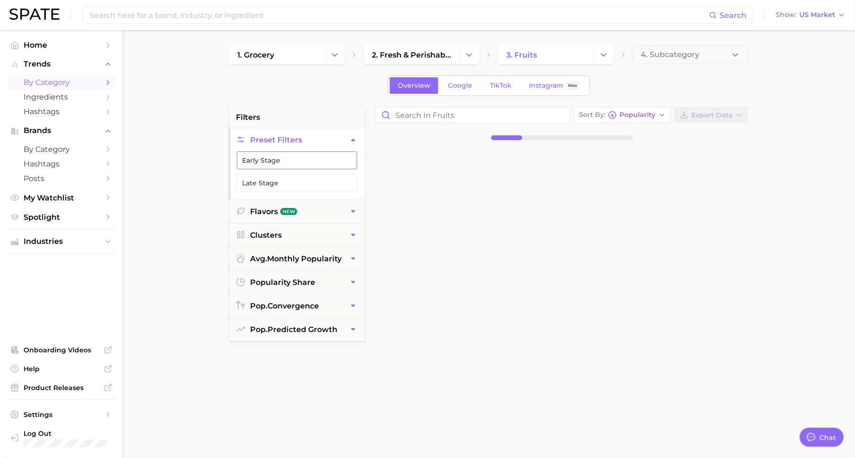
click at [325, 161] on button "Early Stage" at bounding box center [297, 160] width 120 height 18
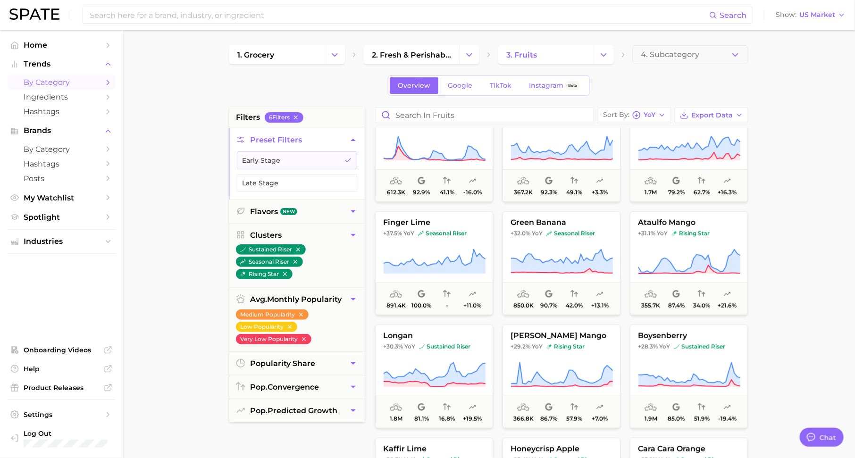
scroll to position [260, 0]
click at [456, 85] on span "Google" at bounding box center [460, 86] width 25 height 8
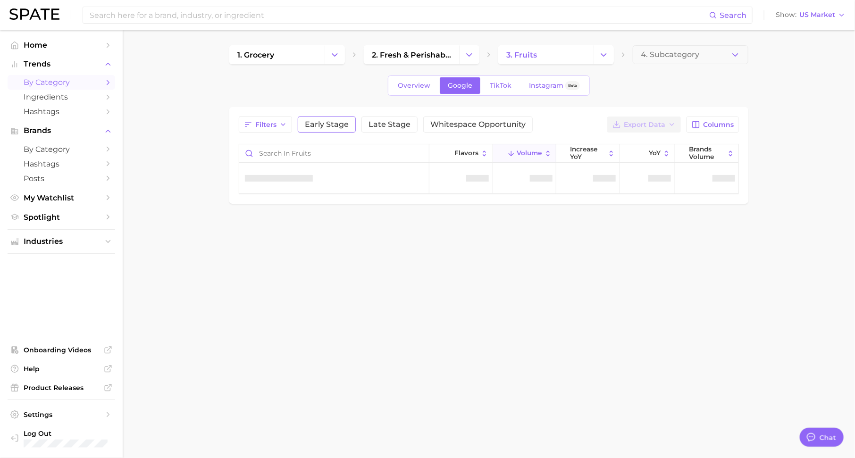
click at [319, 121] on span "Early Stage" at bounding box center [327, 125] width 44 height 8
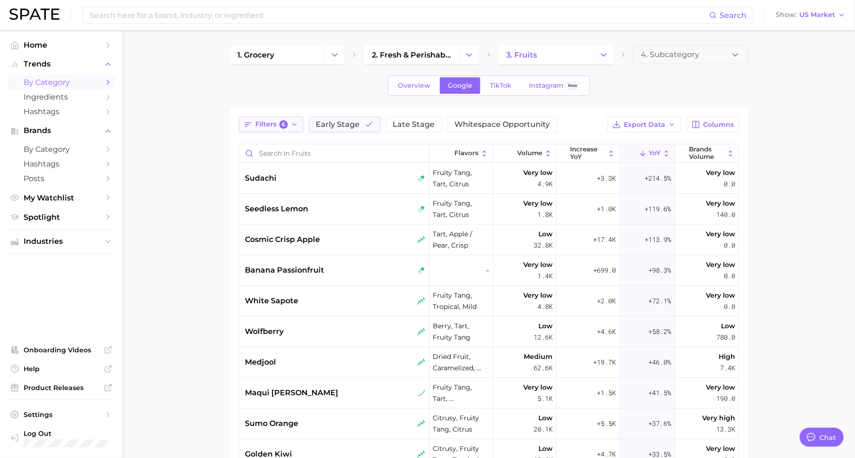
click at [289, 120] on button "Filters 6" at bounding box center [271, 125] width 65 height 16
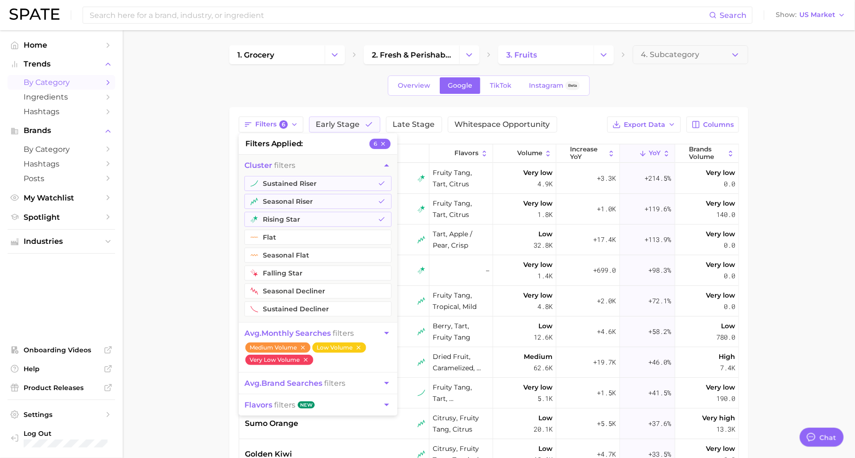
click at [281, 405] on span "flavors filters" at bounding box center [269, 405] width 51 height 9
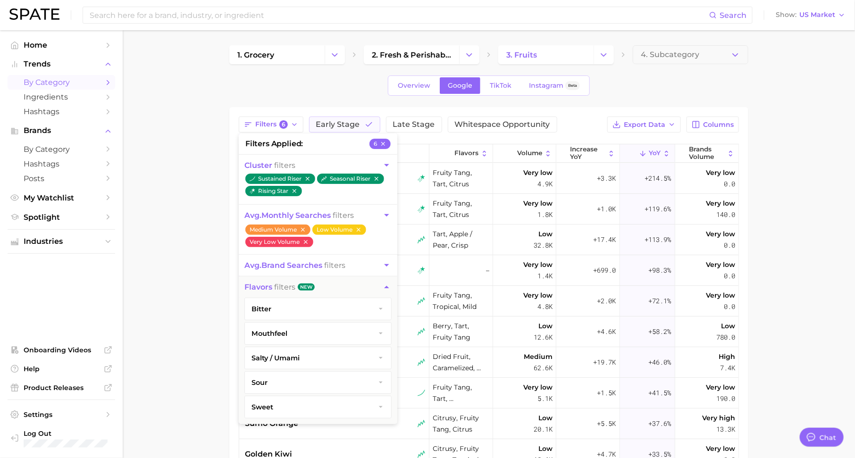
click at [292, 379] on button "sour" at bounding box center [318, 383] width 146 height 22
click at [288, 397] on button "All sour" at bounding box center [317, 403] width 131 height 18
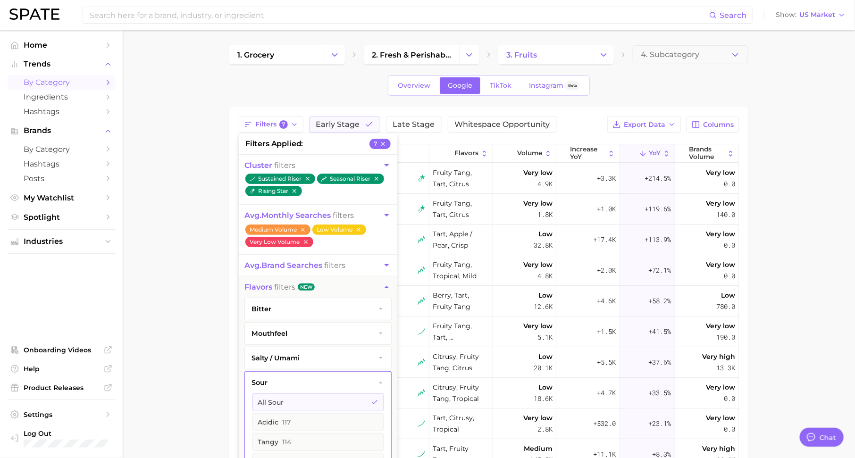
click at [774, 167] on main "1. grocery 2. fresh & perishable foods 3. fruits 4. Subcategory Overview Google…" at bounding box center [489, 344] width 732 height 629
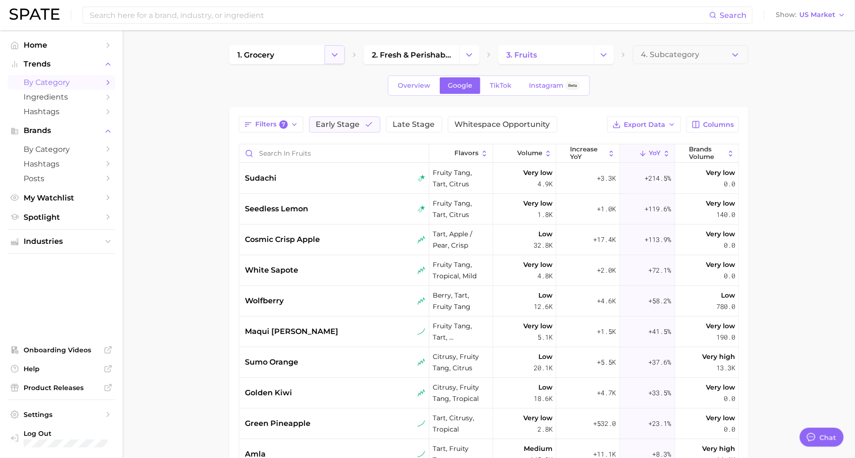
click at [329, 53] on button "Change Category" at bounding box center [335, 54] width 20 height 19
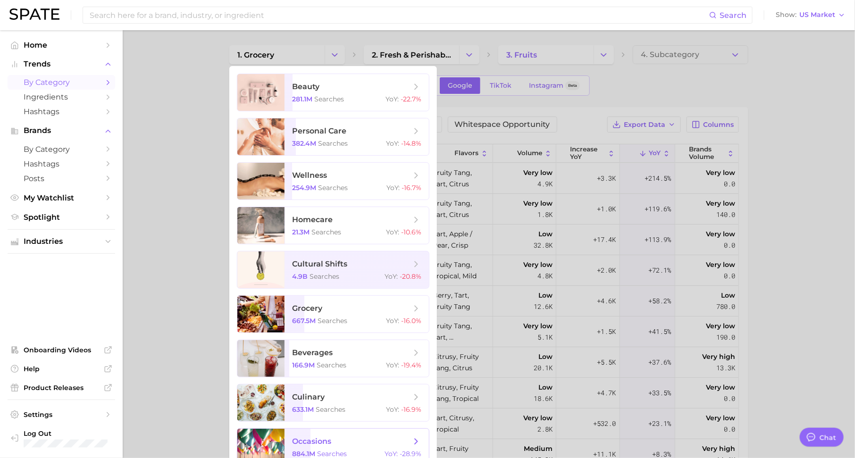
click at [333, 452] on span "occasions 884.1m searches YoY : -28.9%" at bounding box center [357, 447] width 144 height 37
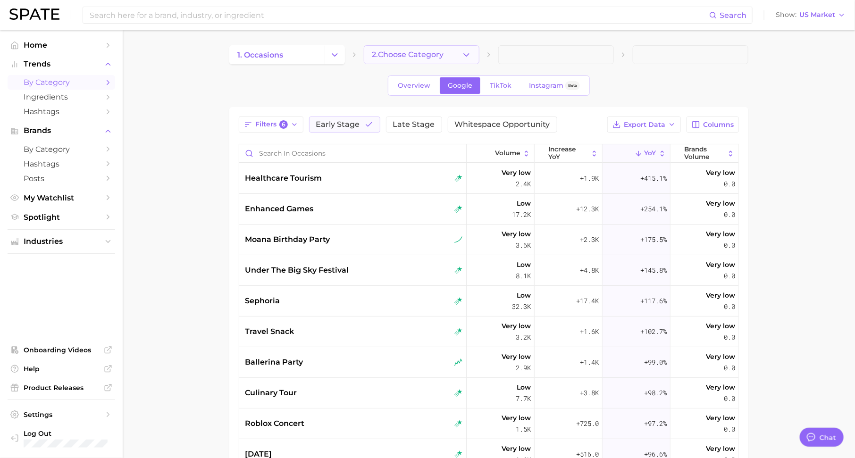
click at [446, 49] on button "2. Choose Category" at bounding box center [422, 54] width 116 height 19
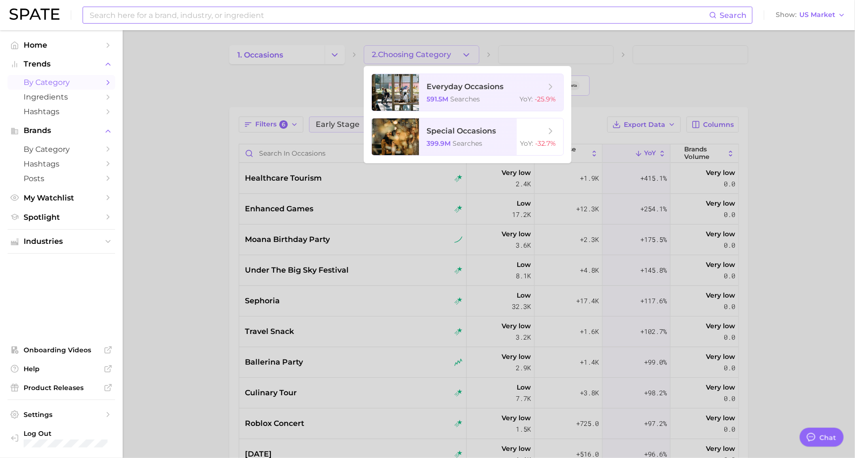
click at [396, 17] on input at bounding box center [399, 15] width 621 height 16
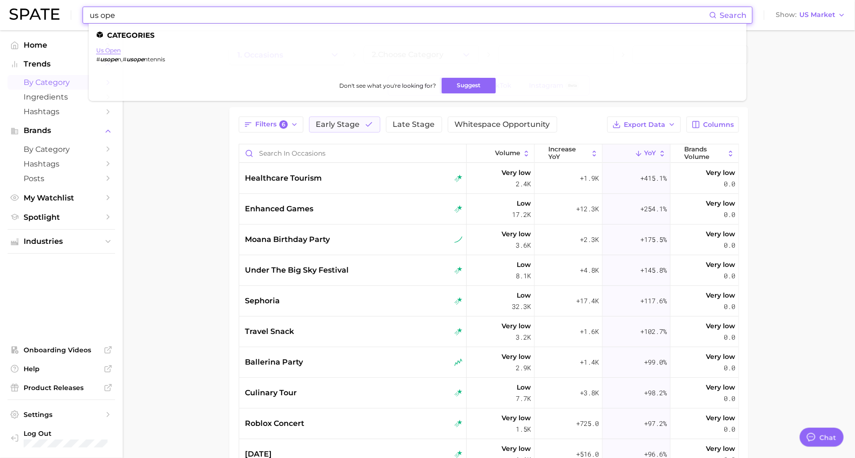
type input "us ope"
click at [109, 50] on link "us open" at bounding box center [108, 50] width 25 height 7
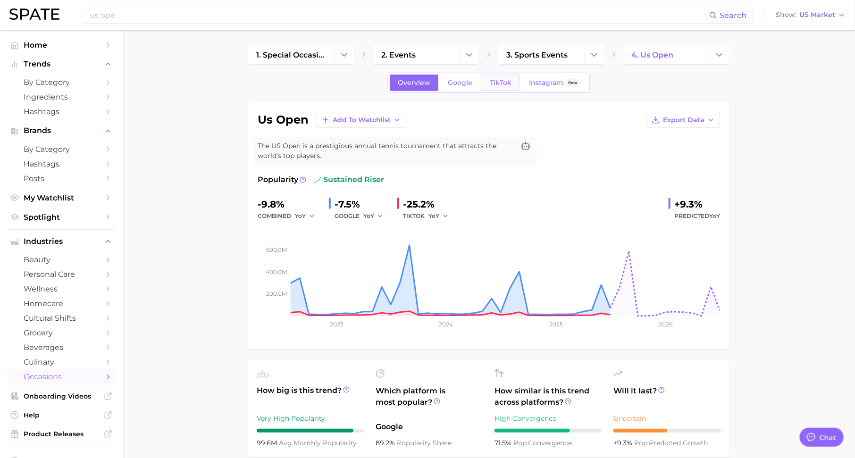
click at [499, 85] on span "TikTok" at bounding box center [501, 83] width 22 height 8
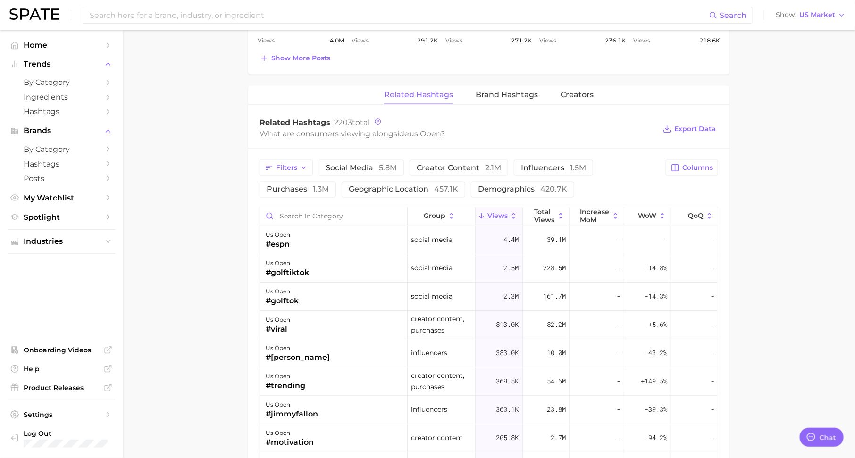
scroll to position [665, 0]
click at [481, 89] on span "Brand Hashtags" at bounding box center [507, 93] width 62 height 8
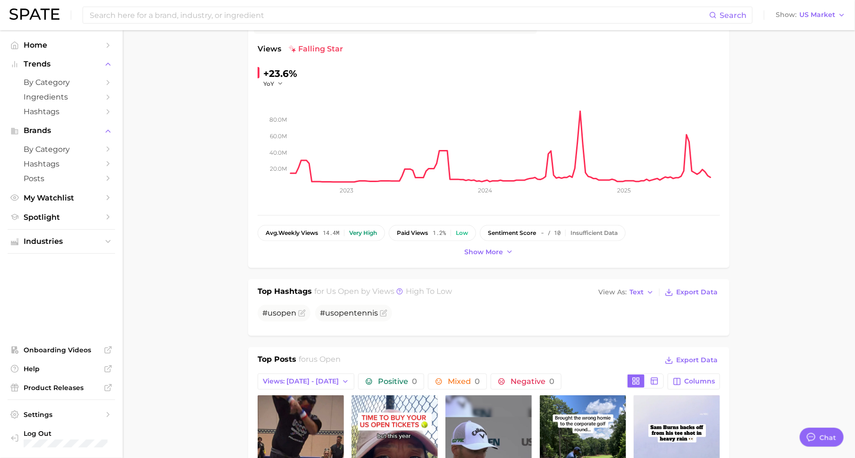
scroll to position [0, 0]
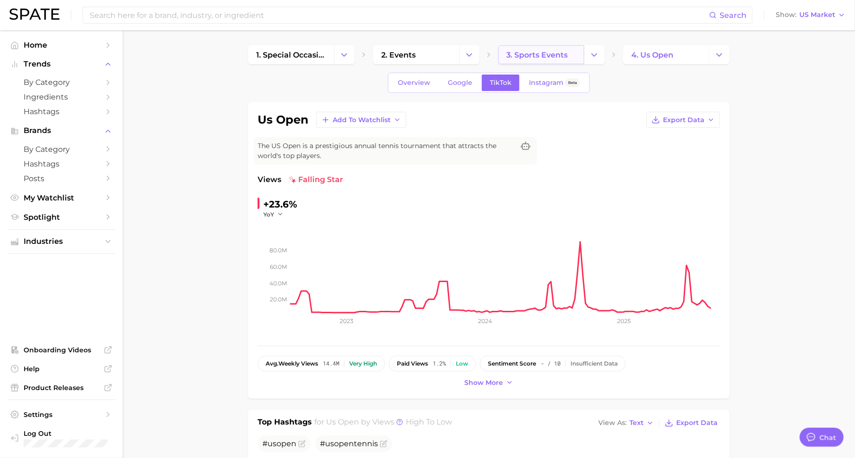
click at [535, 56] on span "3. sports events" at bounding box center [536, 54] width 61 height 9
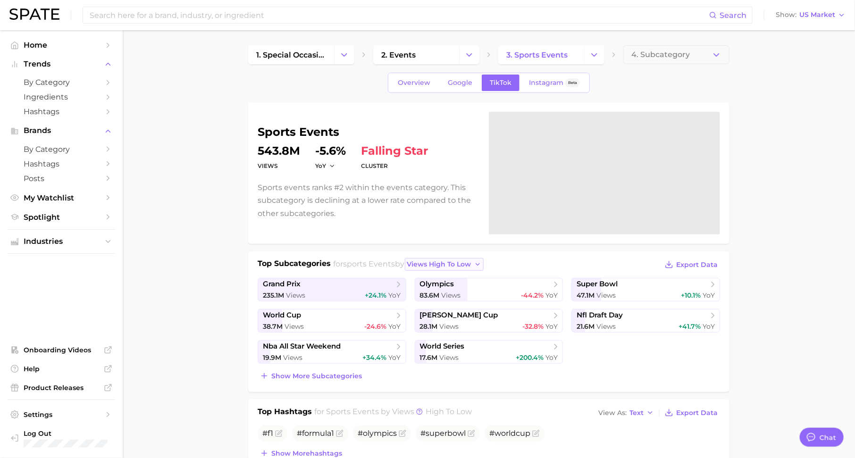
click at [433, 262] on span "views high to low" at bounding box center [439, 264] width 64 height 8
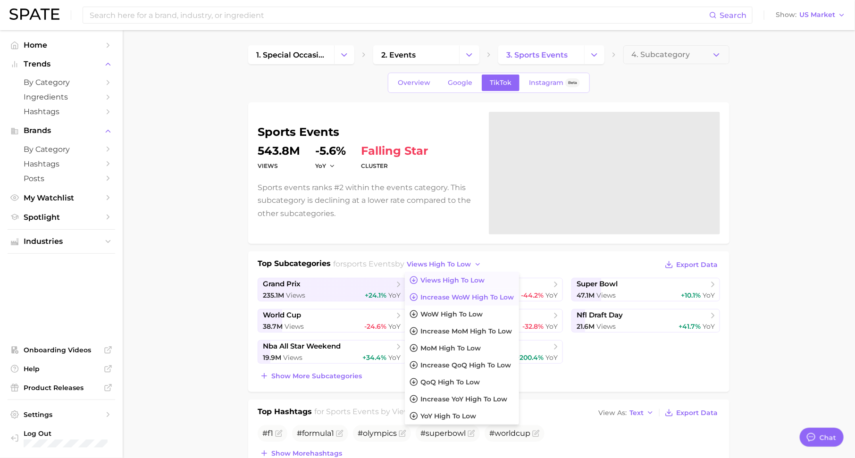
click at [439, 295] on span "Increase WoW high to low" at bounding box center [467, 298] width 93 height 8
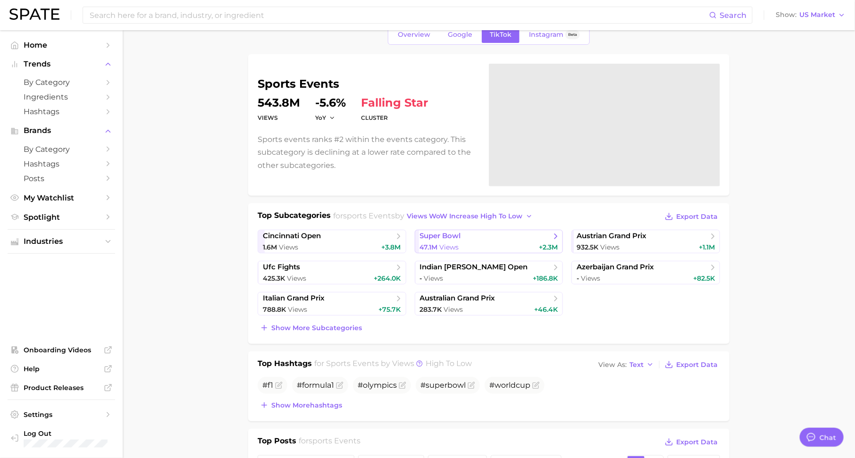
scroll to position [58, 0]
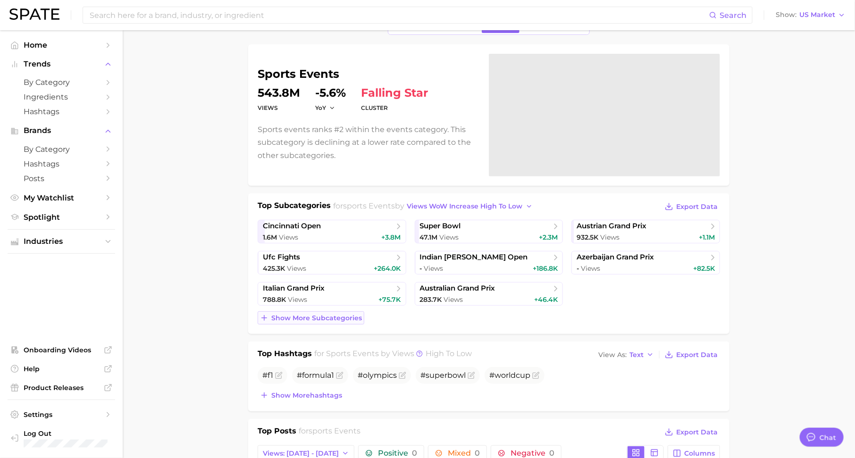
click at [314, 316] on span "Show more subcategories" at bounding box center [316, 318] width 91 height 8
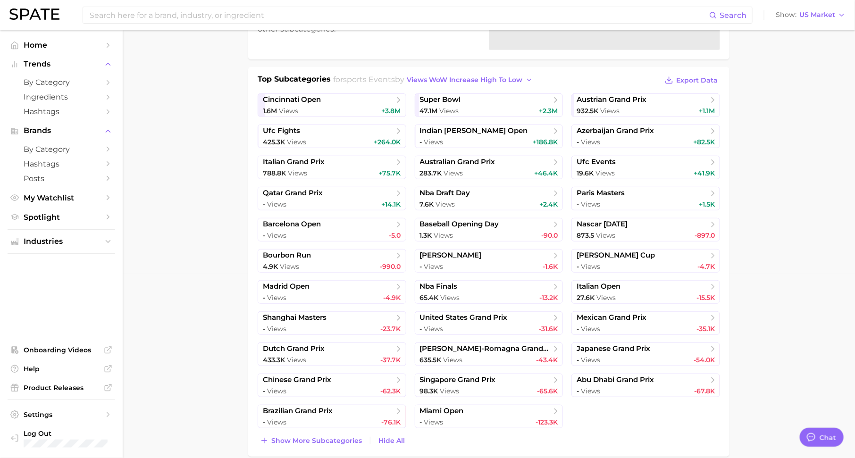
scroll to position [187, 0]
